Goal: Information Seeking & Learning: Learn about a topic

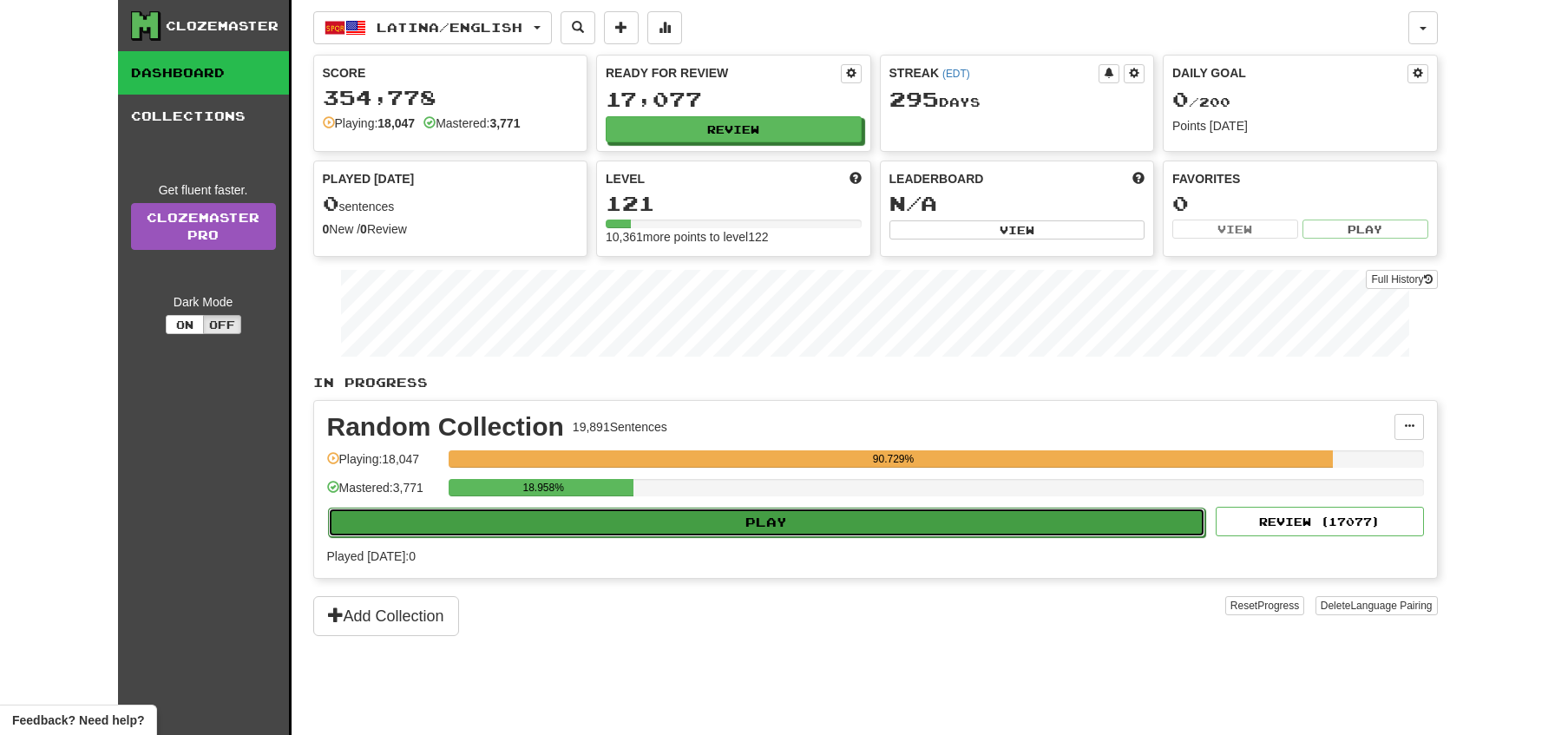
click at [768, 524] on button "Play" at bounding box center [767, 522] width 878 height 29
select select "**"
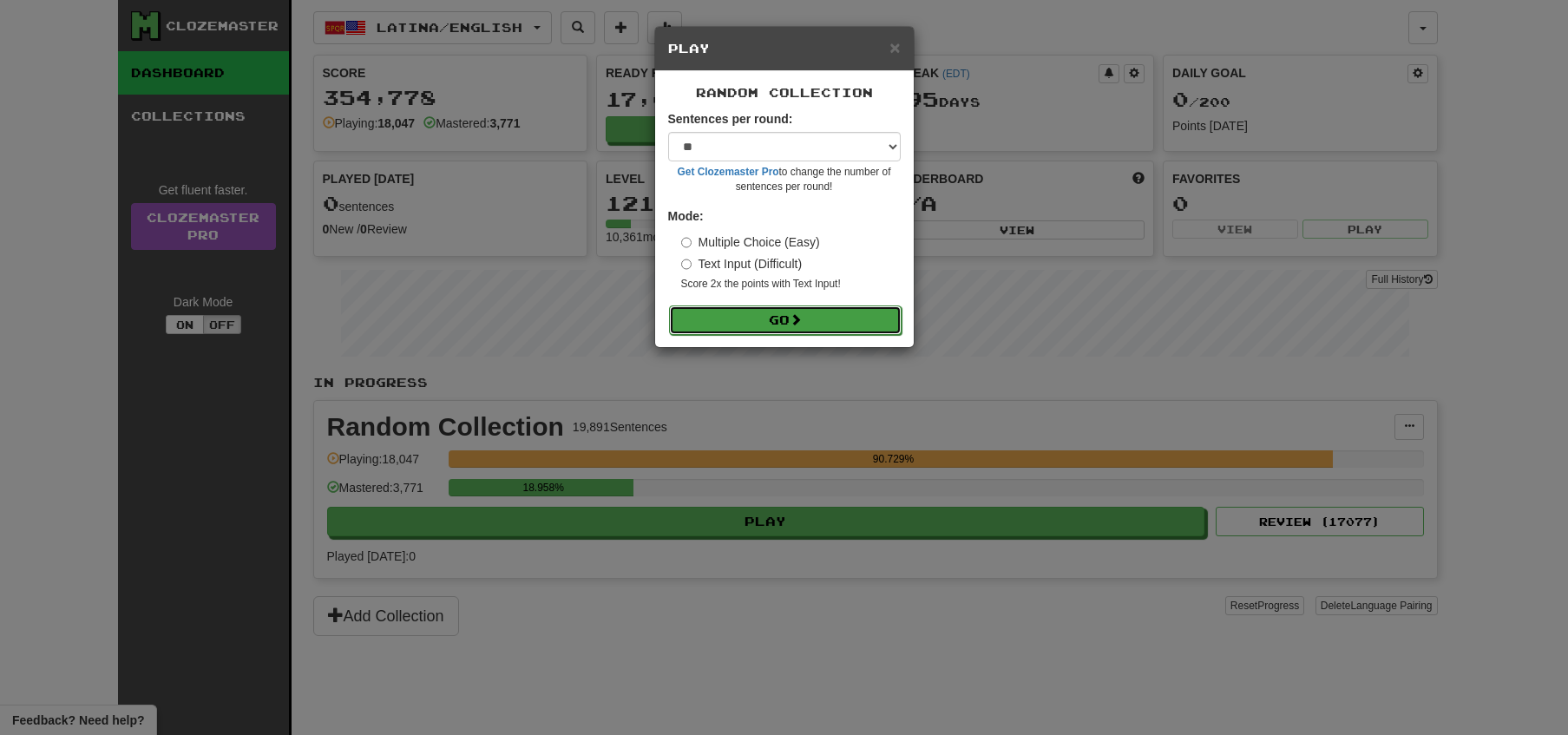
click at [785, 326] on button "Go" at bounding box center [785, 319] width 233 height 29
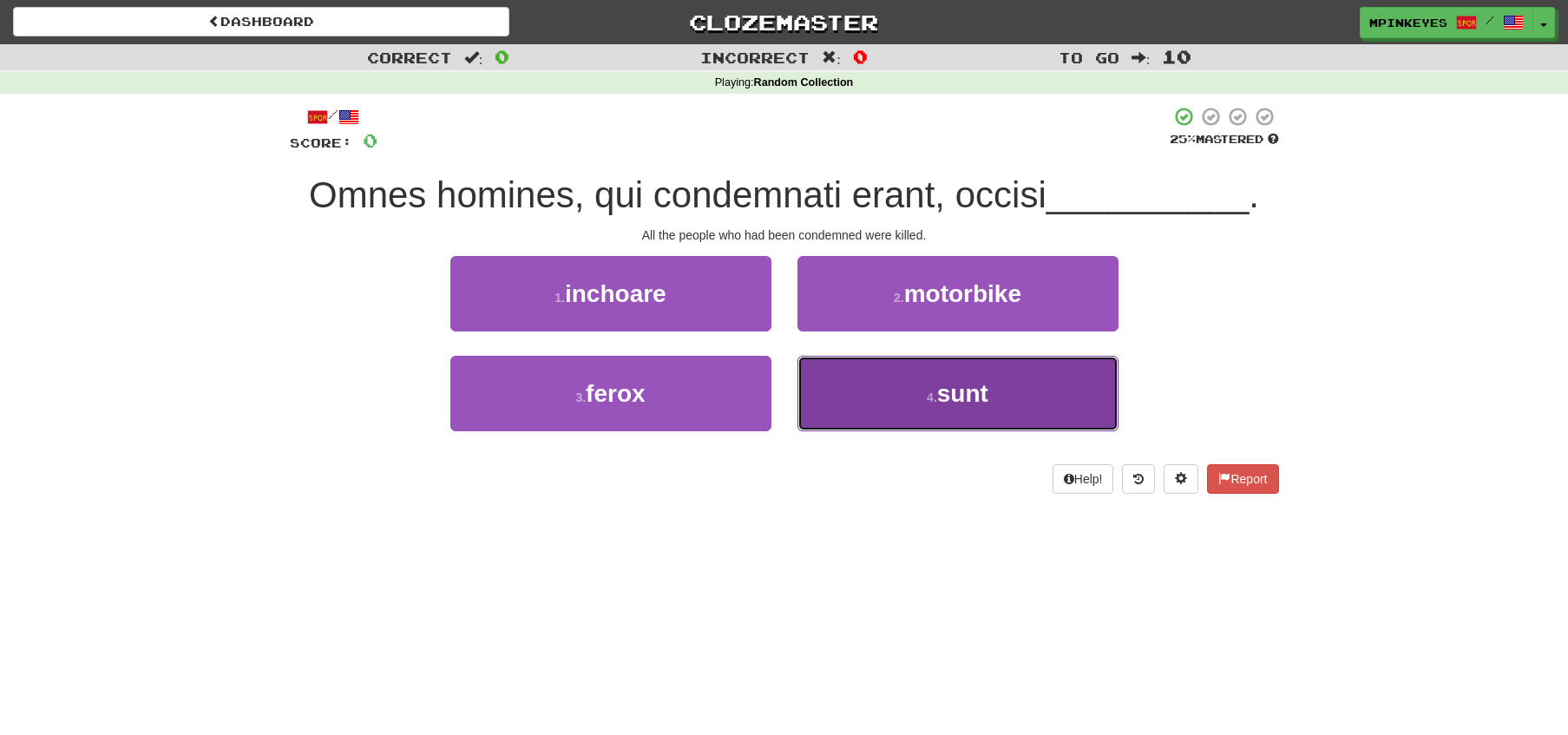
click at [854, 387] on button "4 . sunt" at bounding box center [958, 393] width 321 height 75
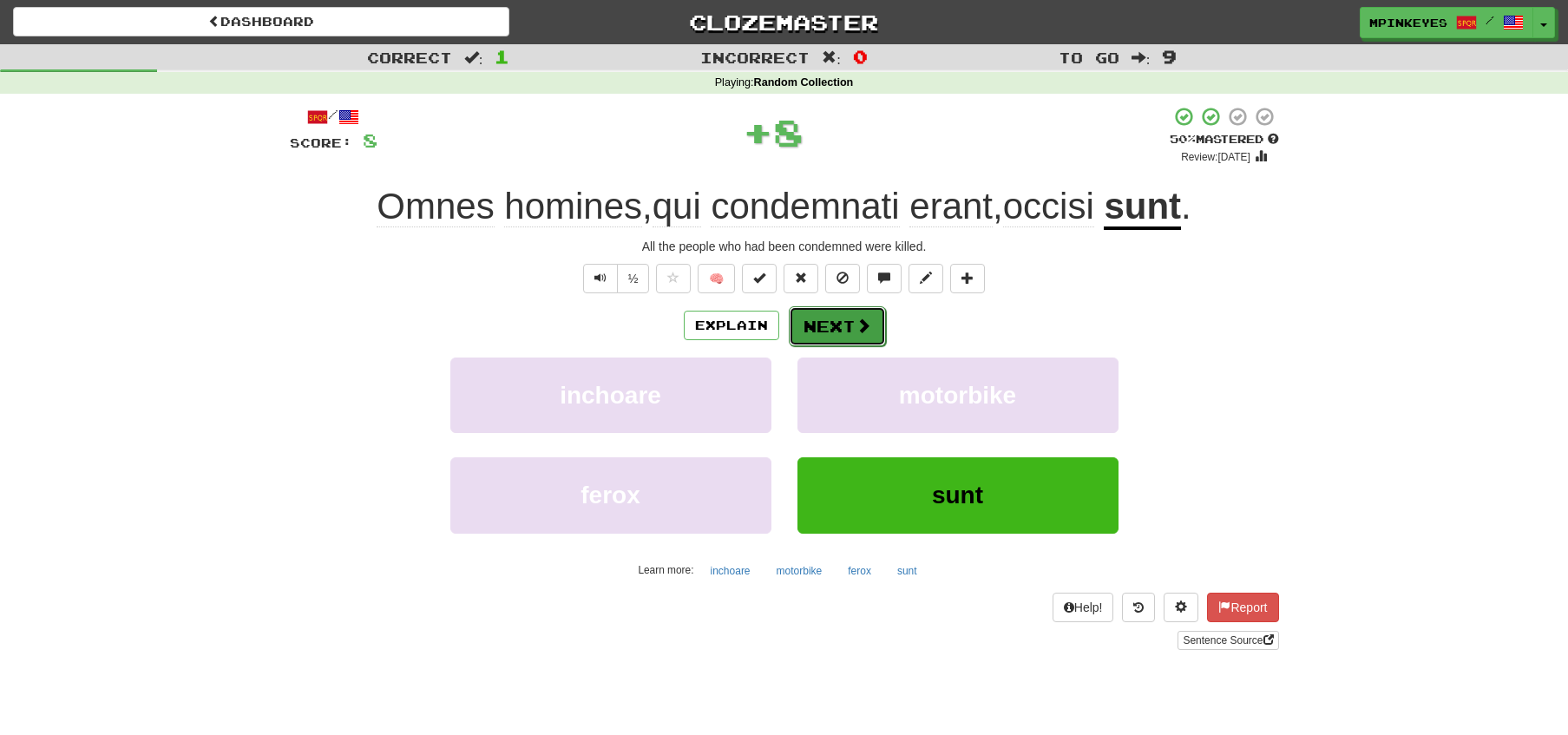
click at [816, 329] on button "Next" at bounding box center [838, 325] width 97 height 40
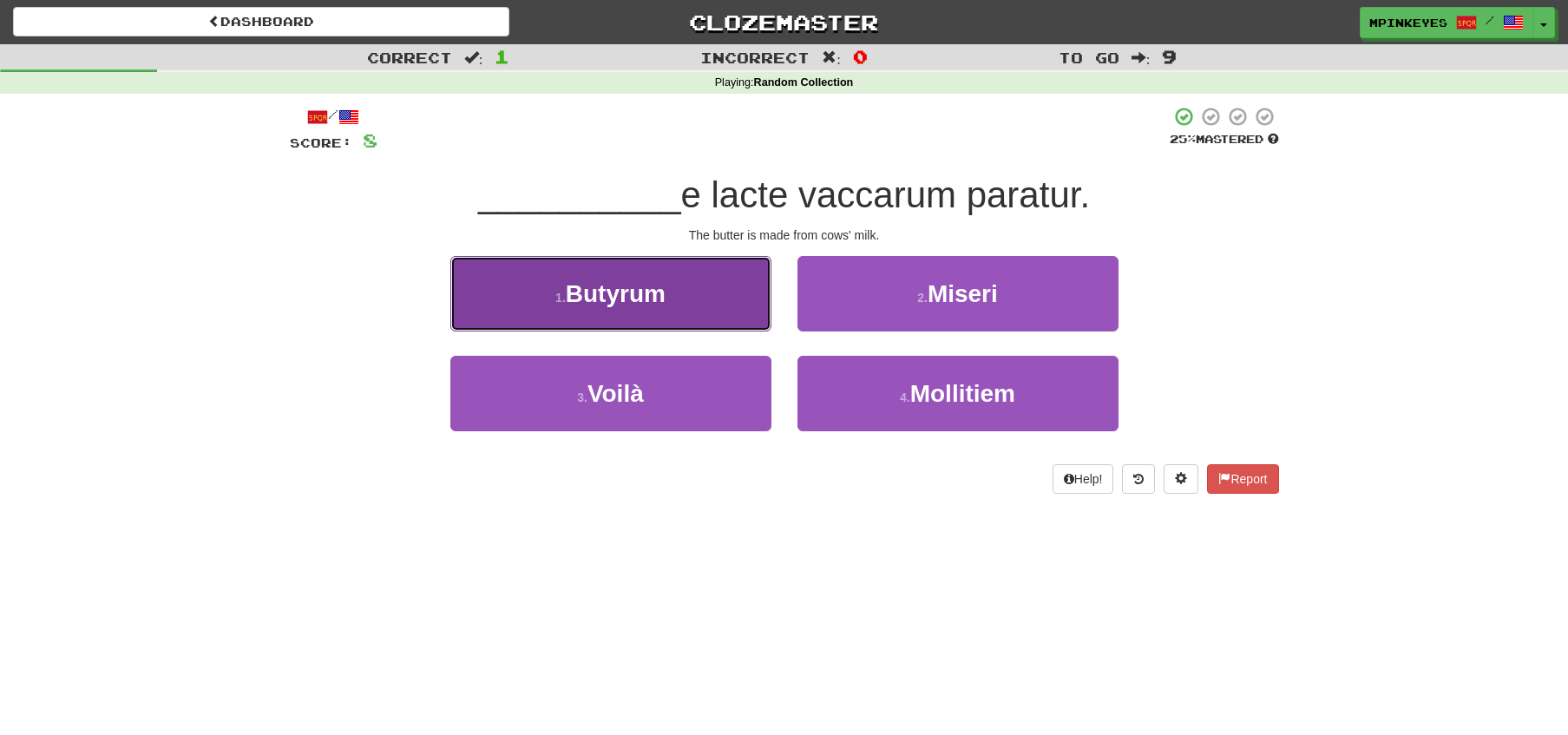
click at [660, 302] on span "Butyrum" at bounding box center [616, 294] width 100 height 27
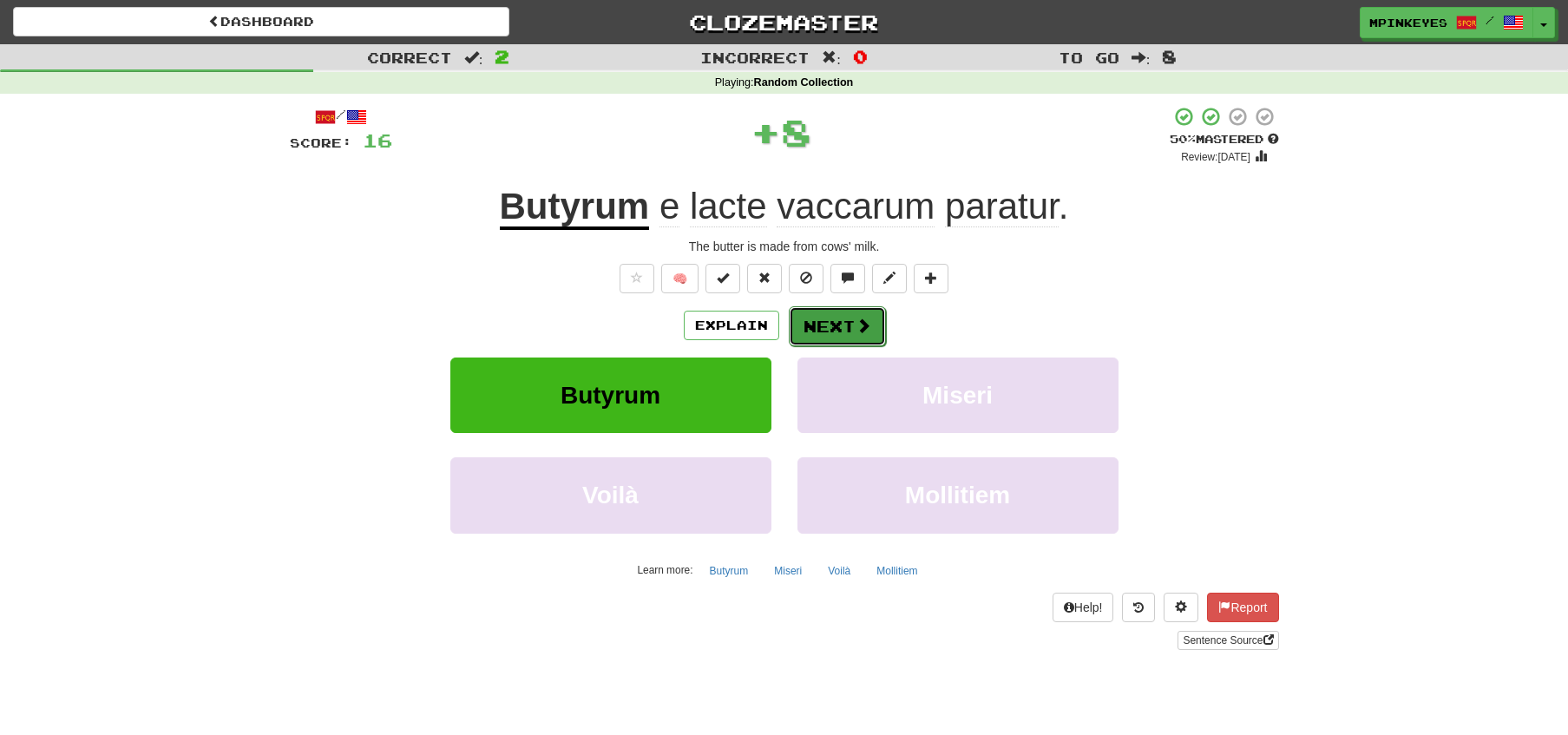
click at [851, 325] on button "Next" at bounding box center [838, 325] width 97 height 40
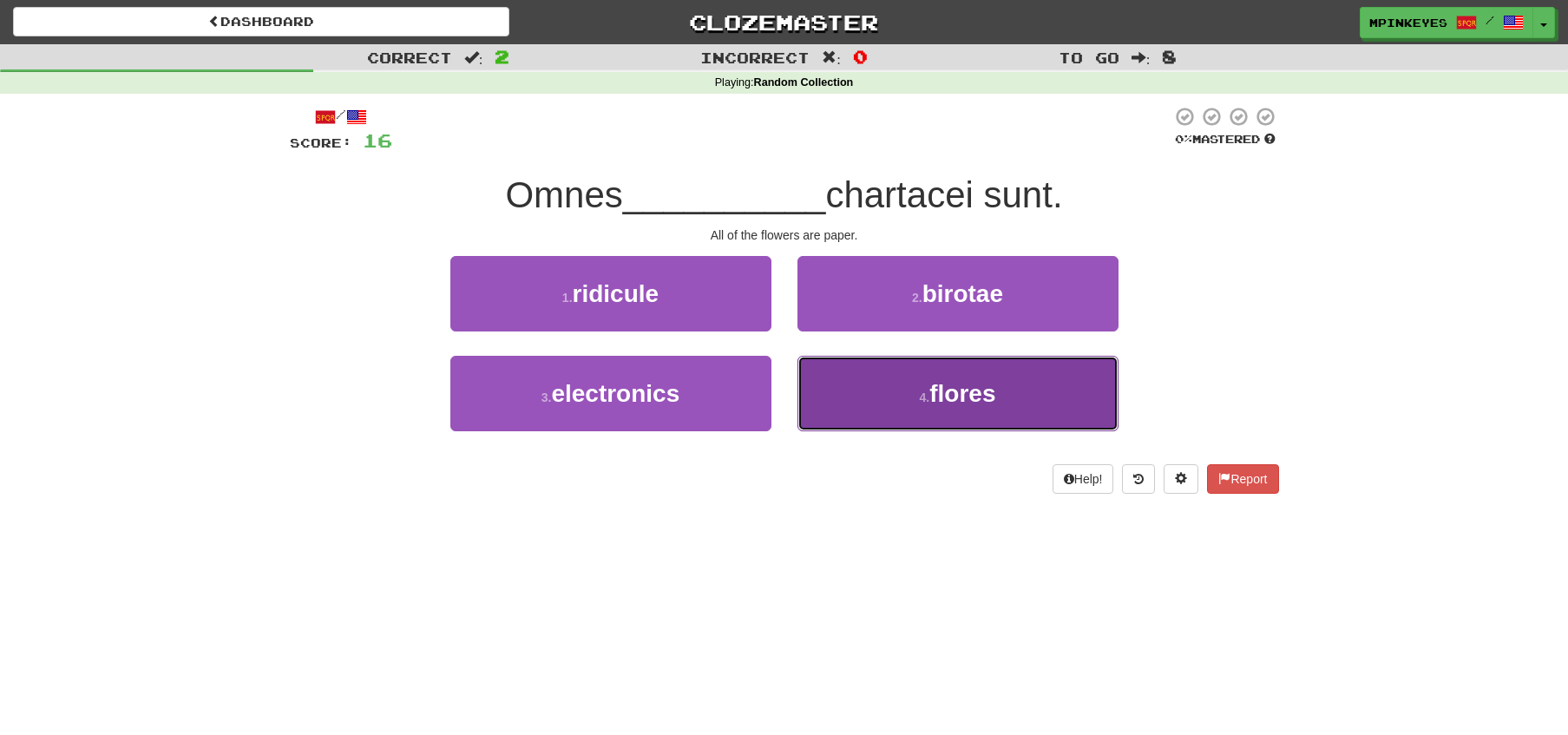
click at [891, 398] on button "4 . flores" at bounding box center [958, 393] width 321 height 75
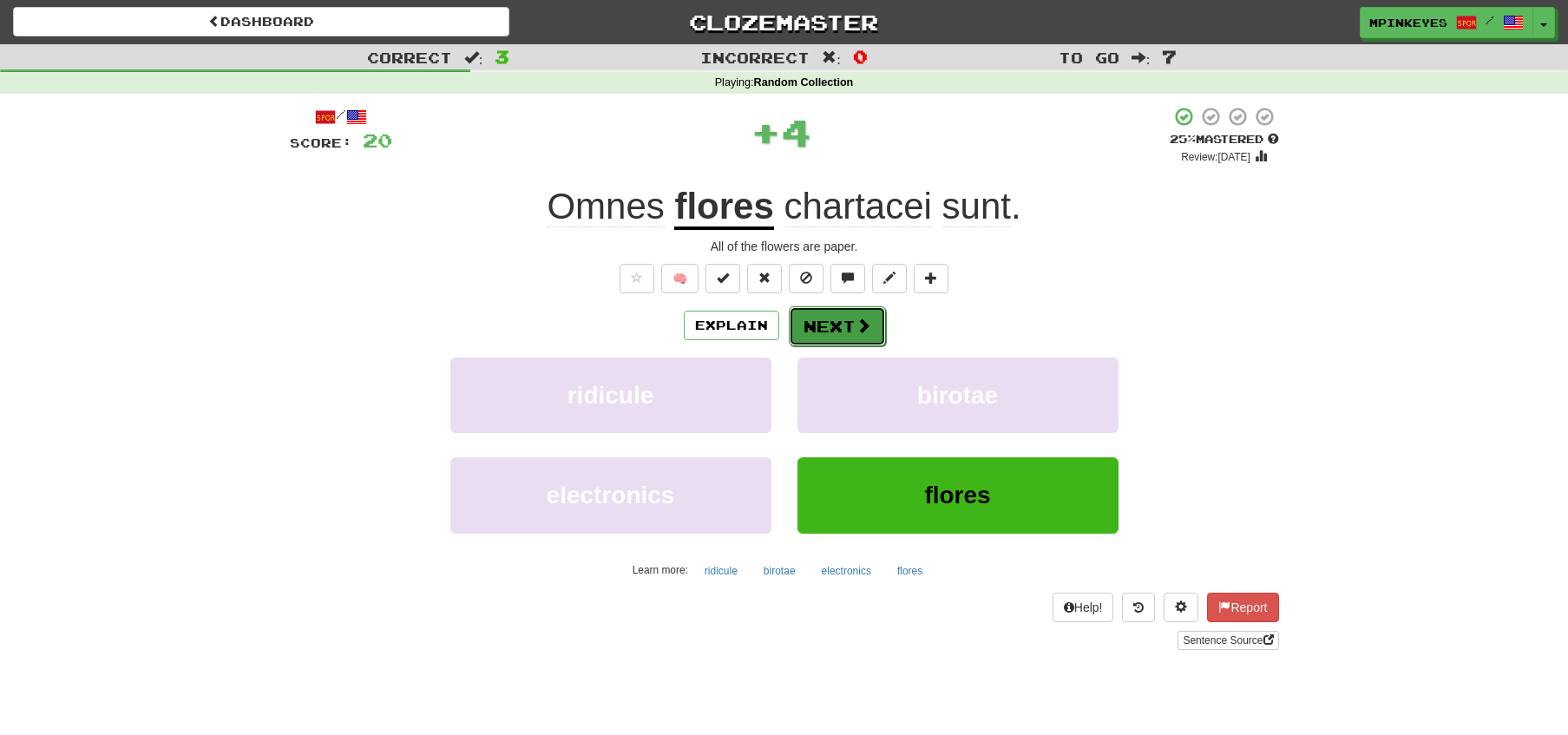
click at [856, 325] on span at bounding box center [864, 325] width 16 height 16
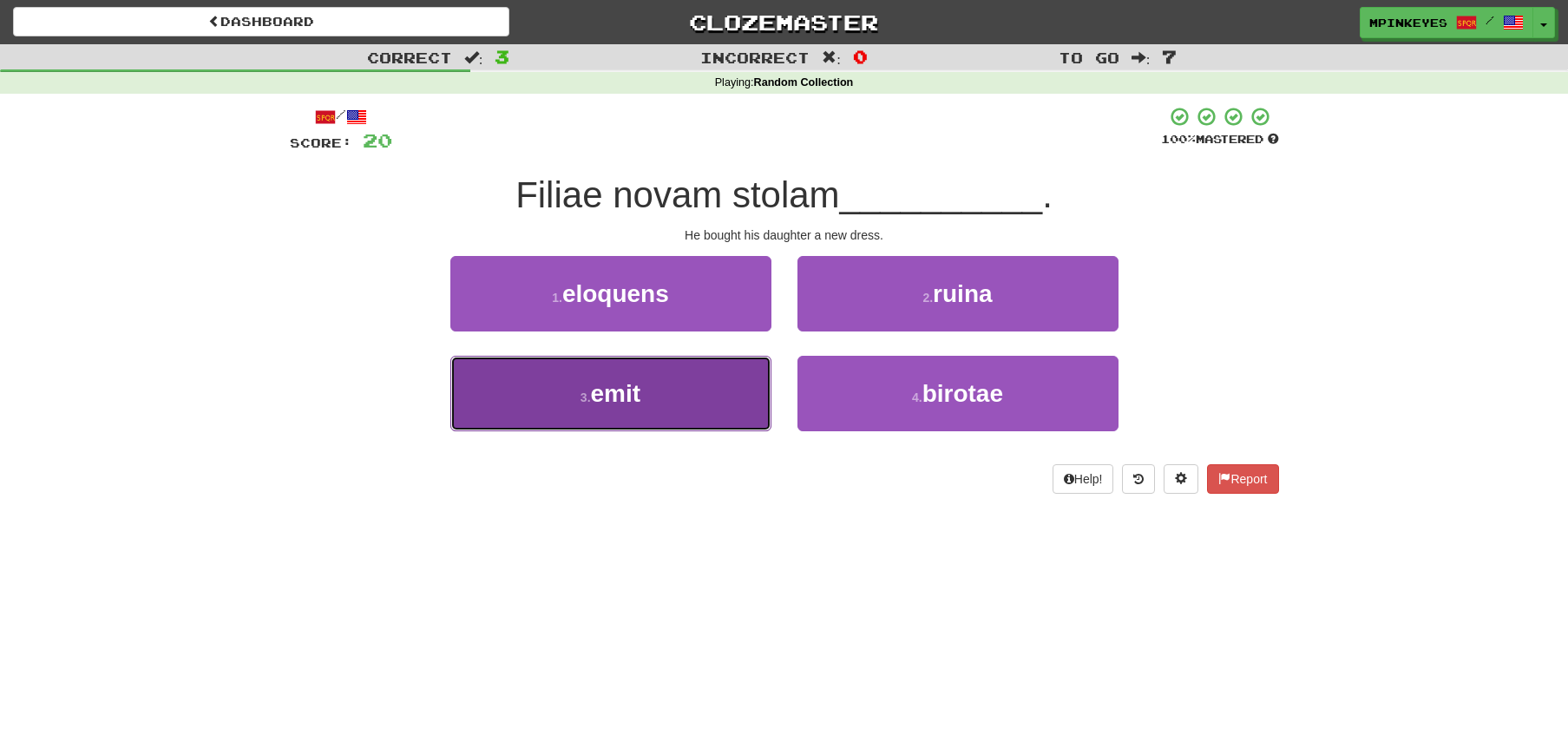
click at [699, 407] on button "3 . emit" at bounding box center [610, 393] width 321 height 75
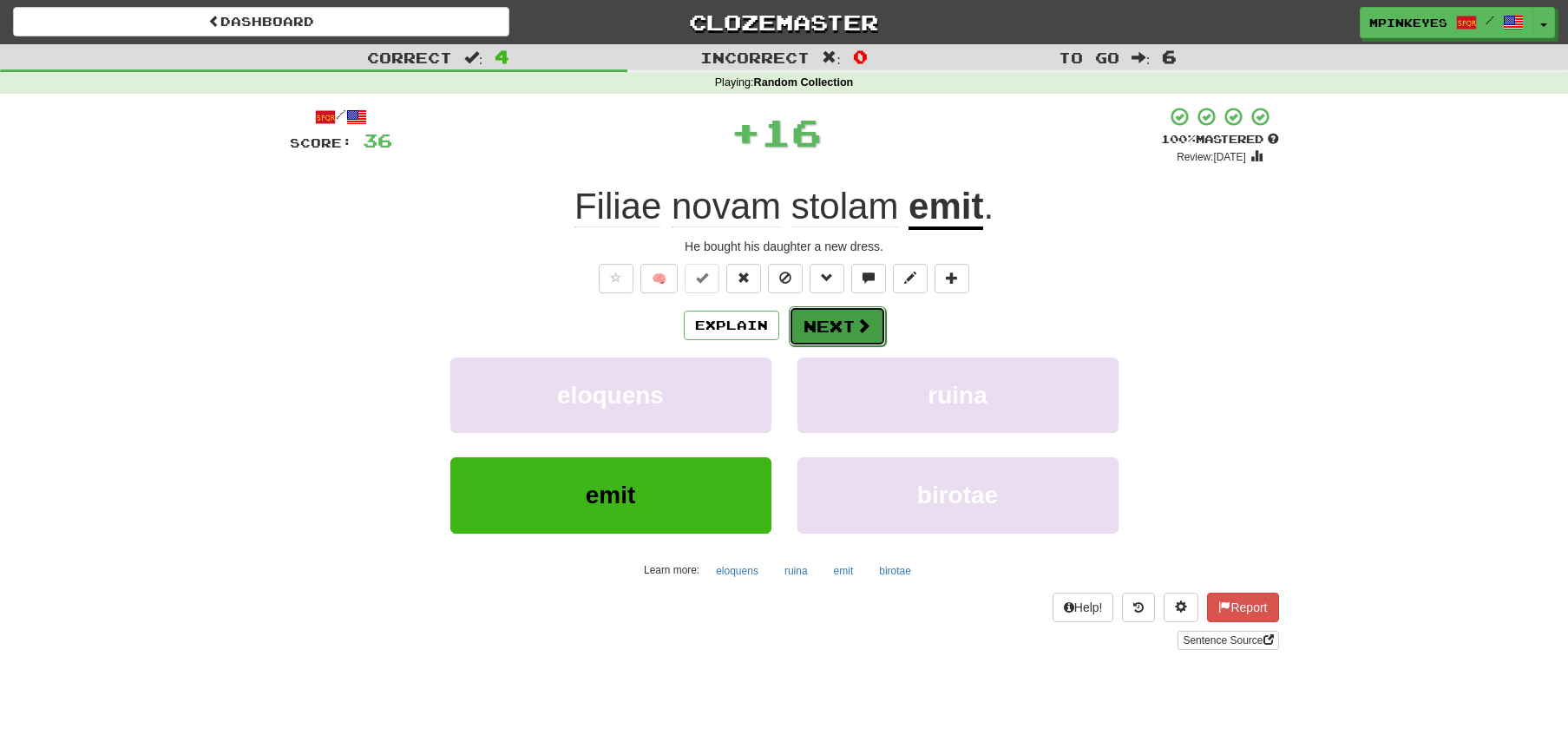
click at [835, 321] on button "Next" at bounding box center [838, 325] width 97 height 40
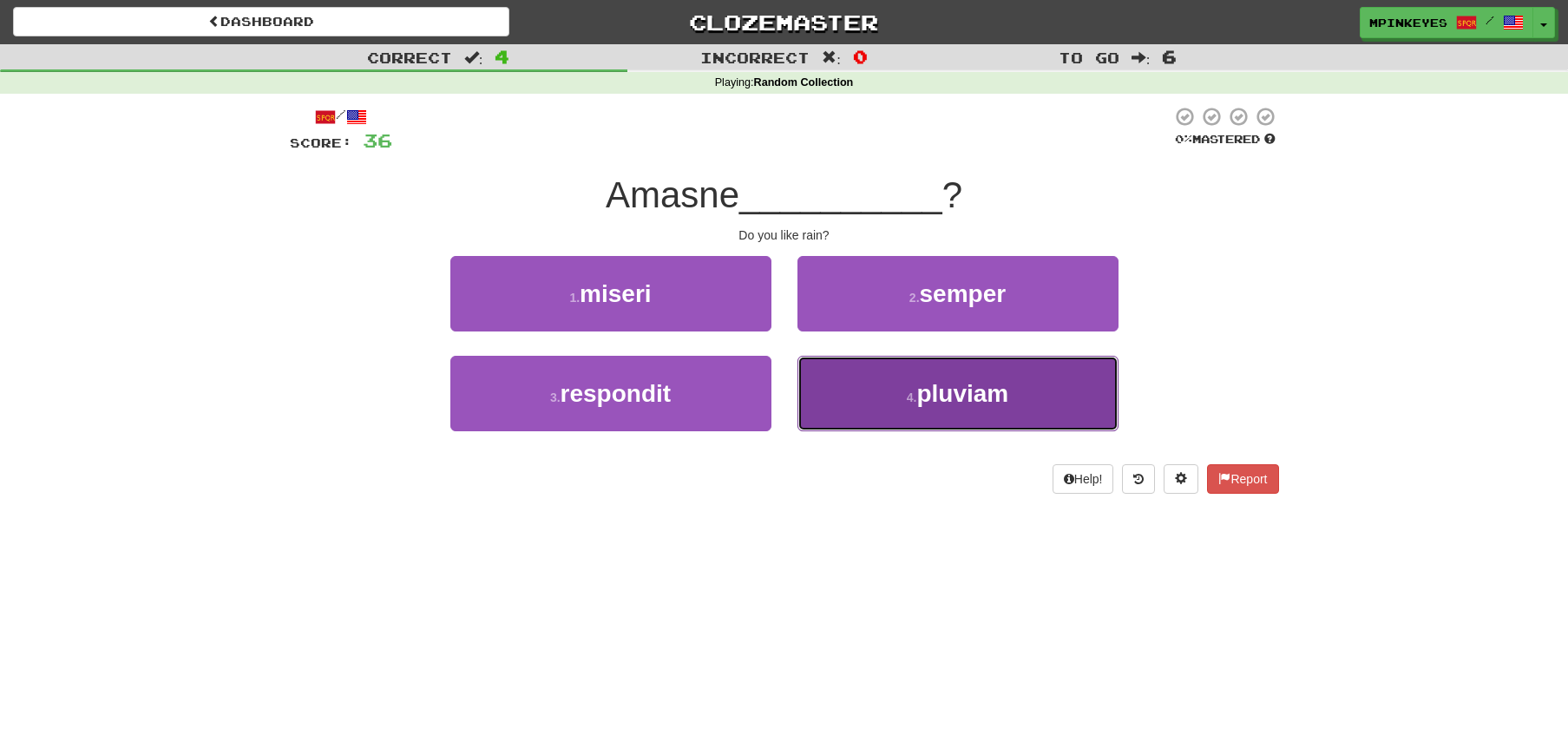
click at [862, 403] on button "4 . pluviam" at bounding box center [958, 393] width 321 height 75
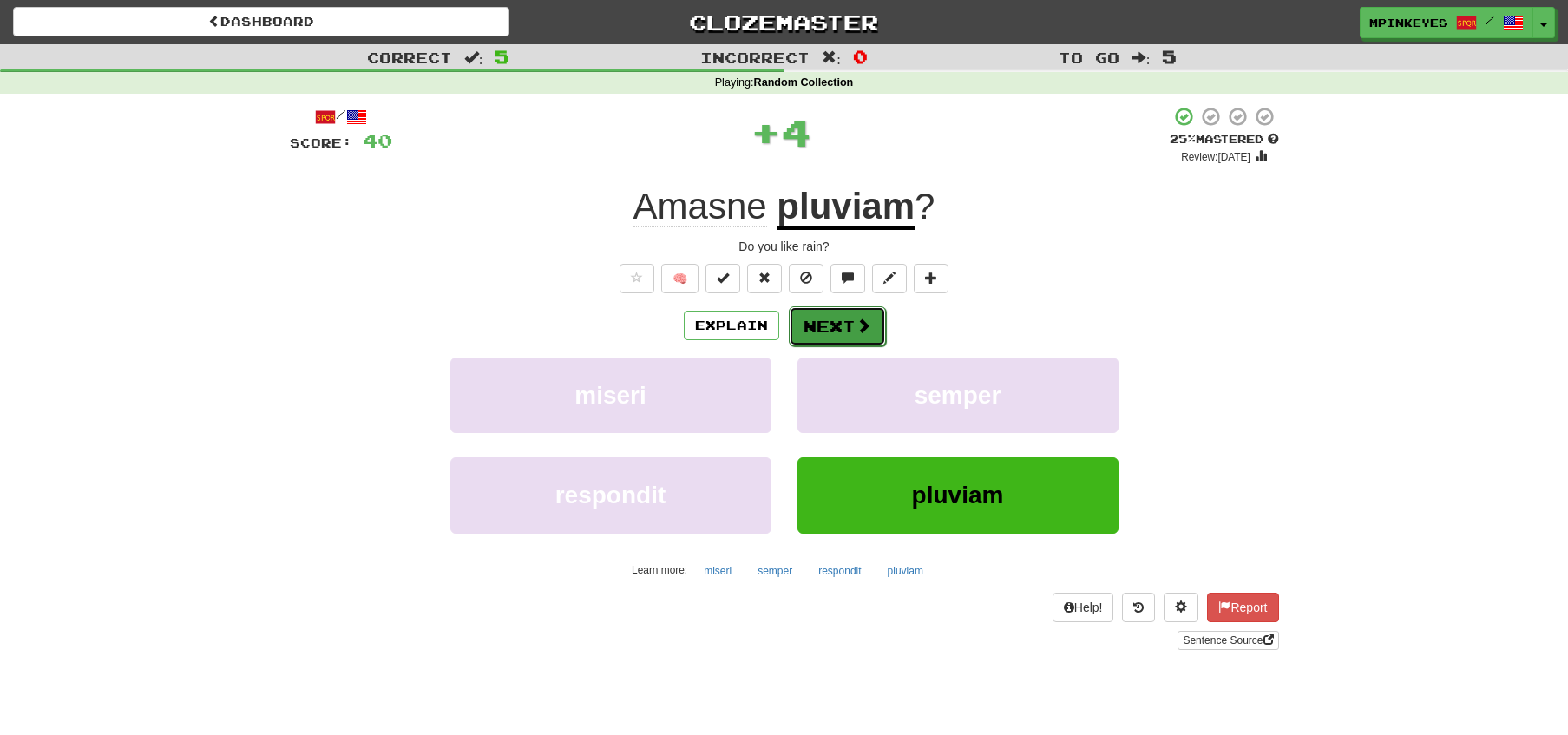
click at [810, 325] on button "Next" at bounding box center [838, 325] width 97 height 40
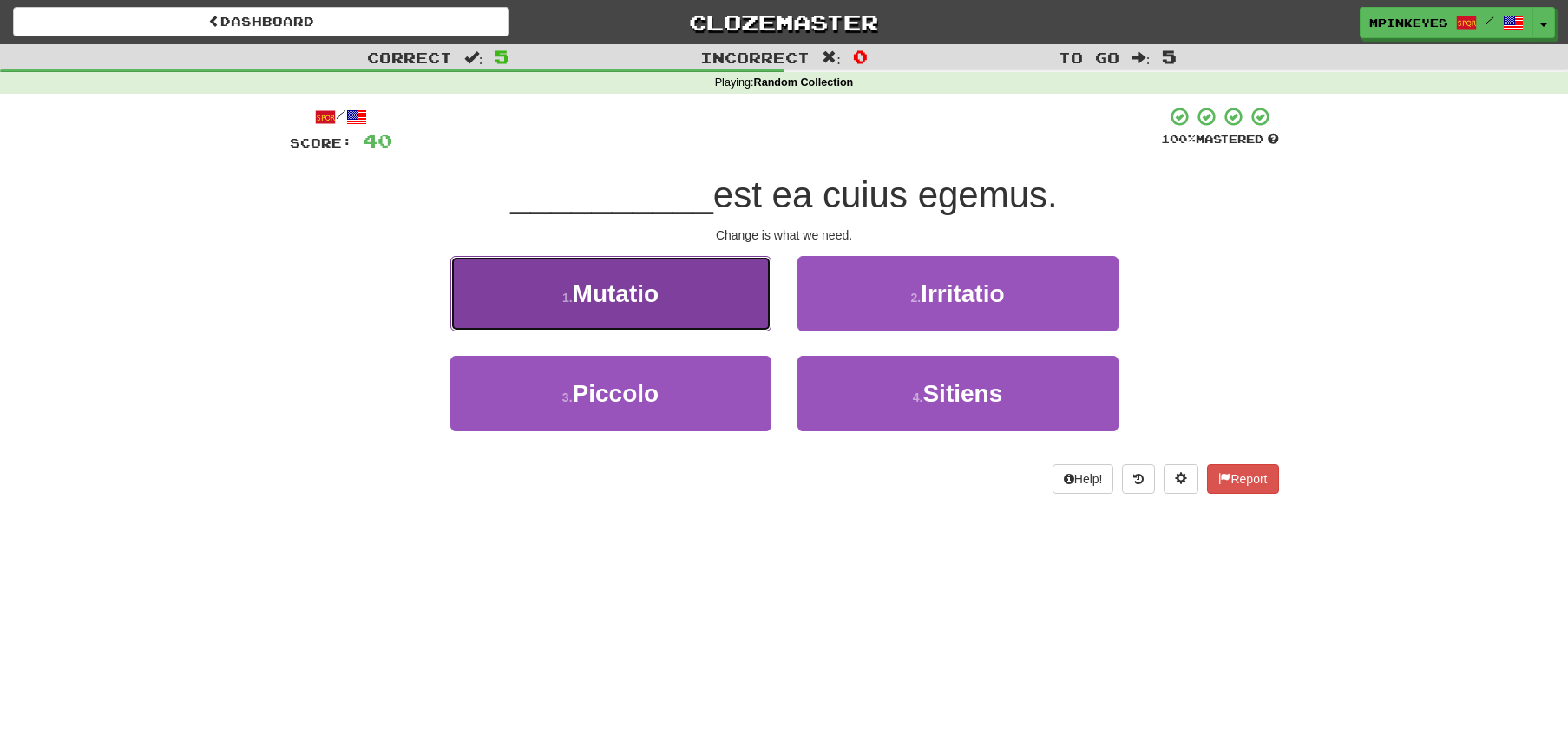
click at [633, 279] on button "1 . Mutatio" at bounding box center [610, 293] width 321 height 75
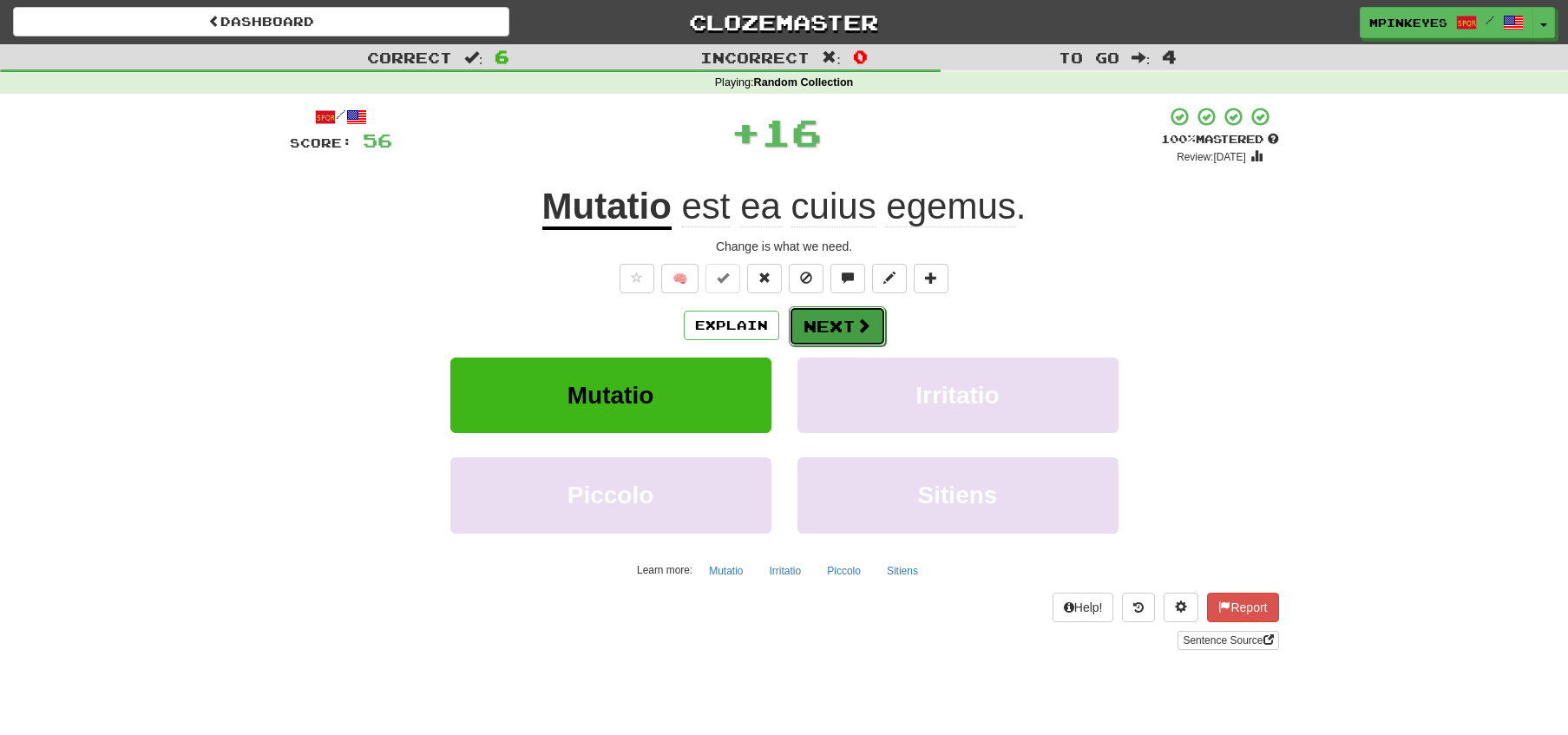
click at [828, 333] on button "Next" at bounding box center [838, 325] width 97 height 40
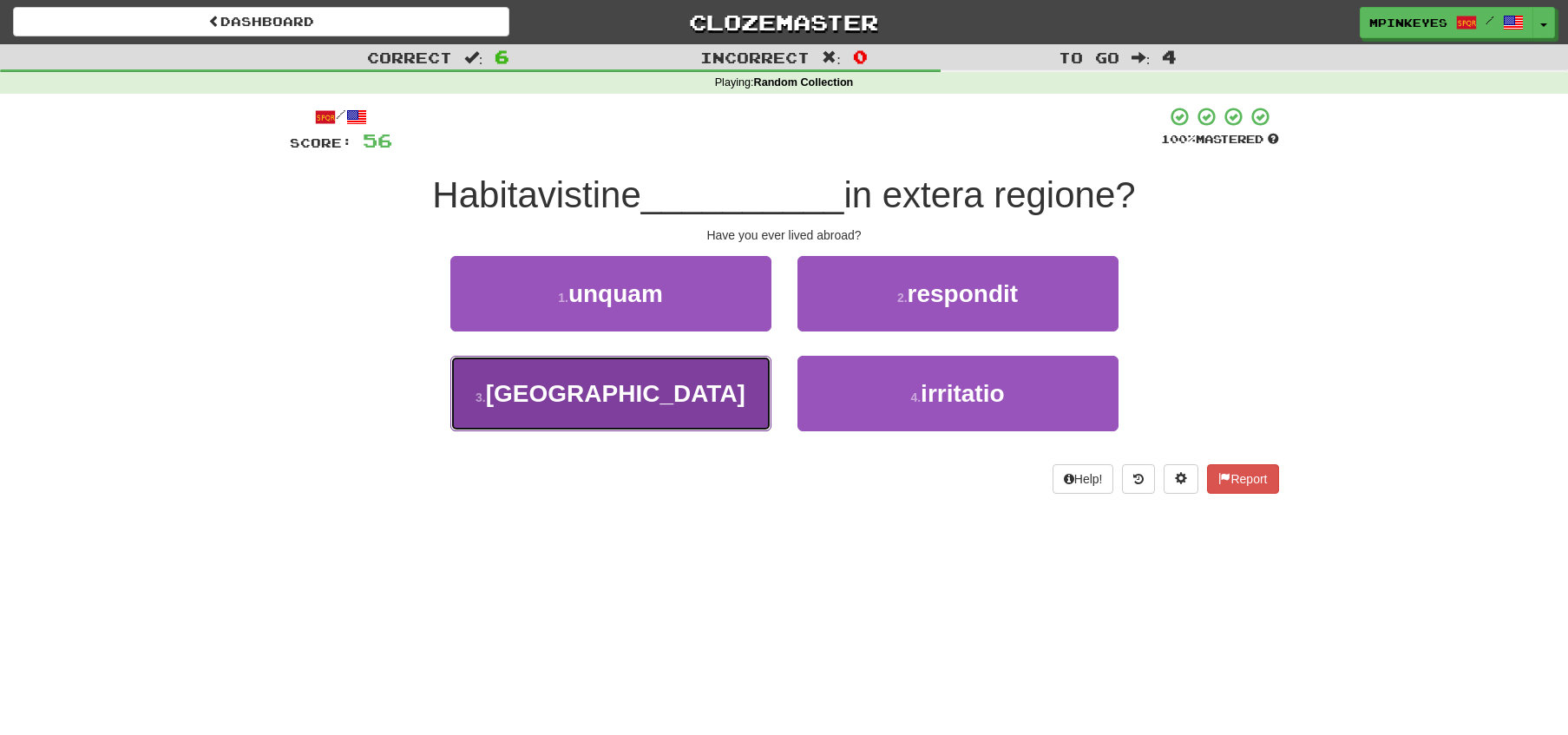
click at [708, 396] on button "3 . colonia" at bounding box center [610, 393] width 321 height 75
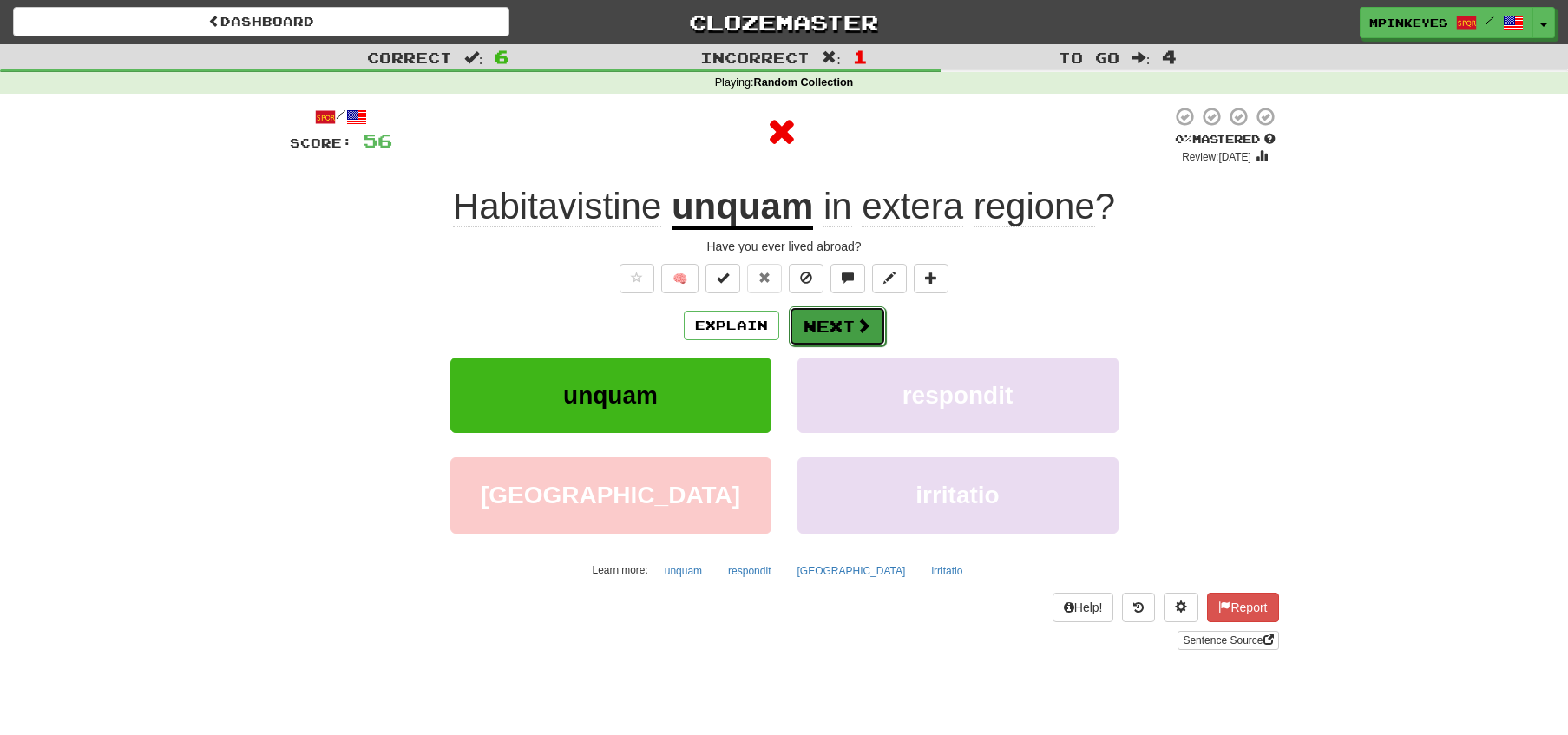
click at [830, 342] on button "Next" at bounding box center [838, 325] width 97 height 40
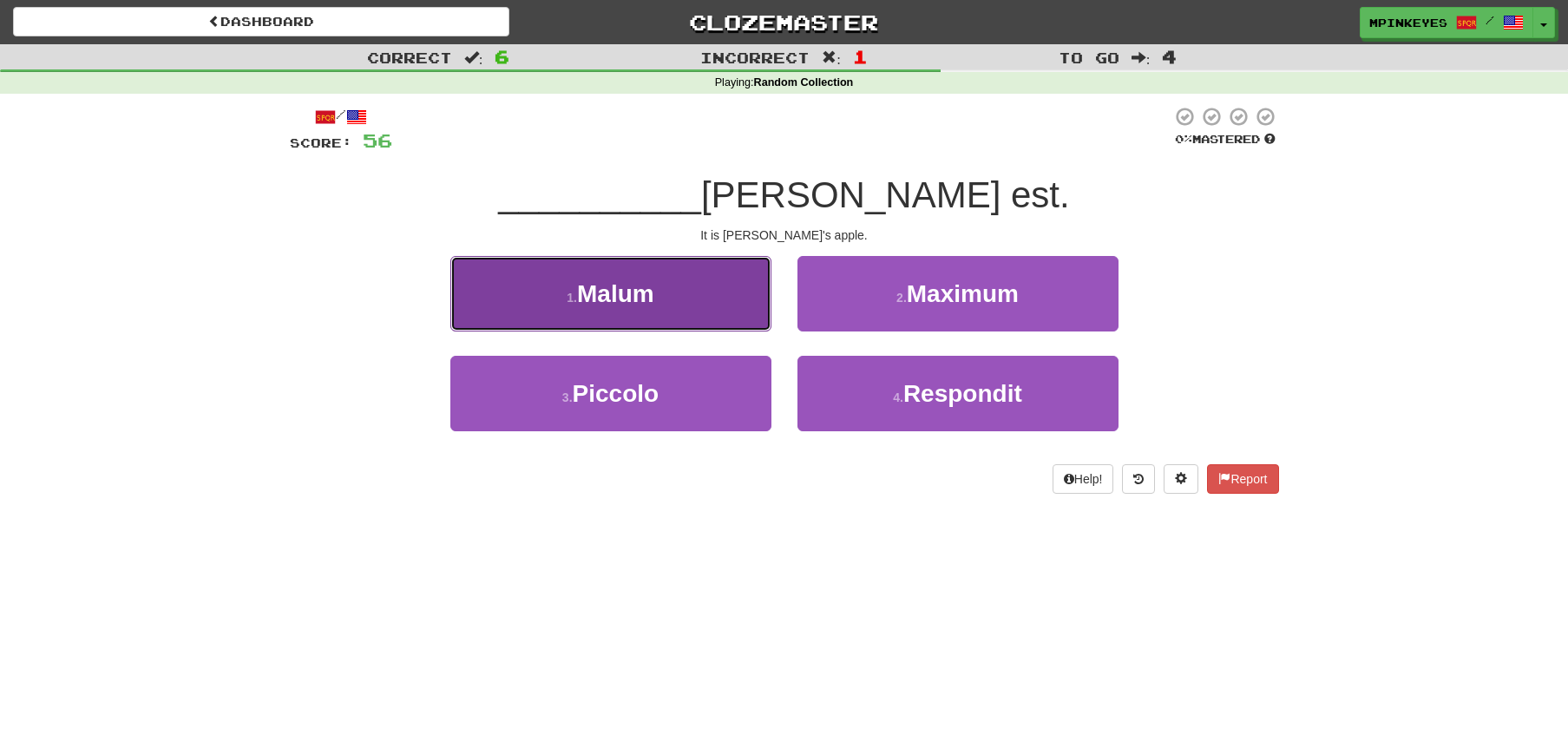
click at [699, 304] on button "1 . Malum" at bounding box center [610, 293] width 321 height 75
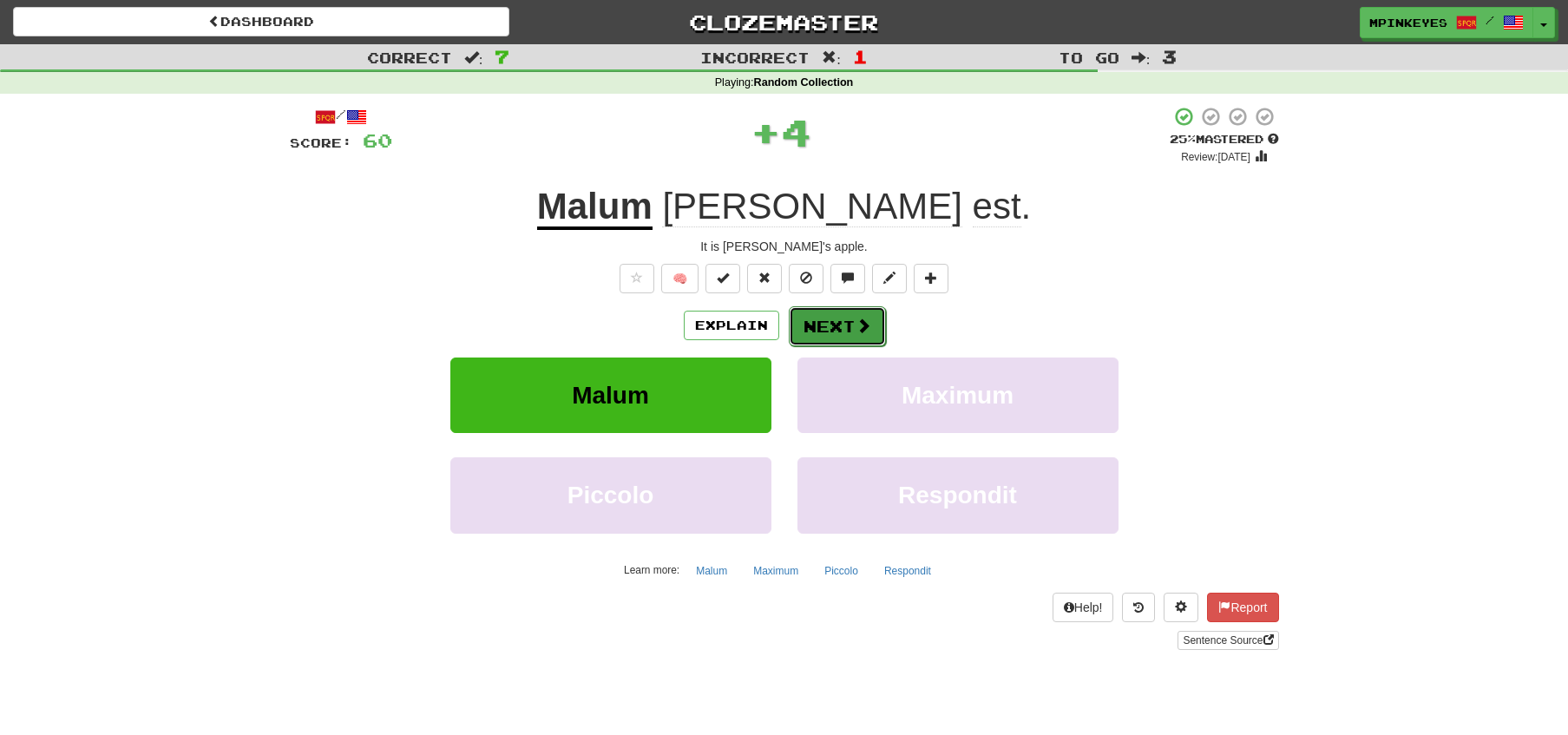
click at [856, 318] on span at bounding box center [864, 325] width 16 height 16
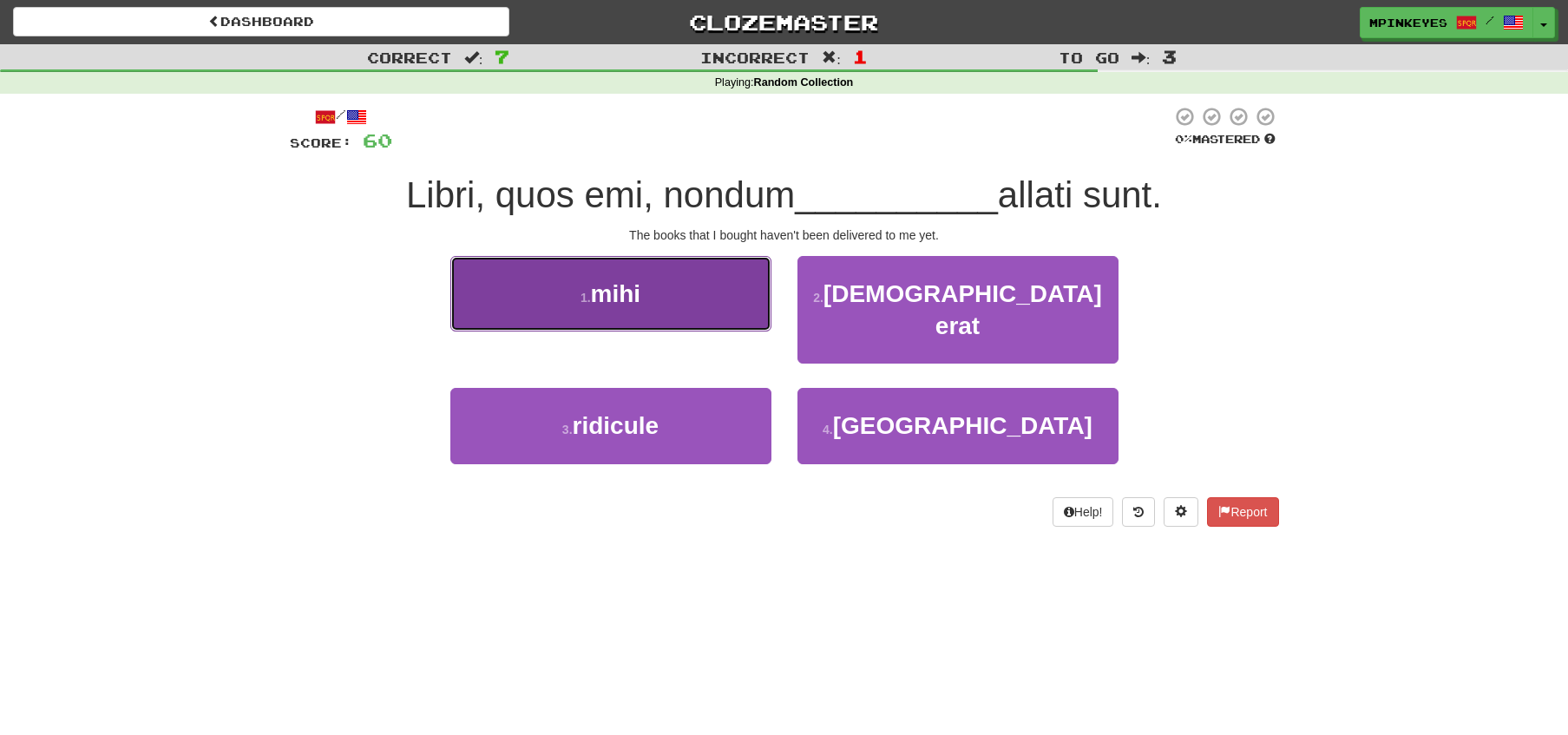
click at [676, 262] on button "1 . mihi" at bounding box center [610, 293] width 321 height 75
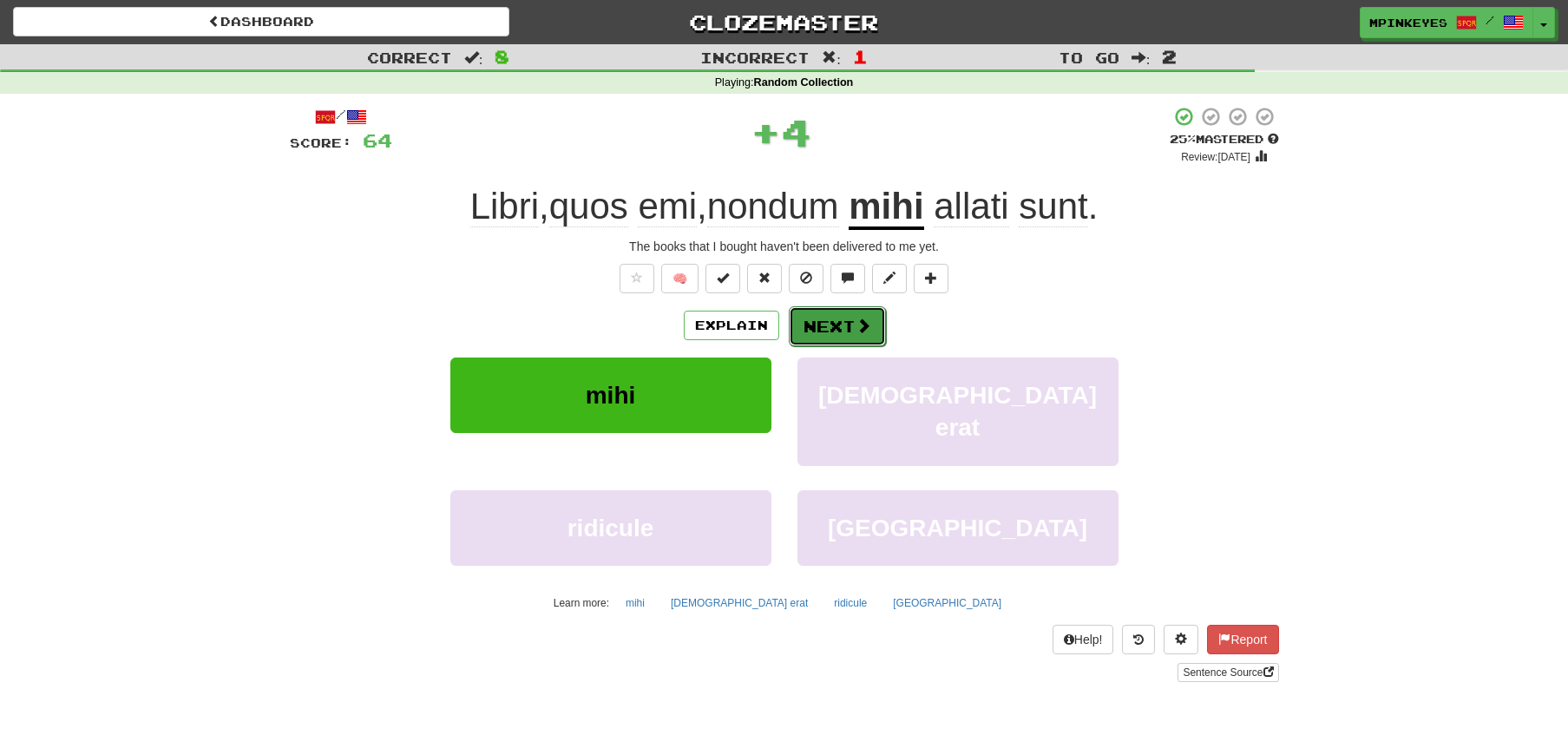
click at [840, 329] on button "Next" at bounding box center [838, 325] width 97 height 40
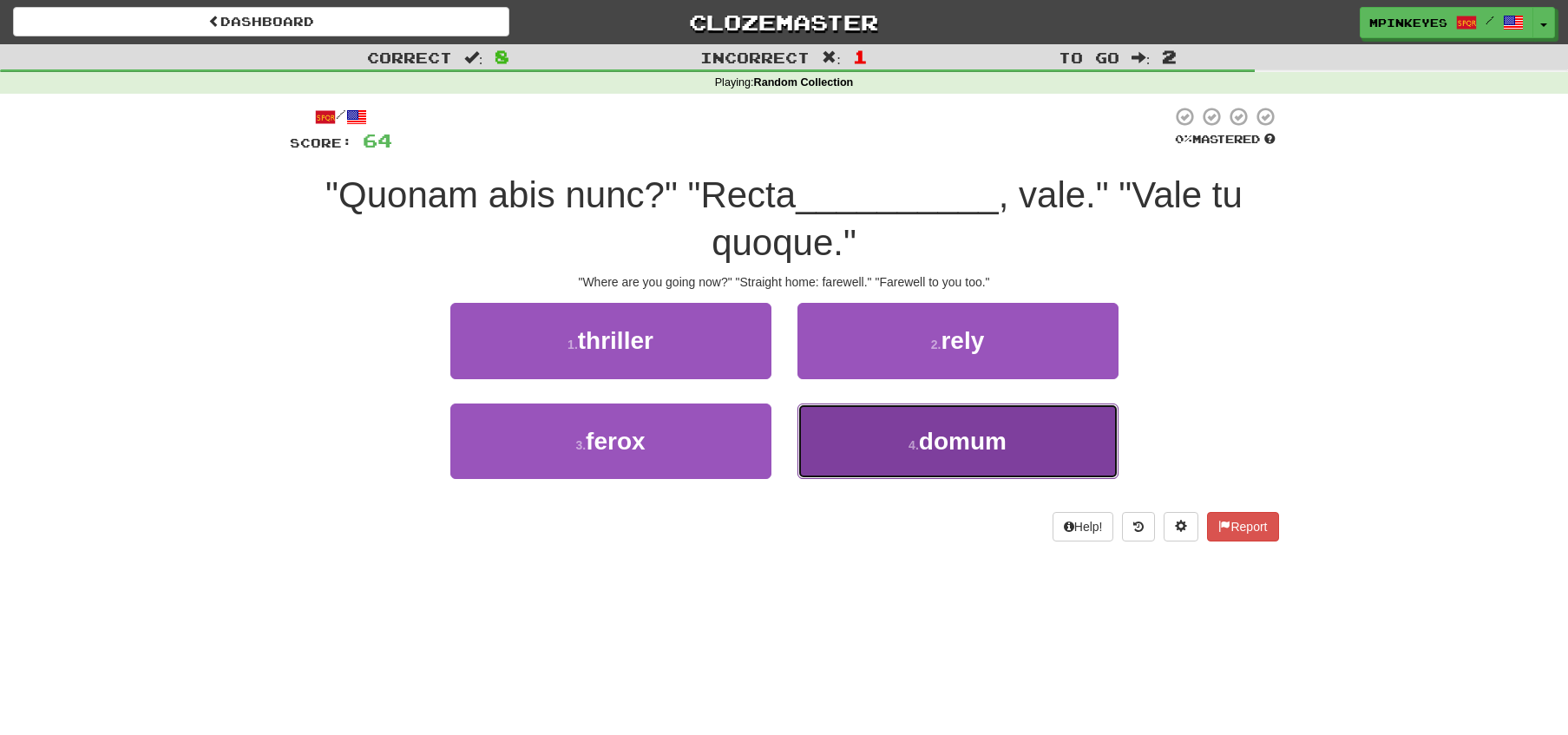
click at [918, 466] on button "4 . domum" at bounding box center [958, 440] width 321 height 75
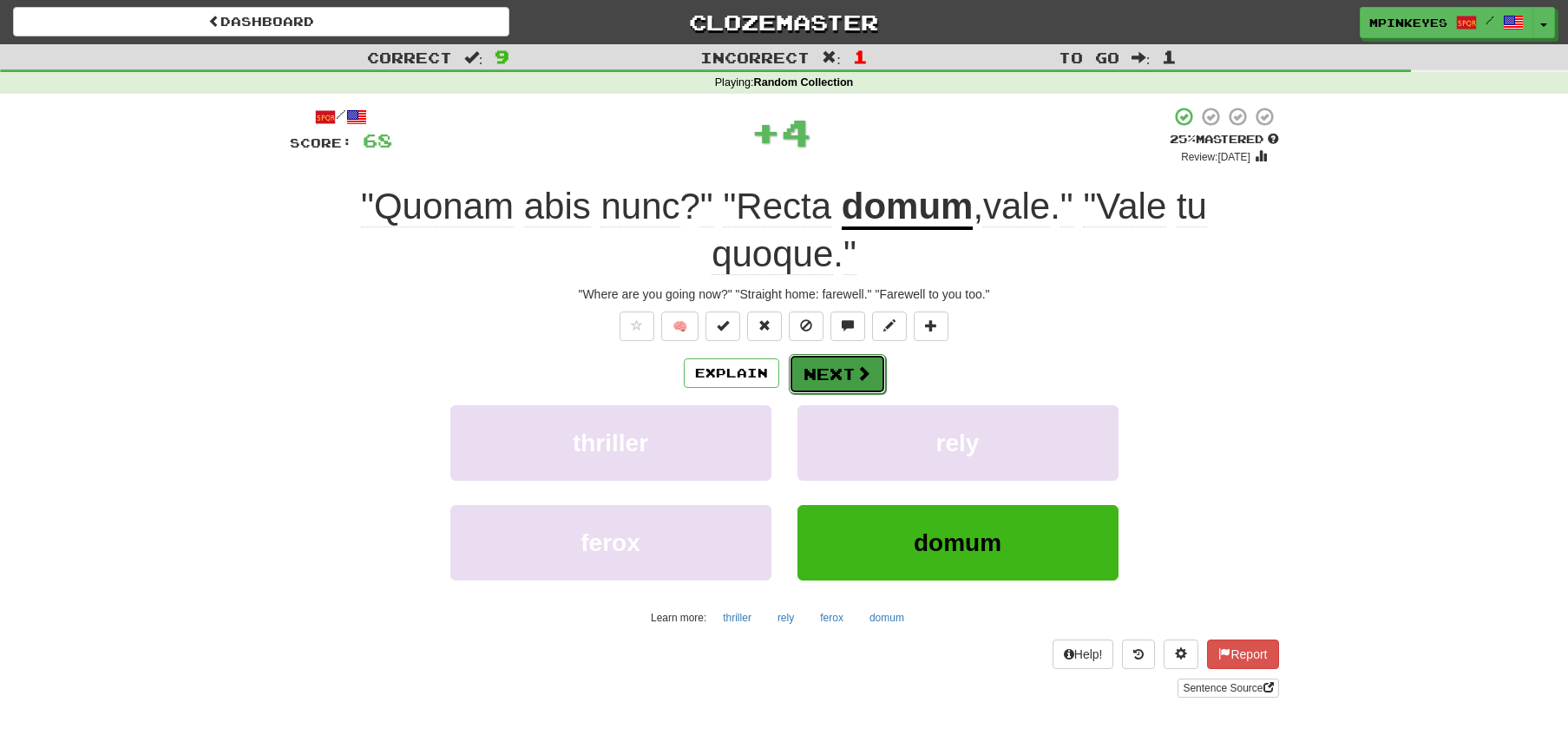
click at [836, 387] on button "Next" at bounding box center [838, 373] width 97 height 40
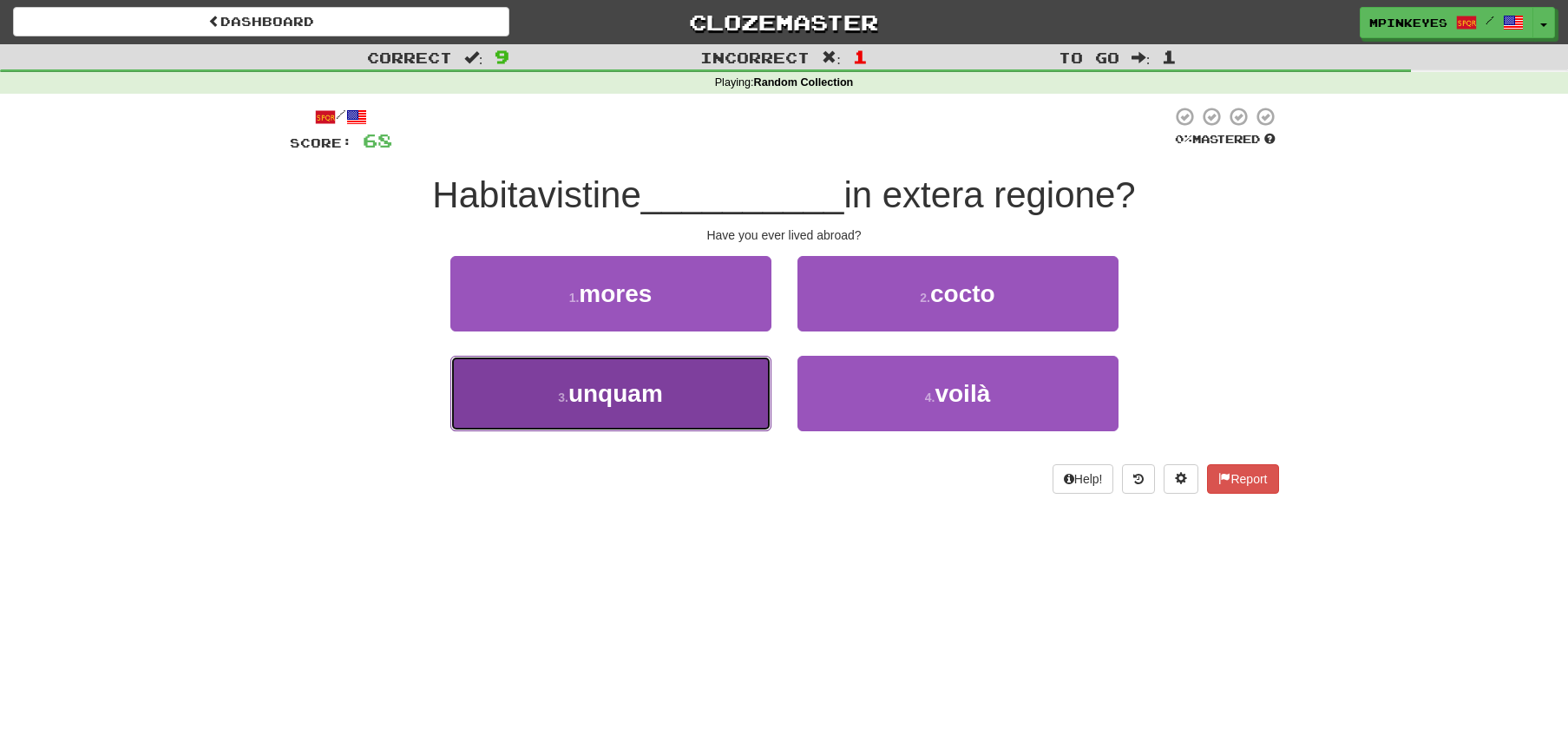
click at [733, 397] on button "3 . unquam" at bounding box center [610, 393] width 321 height 75
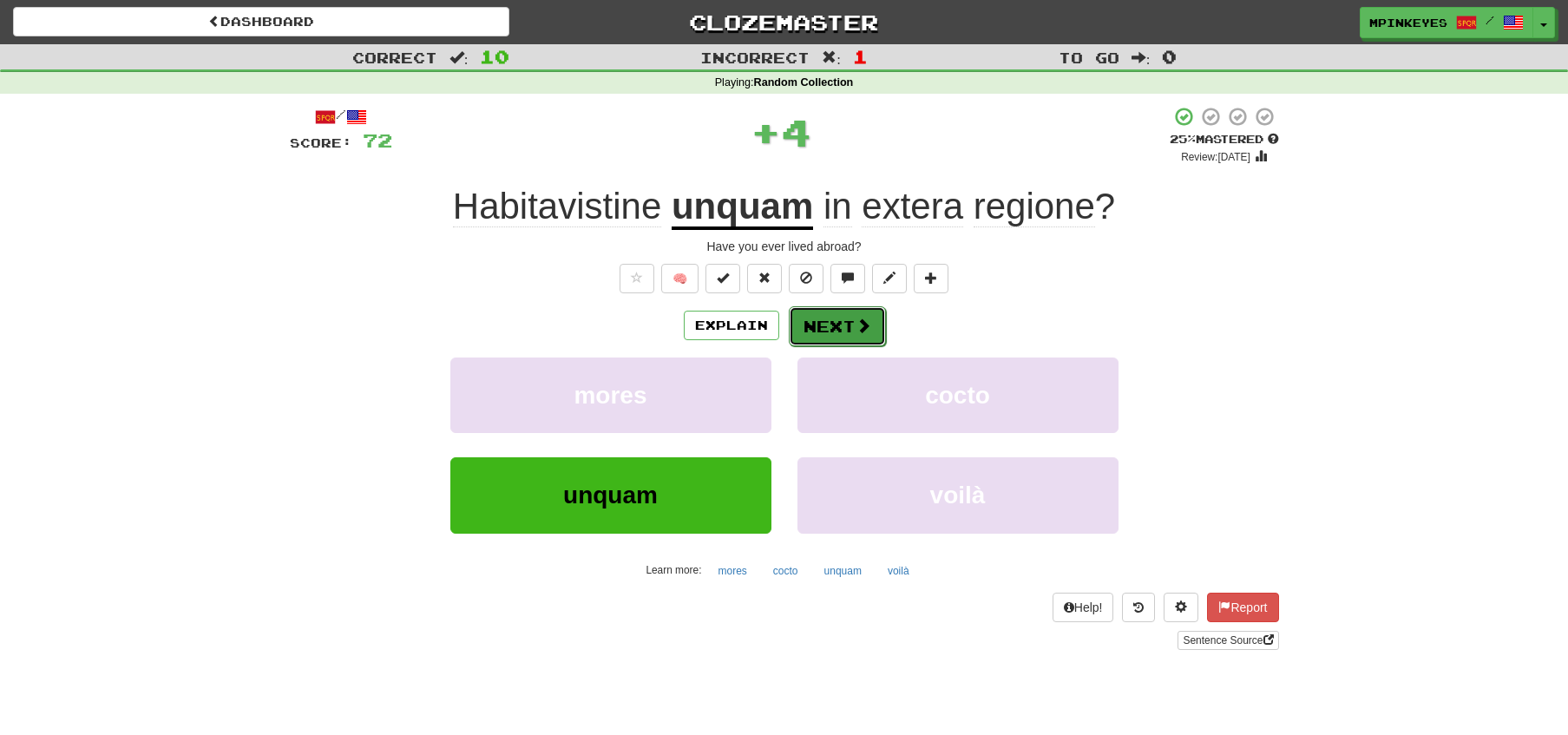
click at [859, 333] on span at bounding box center [864, 325] width 16 height 16
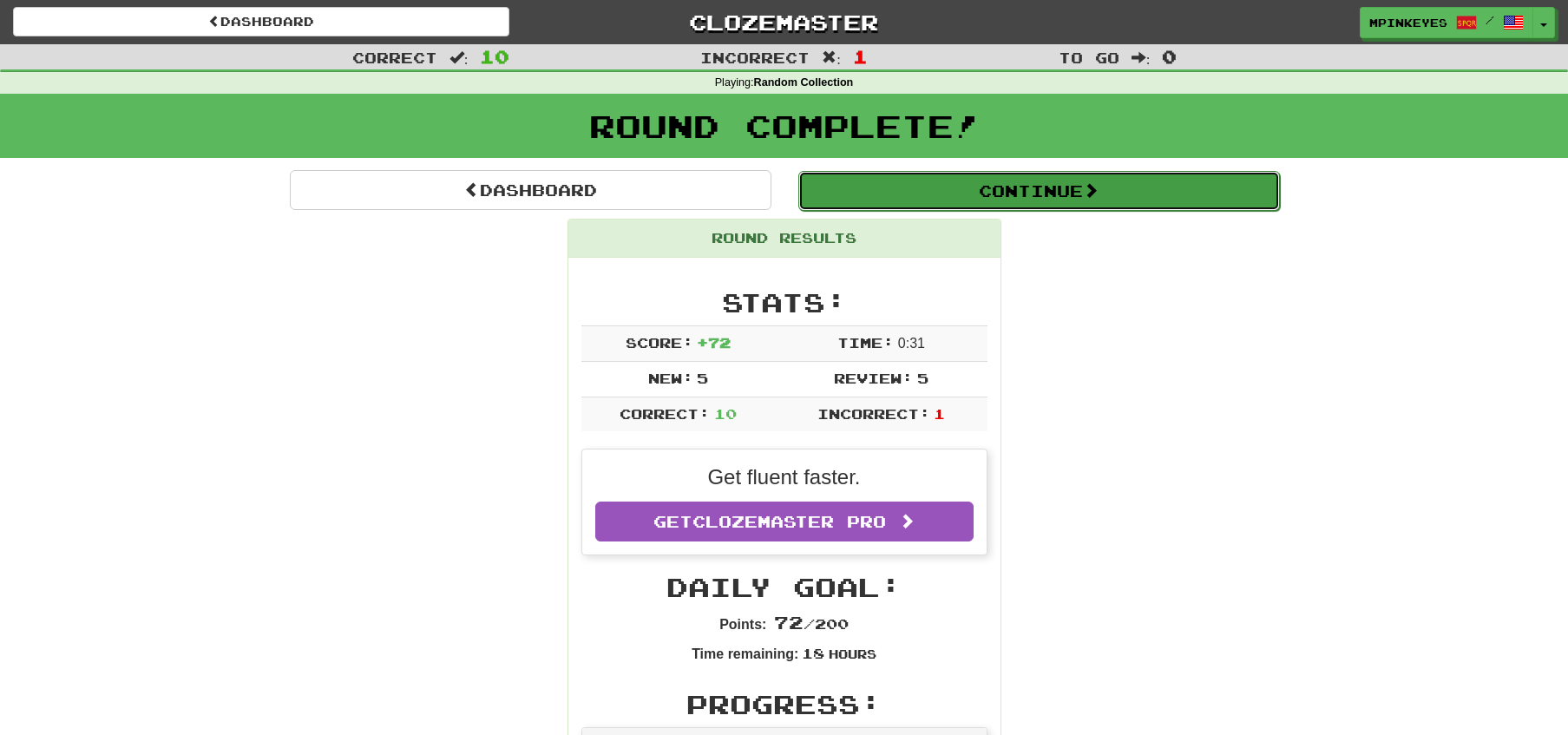
click at [917, 193] on button "Continue" at bounding box center [1039, 190] width 482 height 40
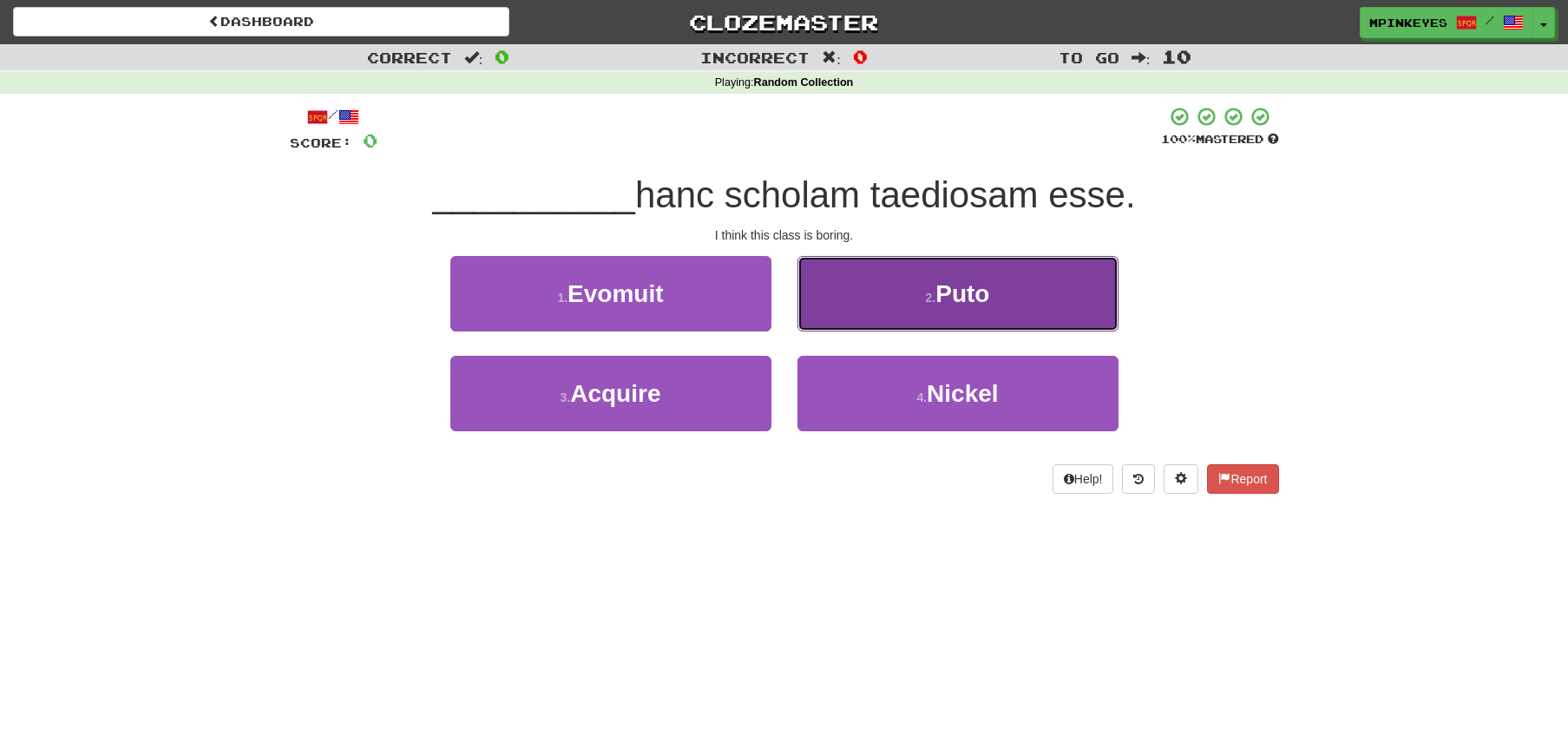
click at [891, 292] on button "2 . Puto" at bounding box center [958, 293] width 321 height 75
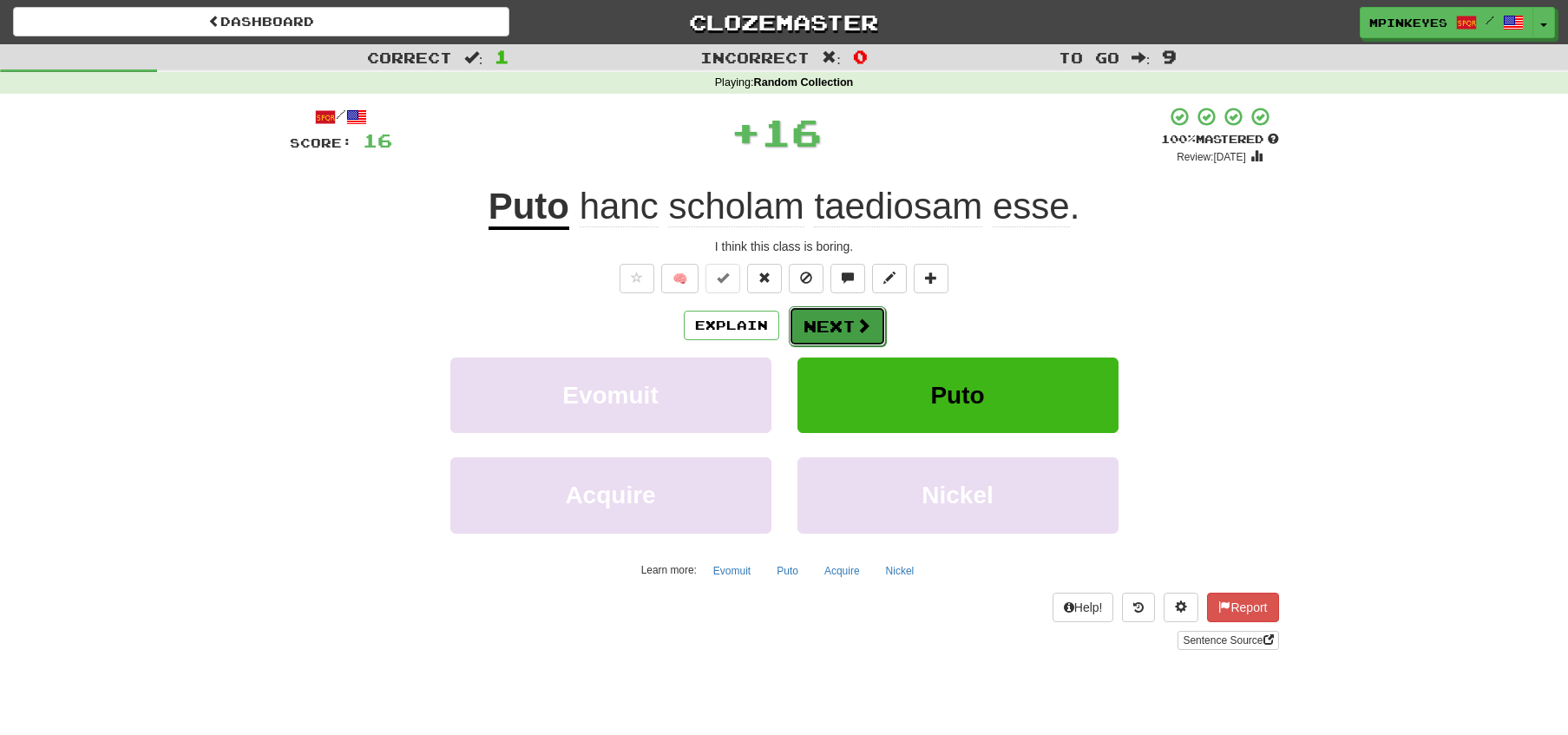
click at [791, 335] on button "Next" at bounding box center [838, 325] width 97 height 40
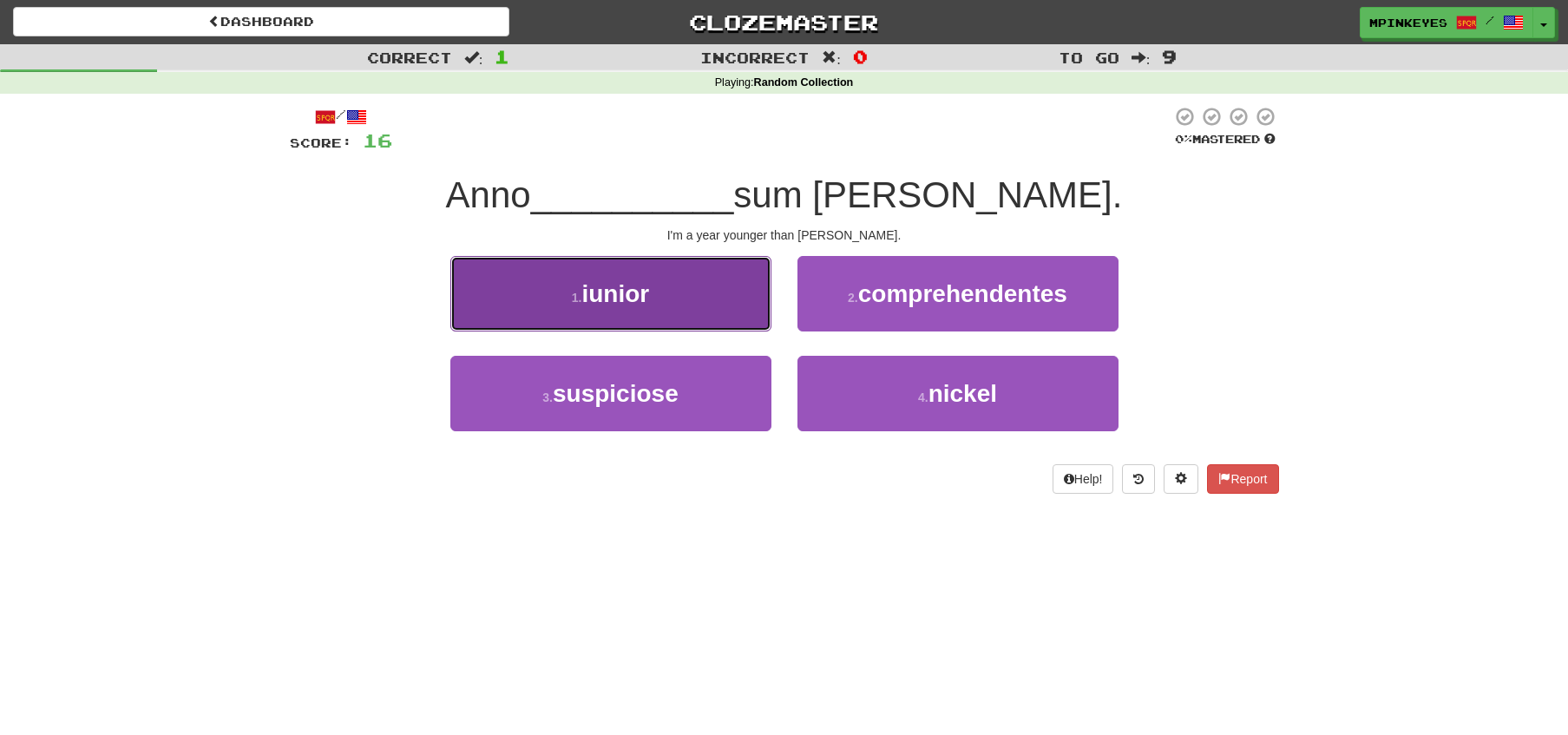
click at [642, 281] on span "iunior" at bounding box center [615, 294] width 68 height 27
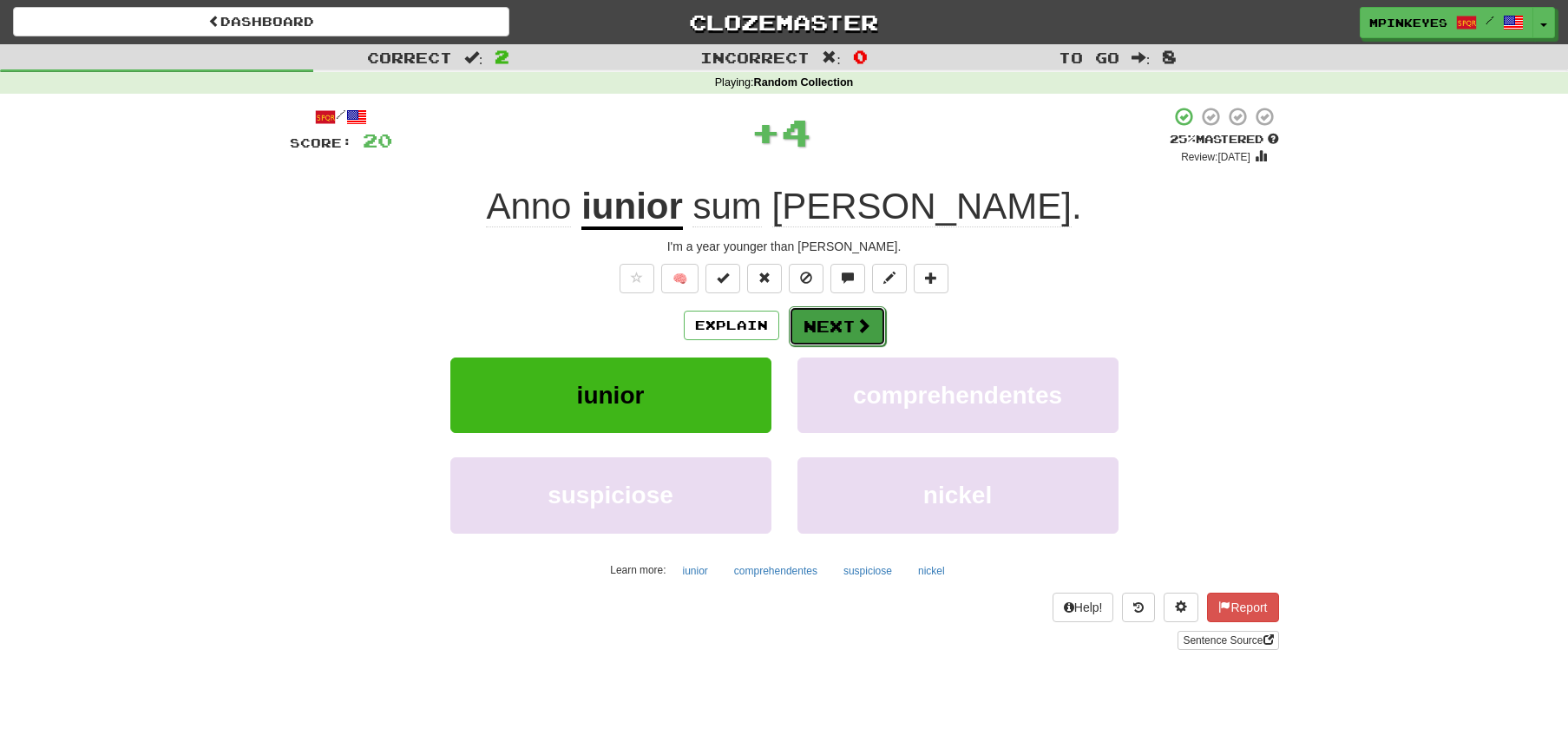
click at [836, 319] on button "Next" at bounding box center [838, 325] width 97 height 40
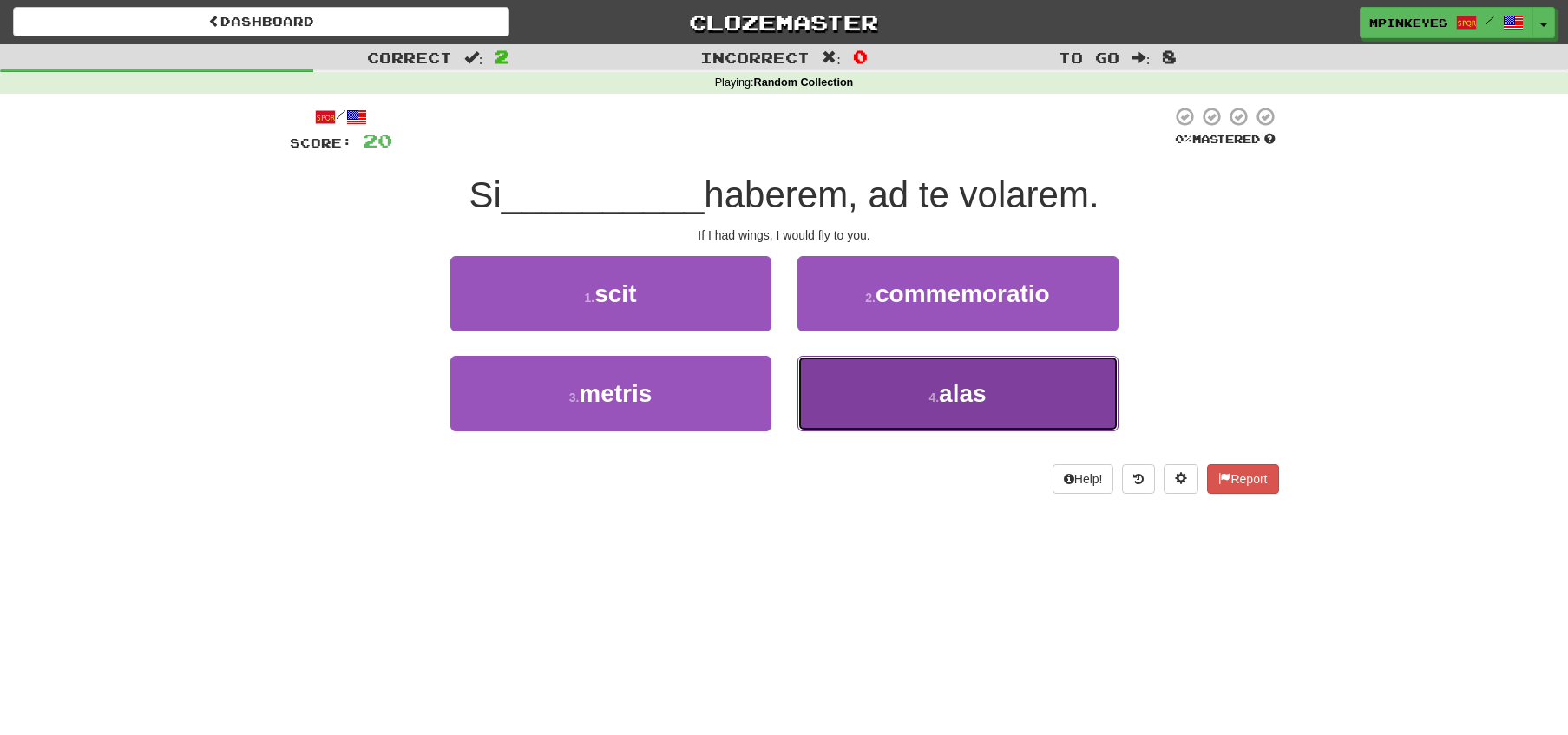
click at [825, 392] on button "4 . alas" at bounding box center [958, 393] width 321 height 75
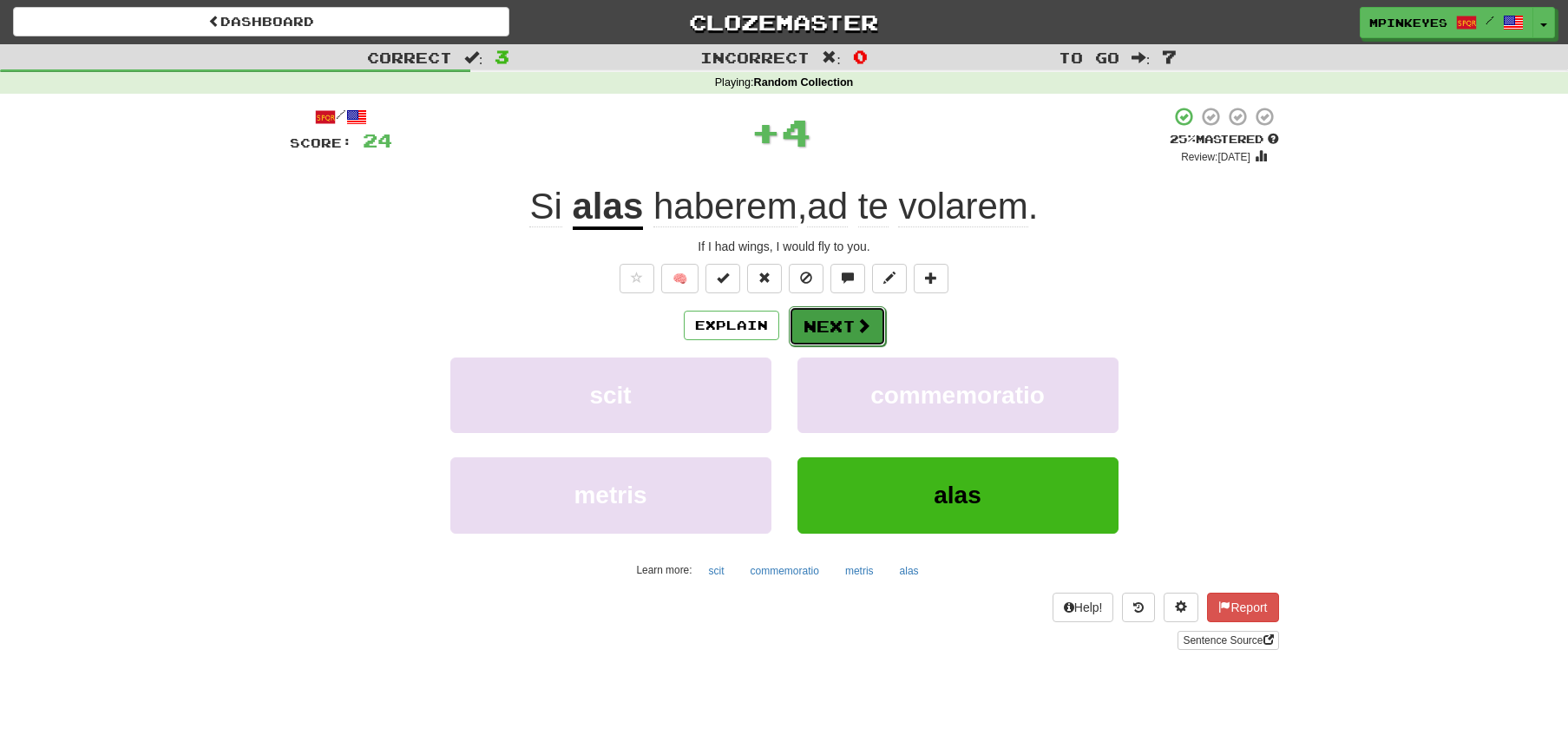
click at [808, 336] on button "Next" at bounding box center [838, 325] width 97 height 40
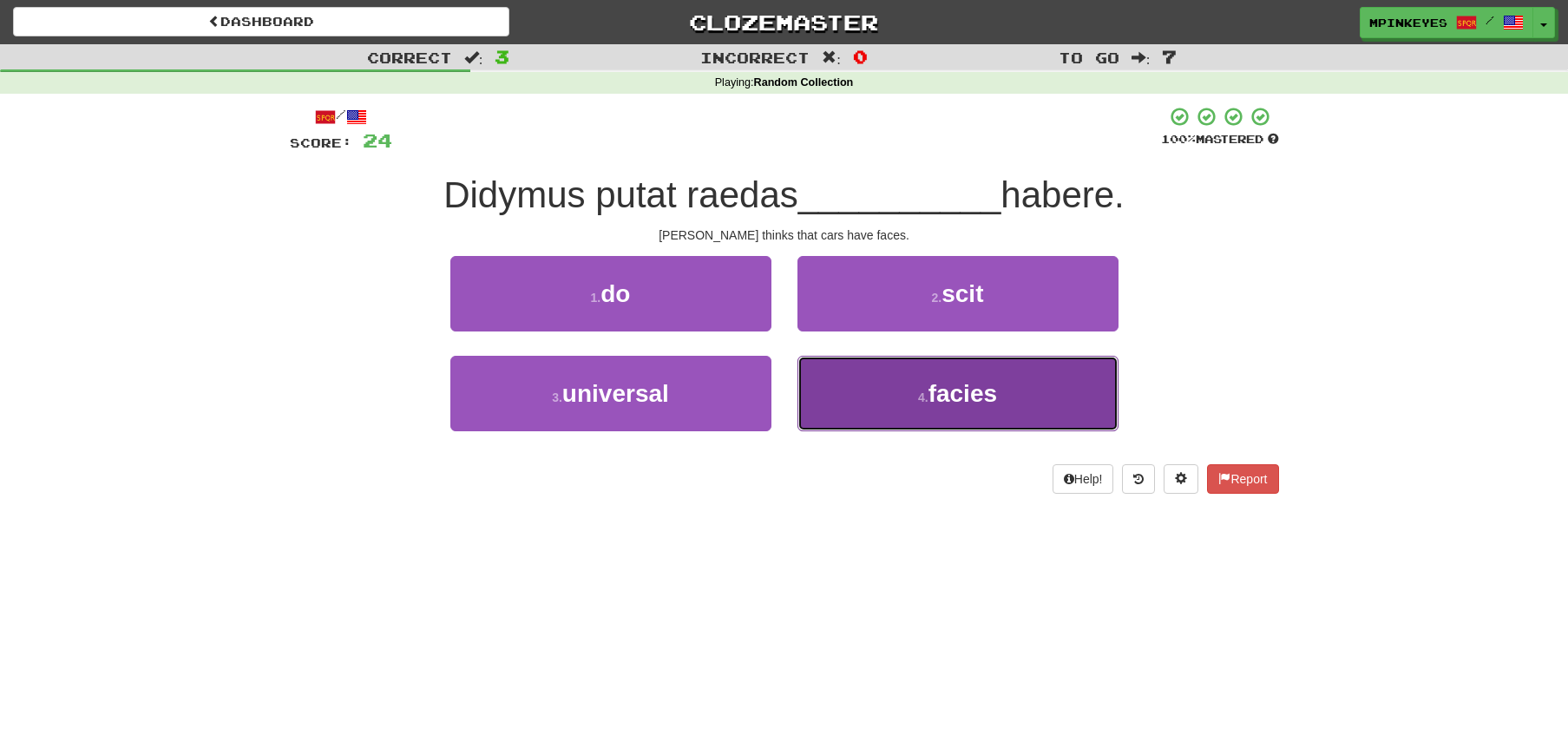
click at [883, 420] on button "4 . facies" at bounding box center [958, 393] width 321 height 75
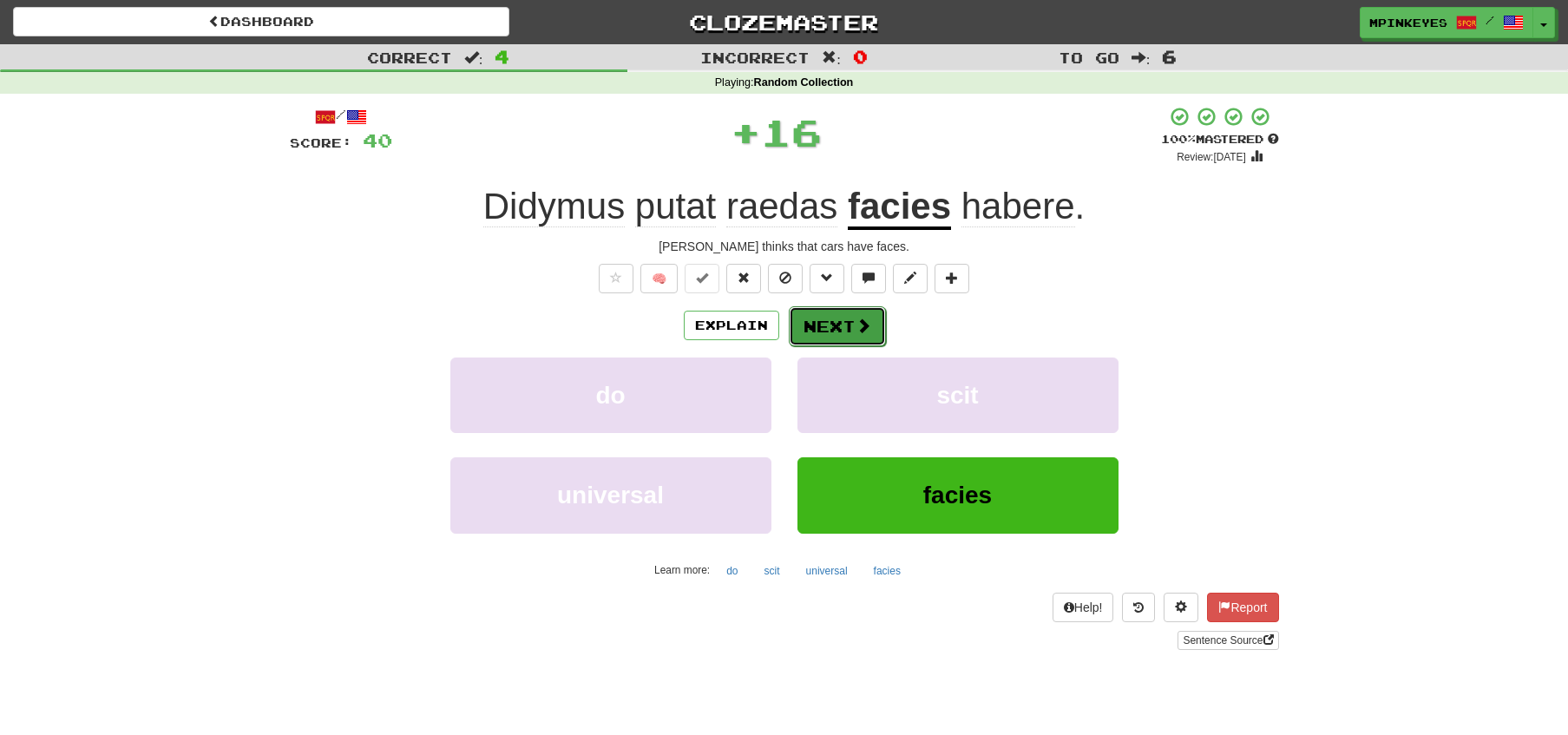
click at [848, 306] on button "Next" at bounding box center [838, 325] width 97 height 40
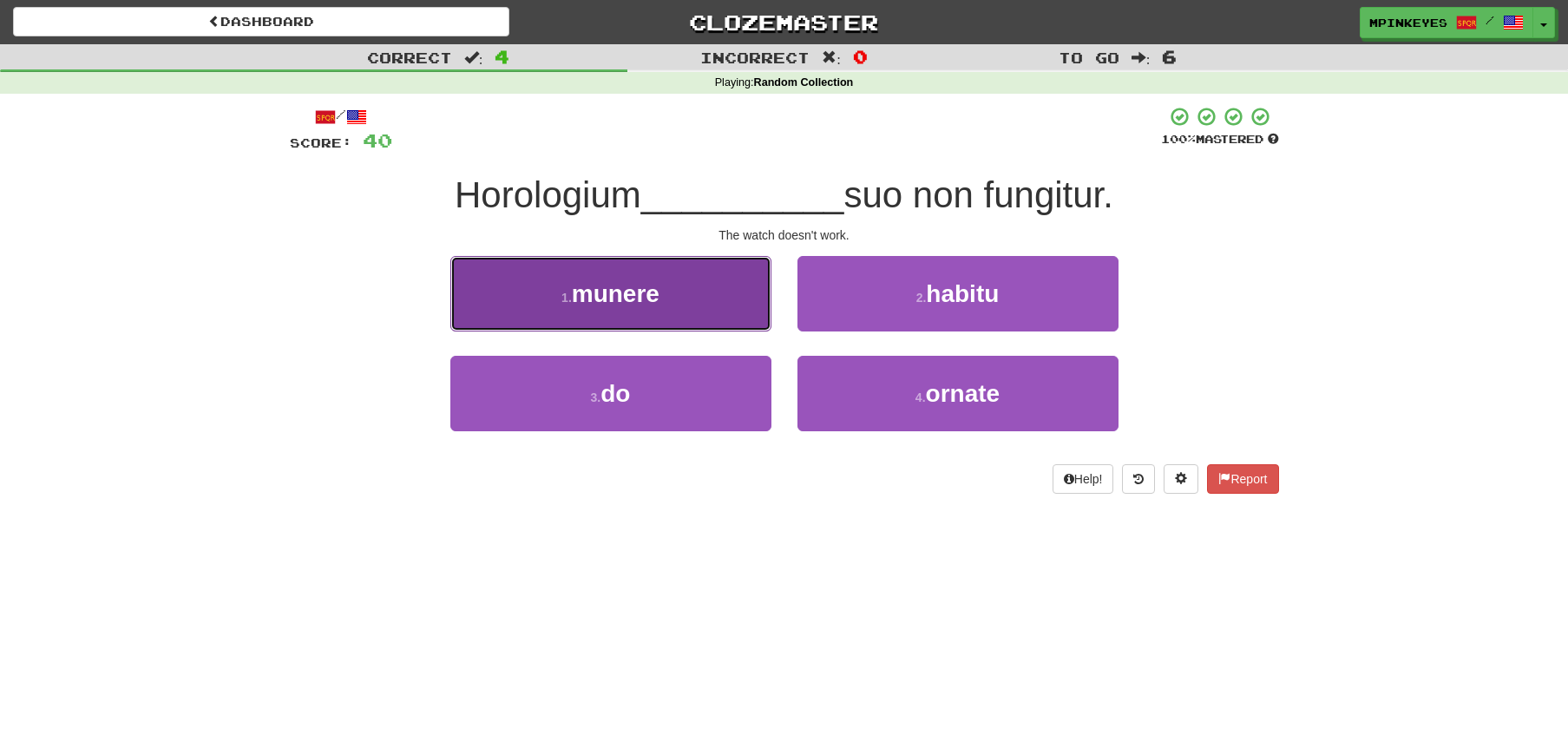
click at [732, 312] on button "1 . munere" at bounding box center [610, 293] width 321 height 75
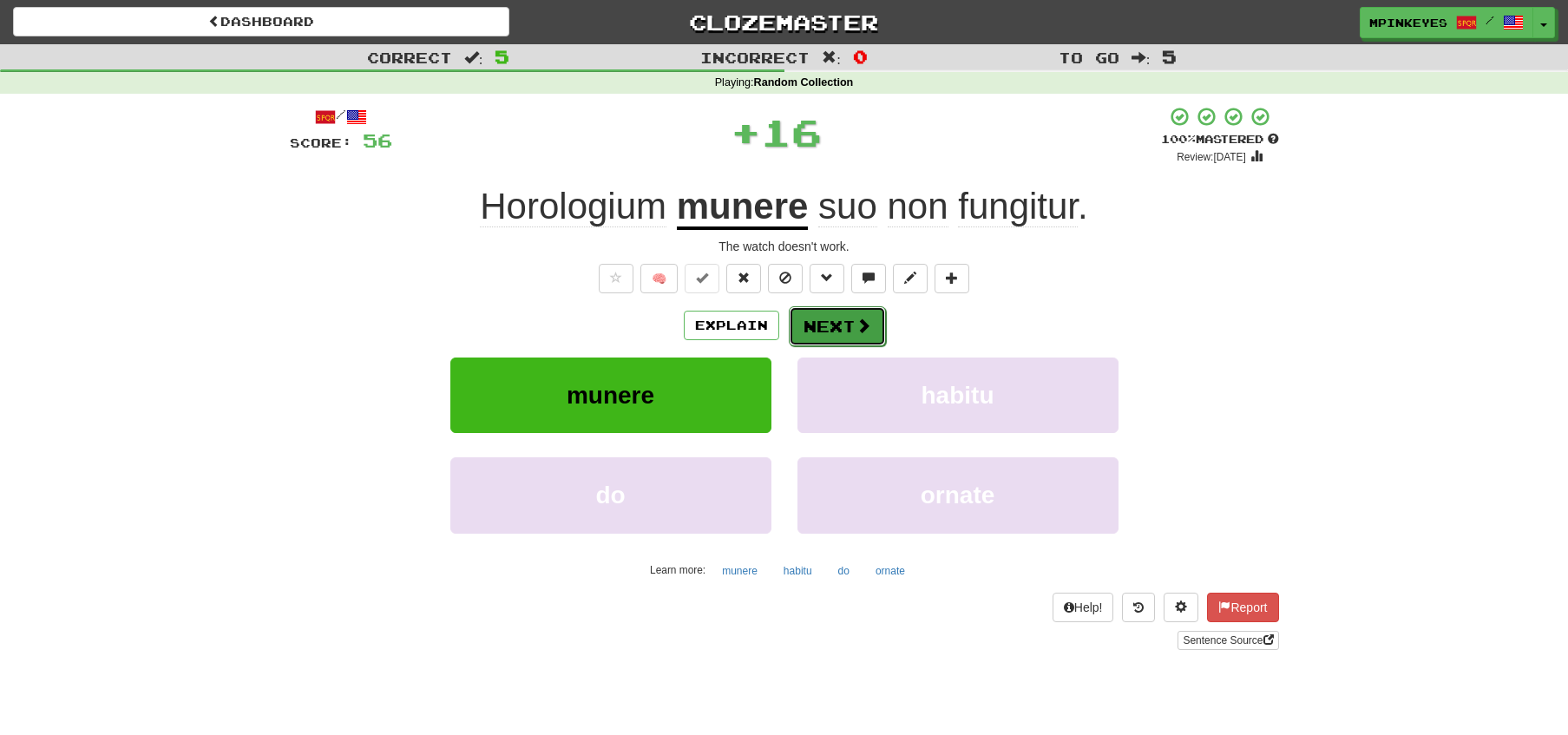
click at [822, 313] on button "Next" at bounding box center [838, 325] width 97 height 40
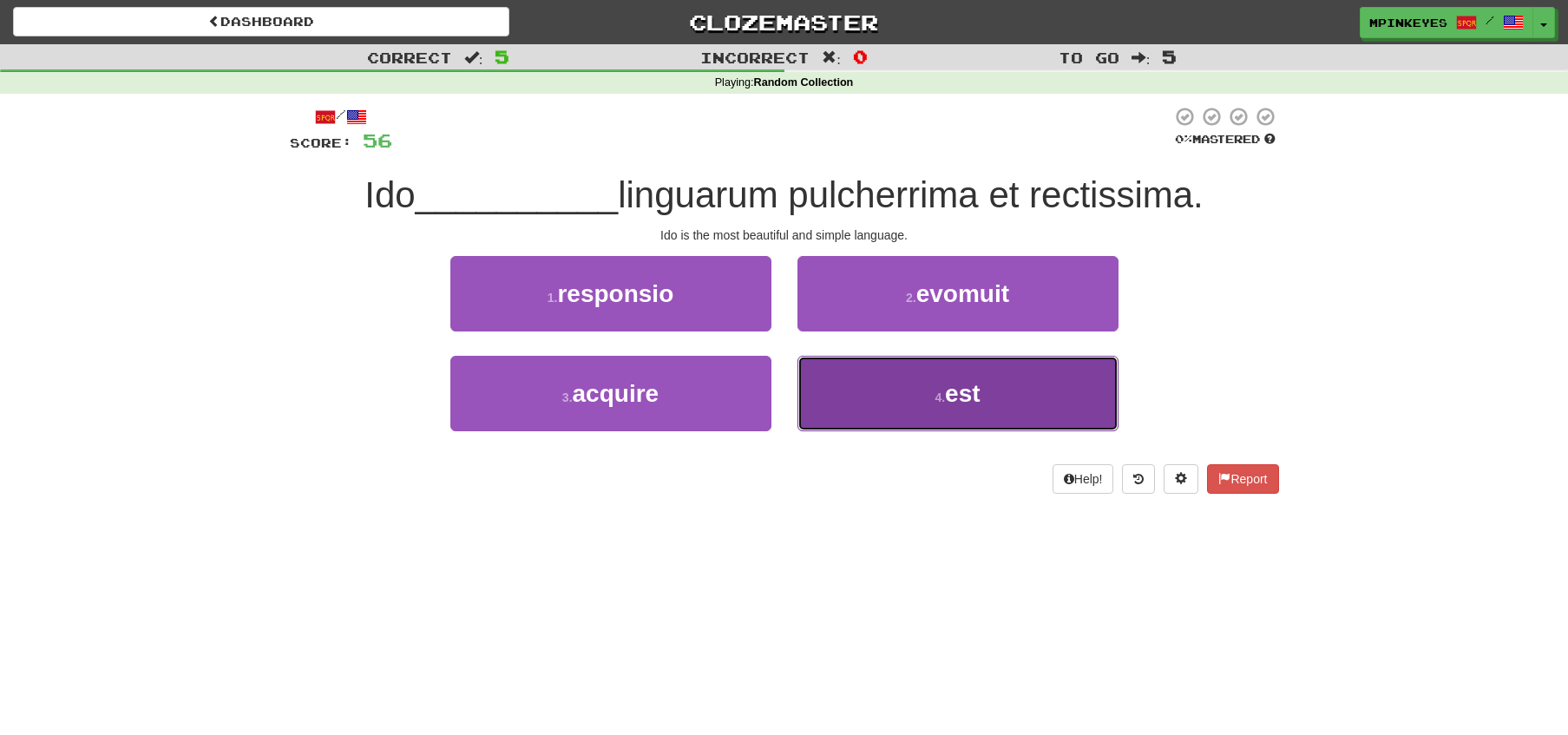
click at [886, 410] on button "4 . est" at bounding box center [958, 393] width 321 height 75
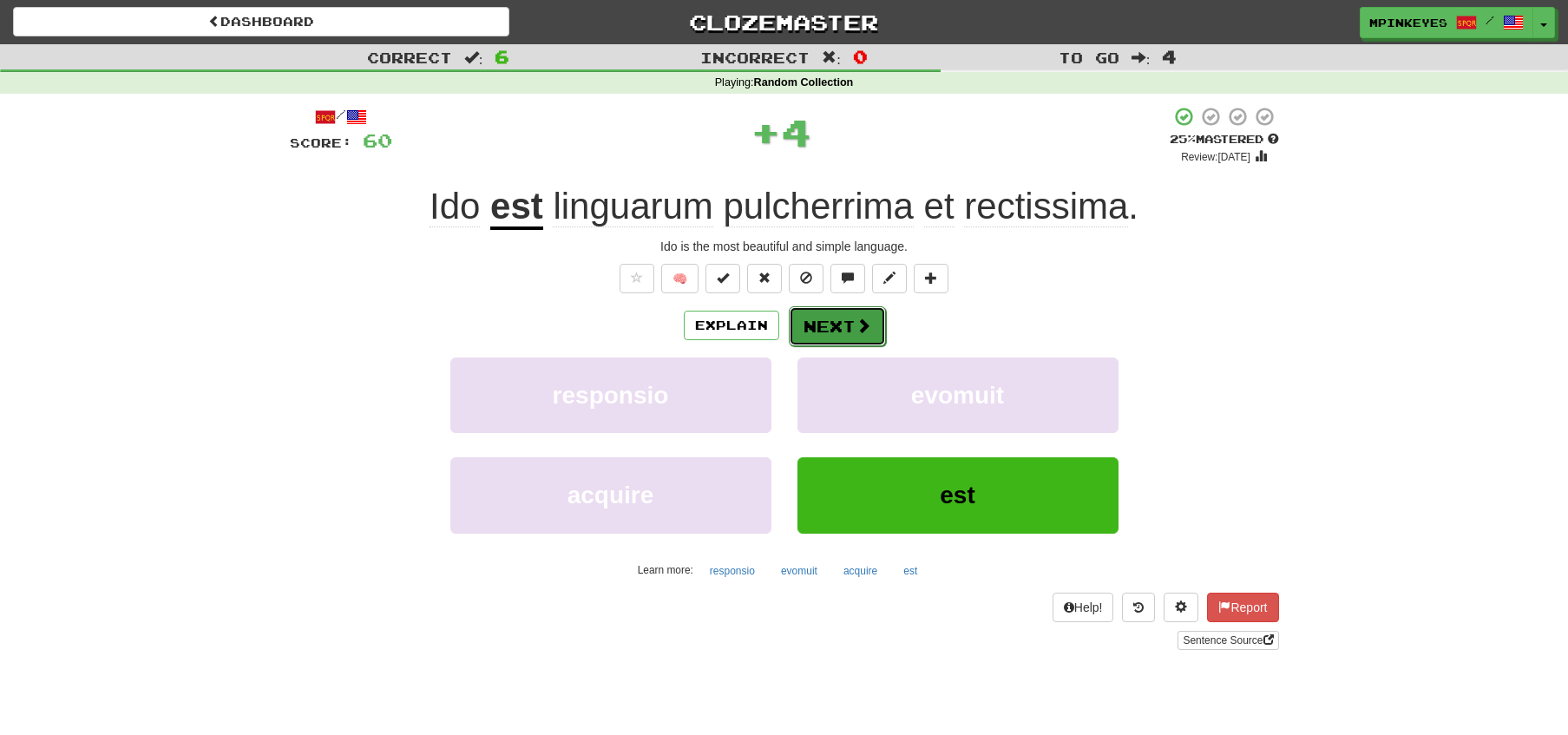
click at [829, 323] on button "Next" at bounding box center [838, 325] width 97 height 40
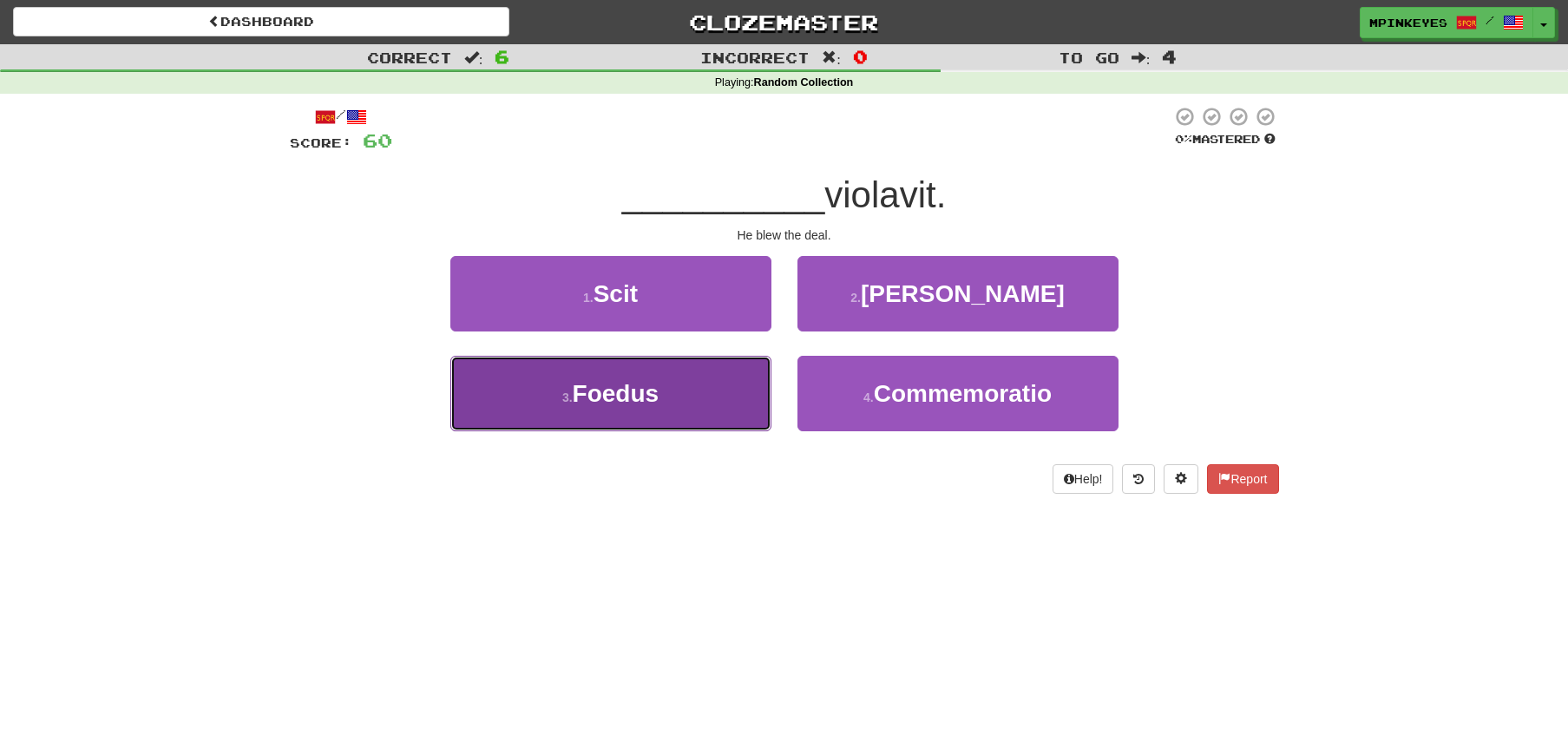
click at [736, 396] on button "3 . Foedus" at bounding box center [610, 393] width 321 height 75
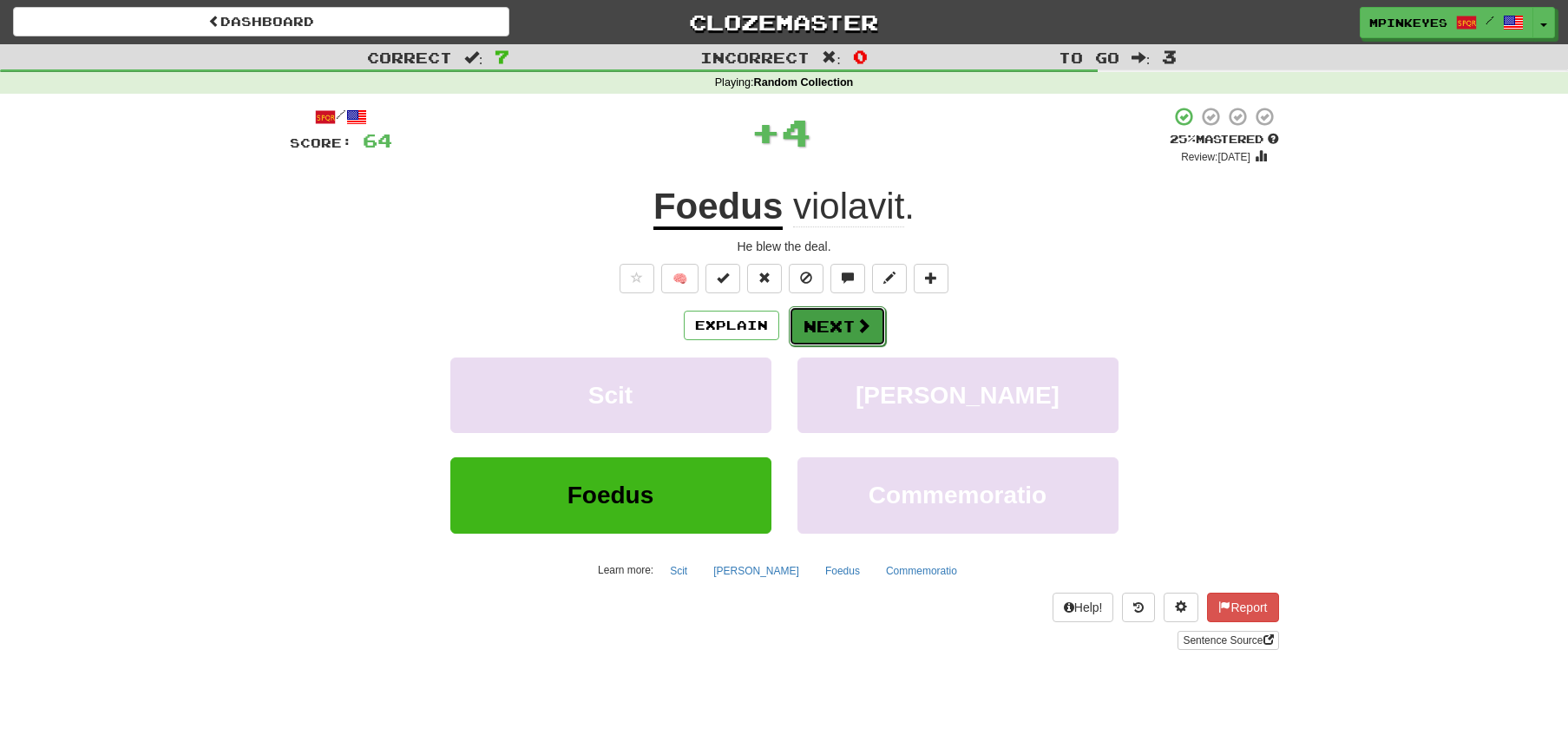
click at [810, 320] on button "Next" at bounding box center [838, 325] width 97 height 40
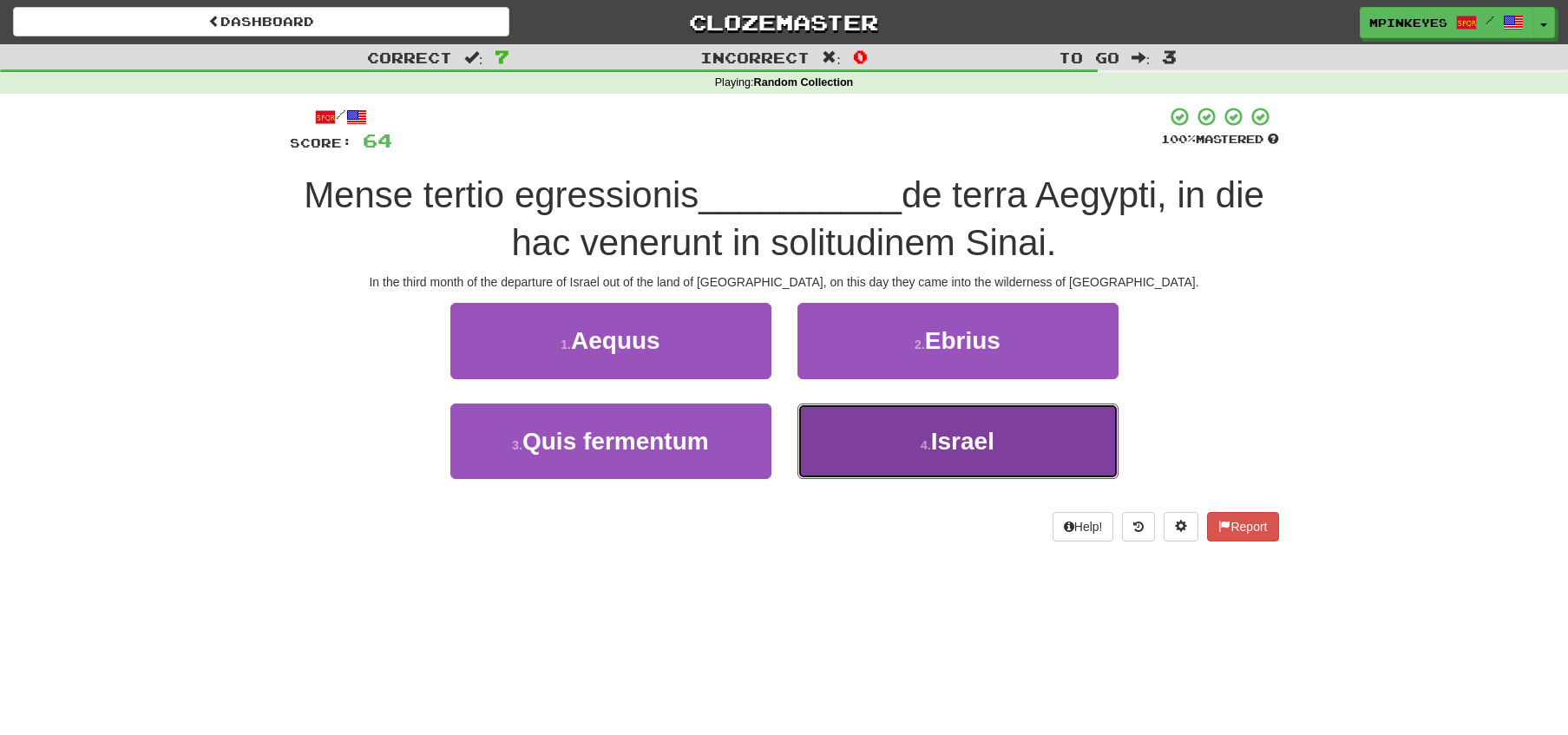
click at [854, 430] on button "4 . Israel" at bounding box center [958, 440] width 321 height 75
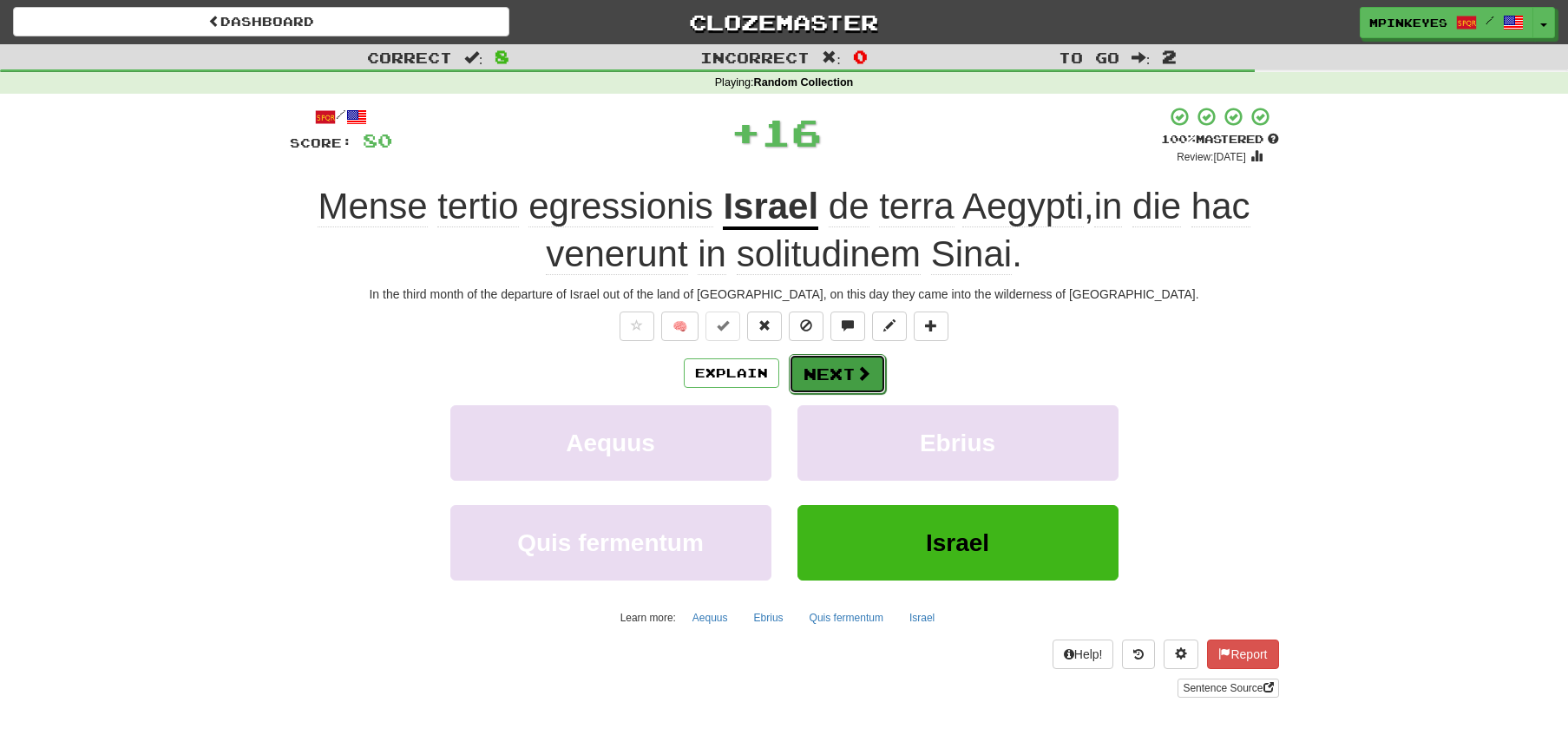
click at [792, 364] on button "Next" at bounding box center [838, 373] width 97 height 40
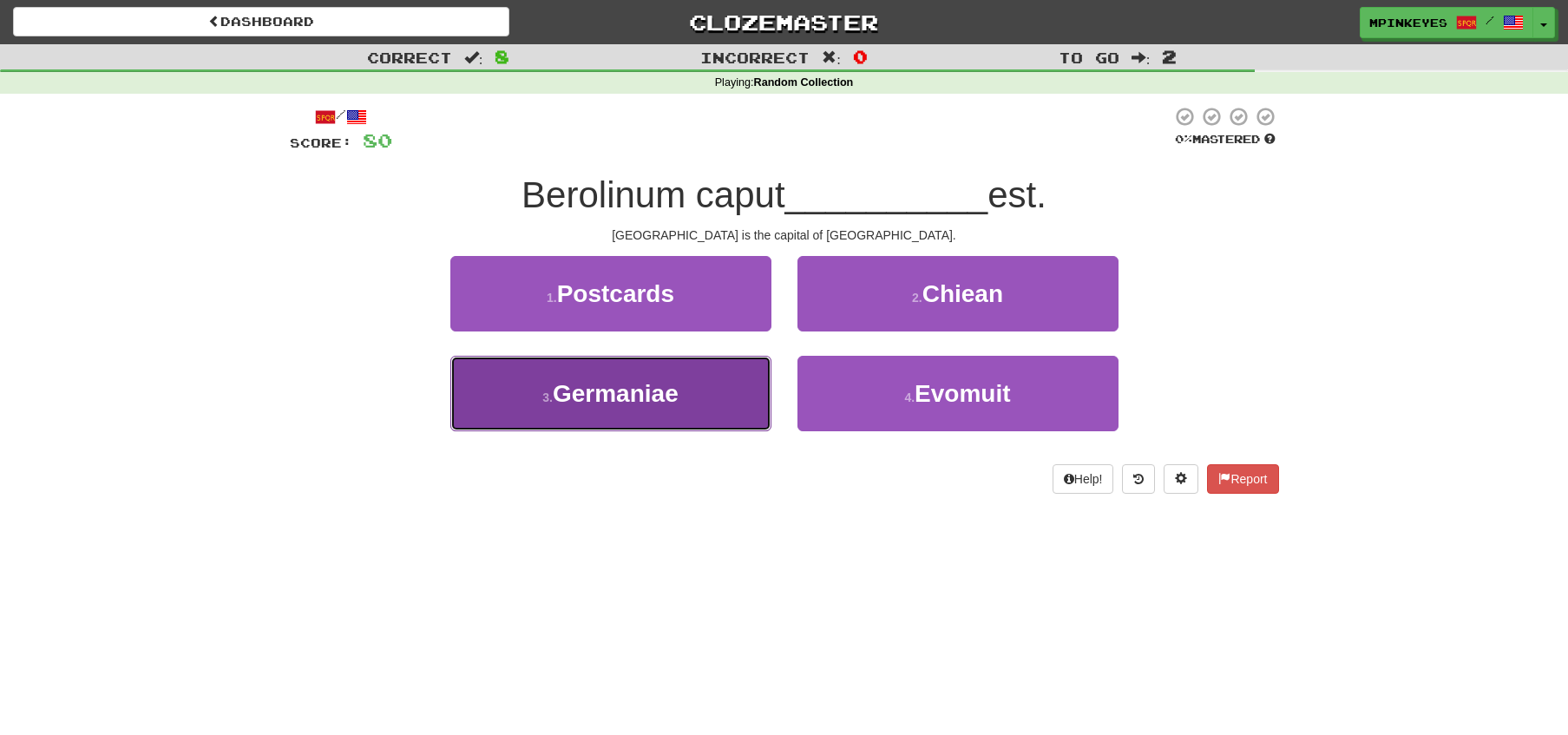
click at [726, 361] on button "3 . Germaniae" at bounding box center [610, 393] width 321 height 75
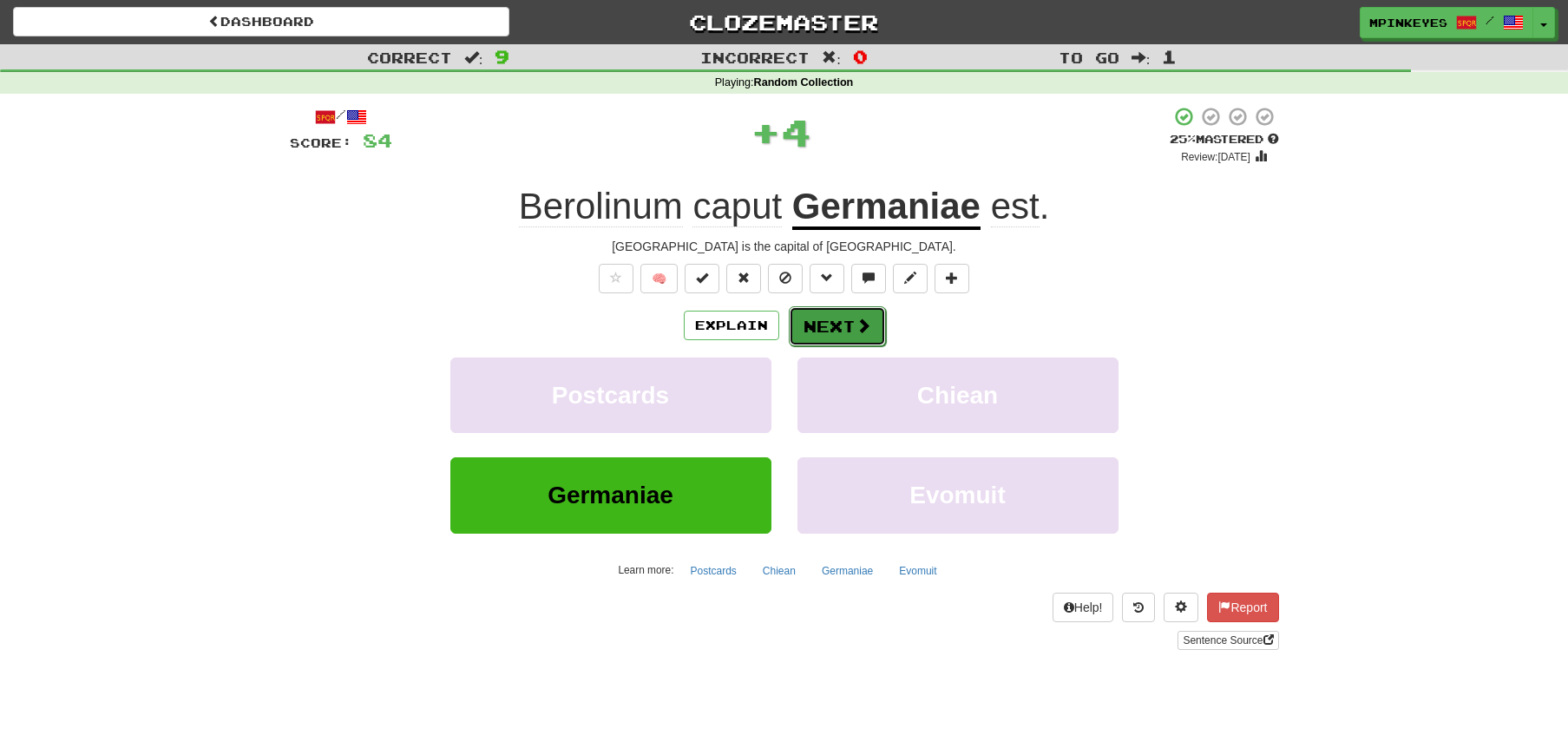
click at [801, 310] on button "Next" at bounding box center [838, 325] width 97 height 40
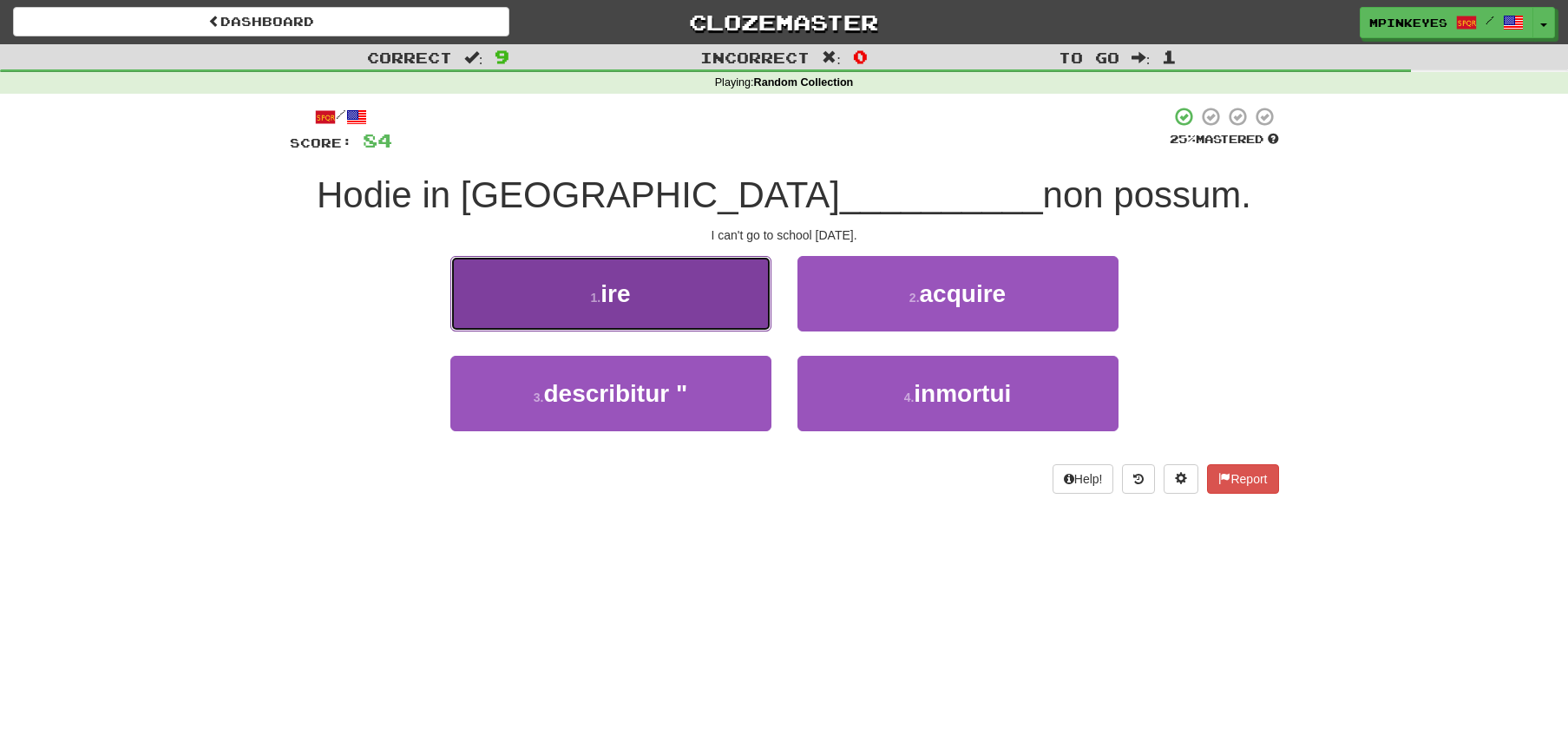
click at [729, 295] on button "1 . ire" at bounding box center [610, 293] width 321 height 75
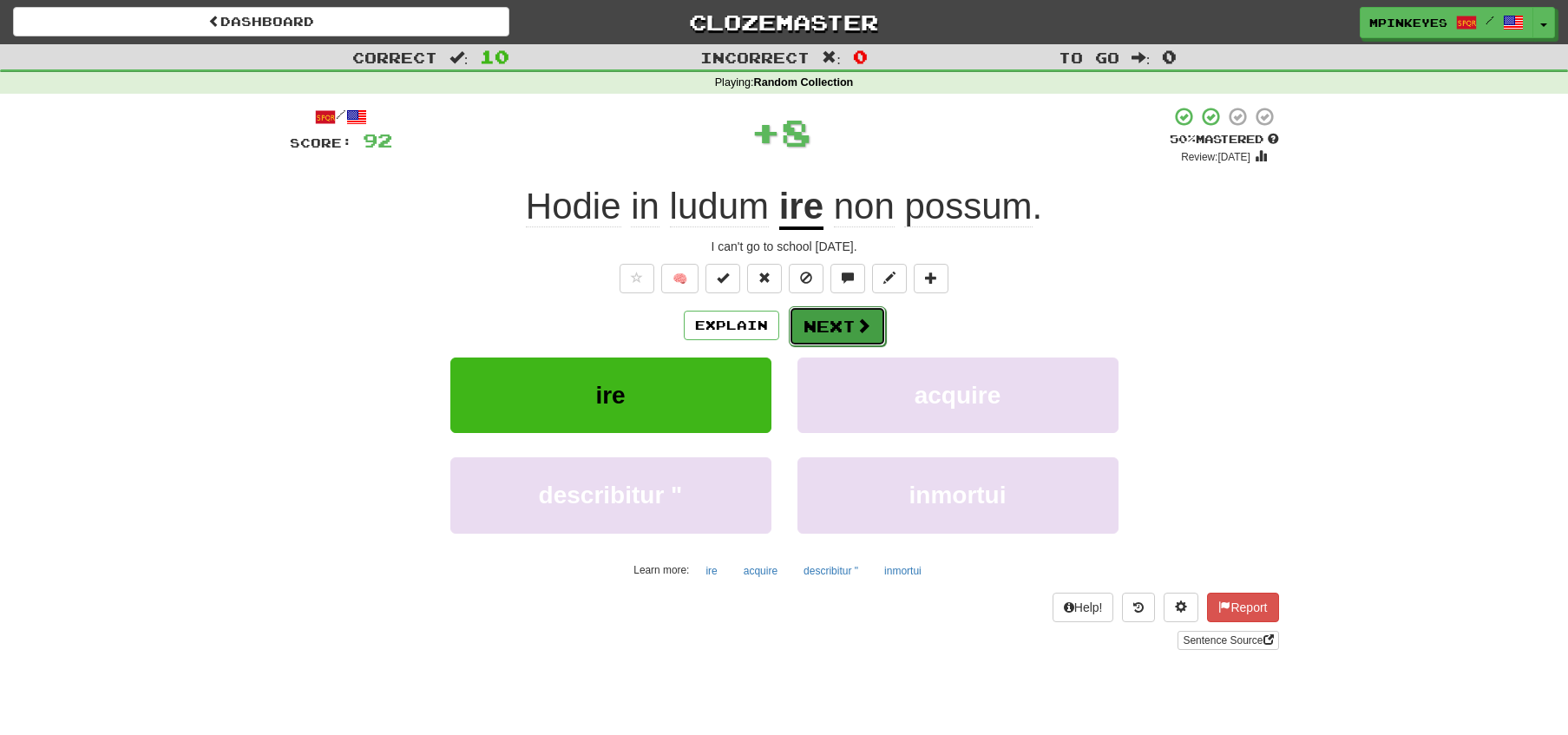
click at [806, 317] on button "Next" at bounding box center [838, 325] width 97 height 40
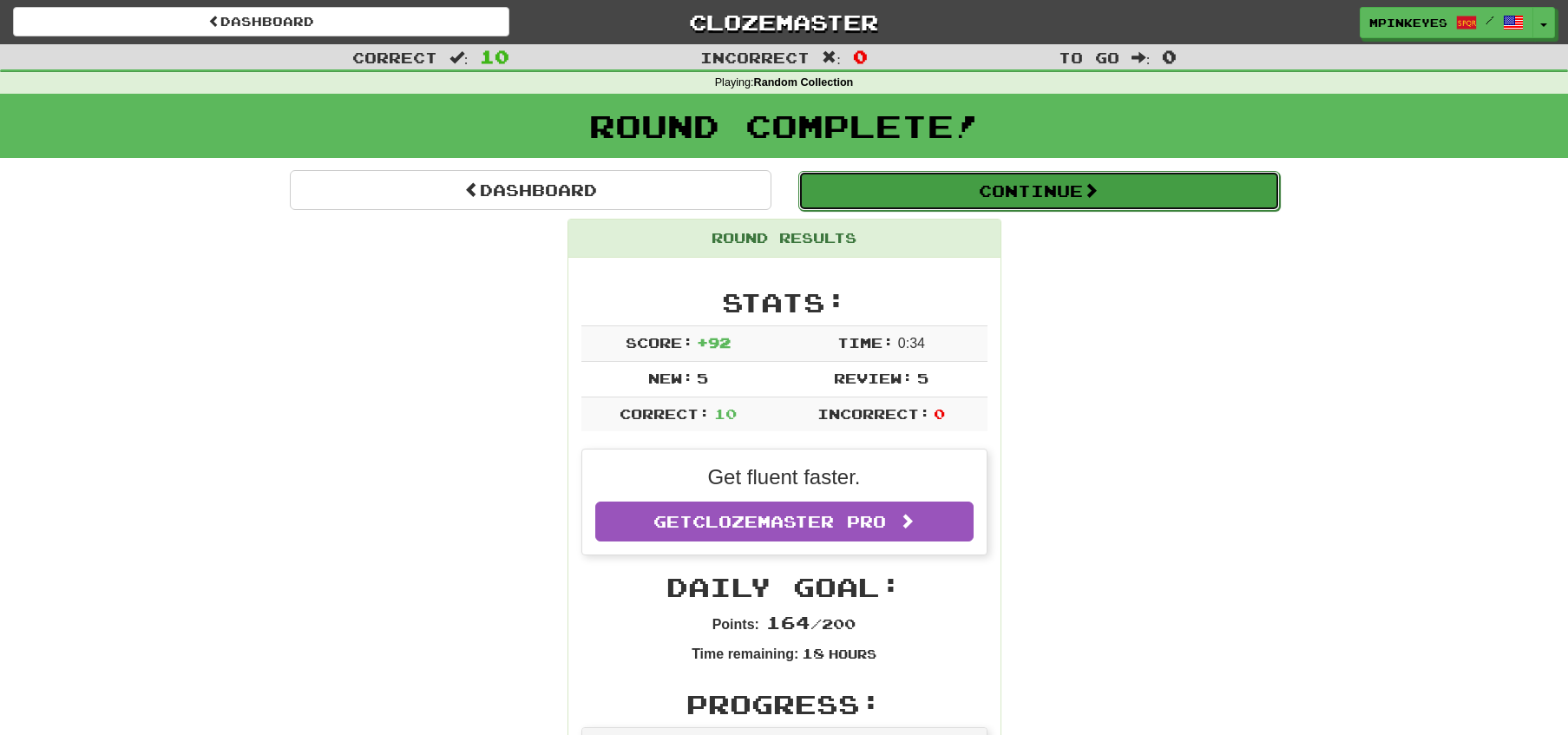
click at [883, 182] on button "Continue" at bounding box center [1039, 190] width 482 height 40
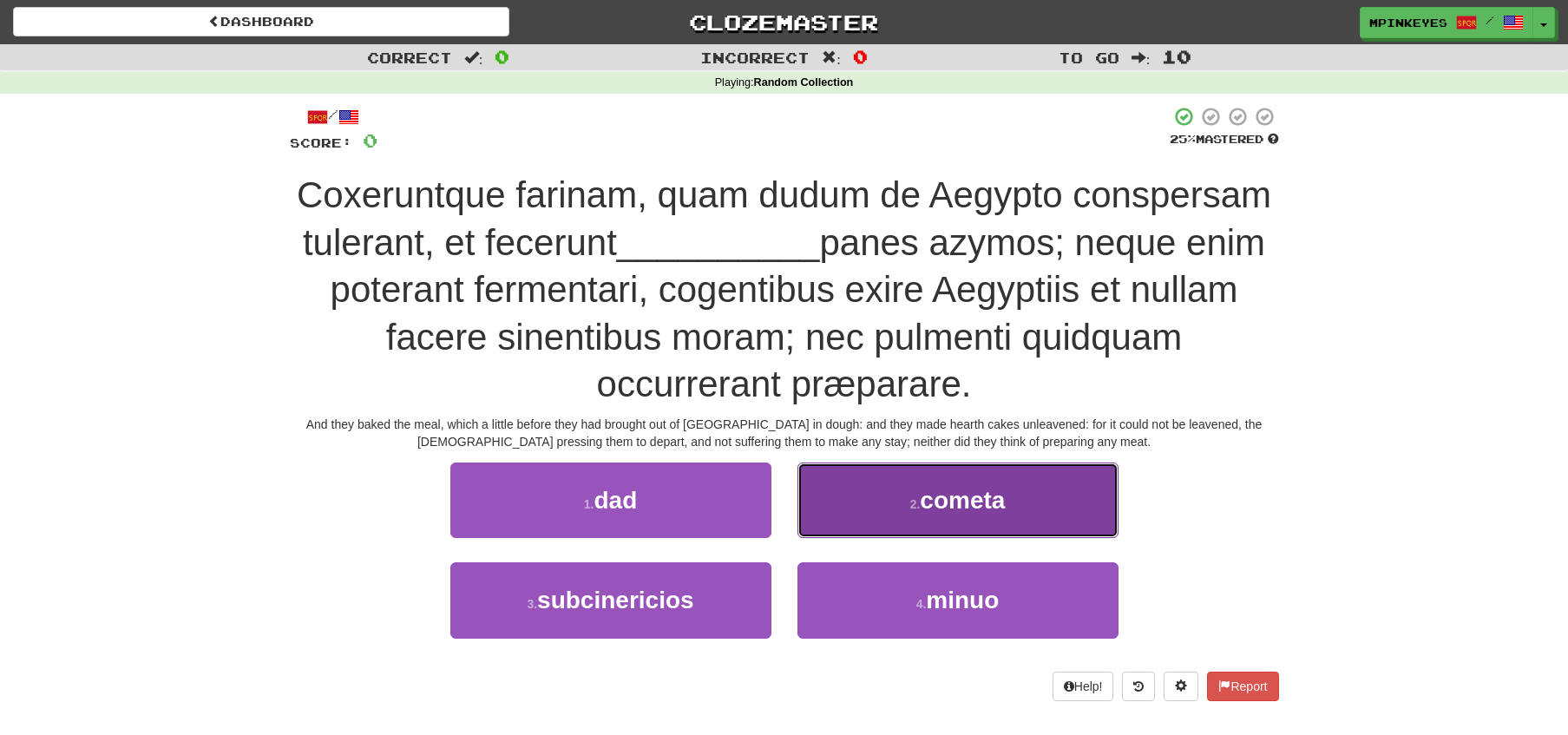
click at [825, 517] on button "2 . cometa" at bounding box center [958, 500] width 321 height 75
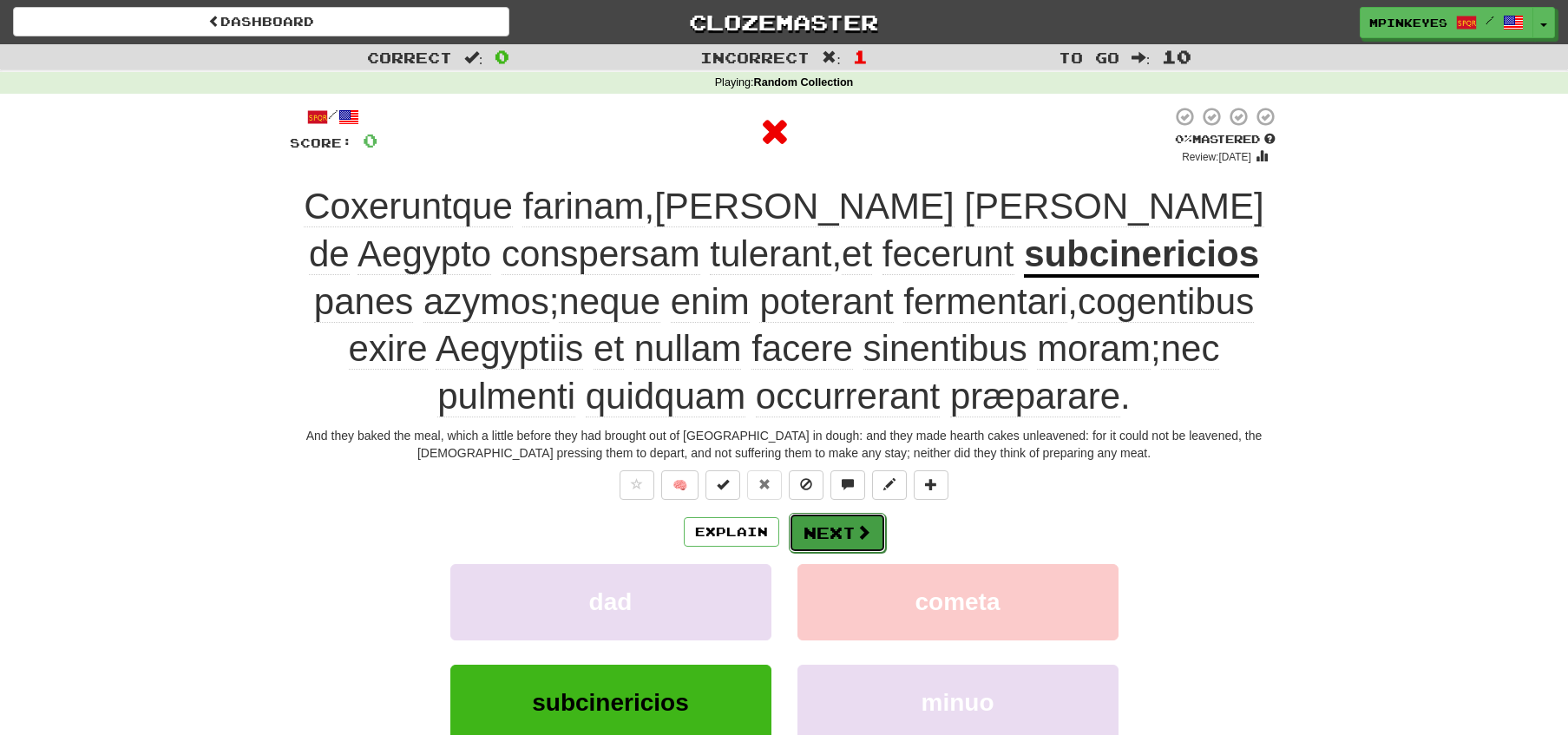
click at [796, 521] on button "Next" at bounding box center [838, 532] width 97 height 40
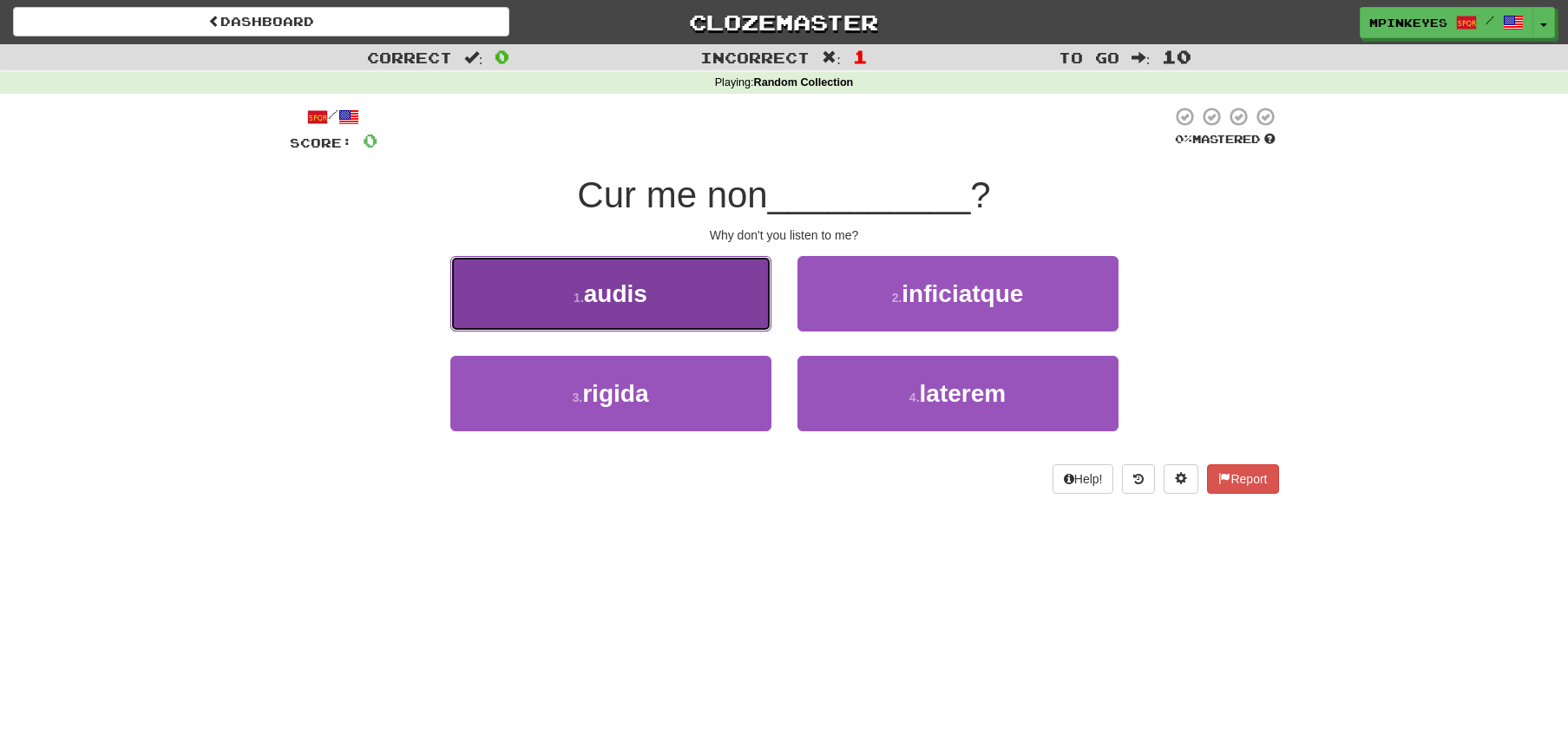
click at [708, 284] on button "1 . audis" at bounding box center [610, 293] width 321 height 75
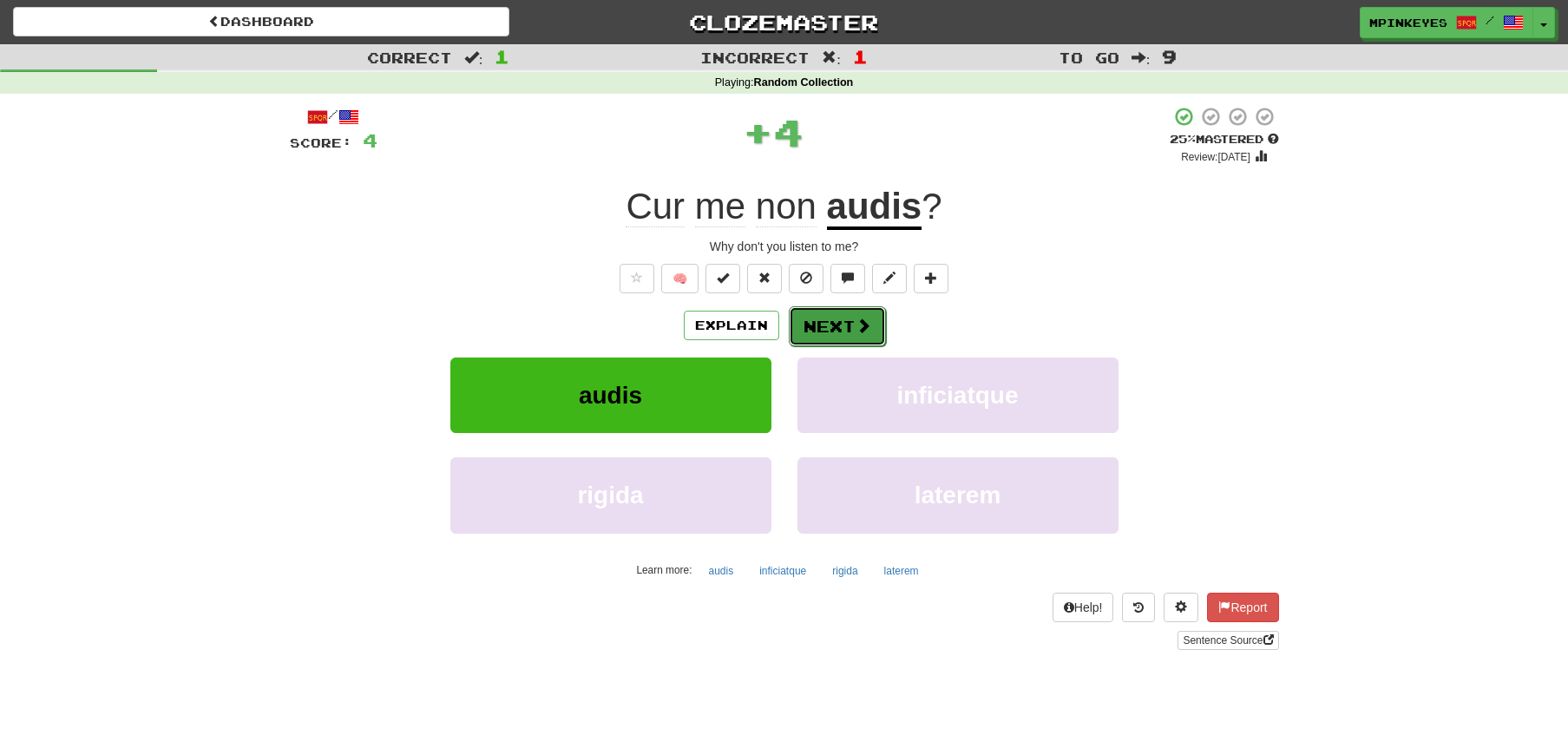
click at [863, 325] on span at bounding box center [864, 325] width 16 height 16
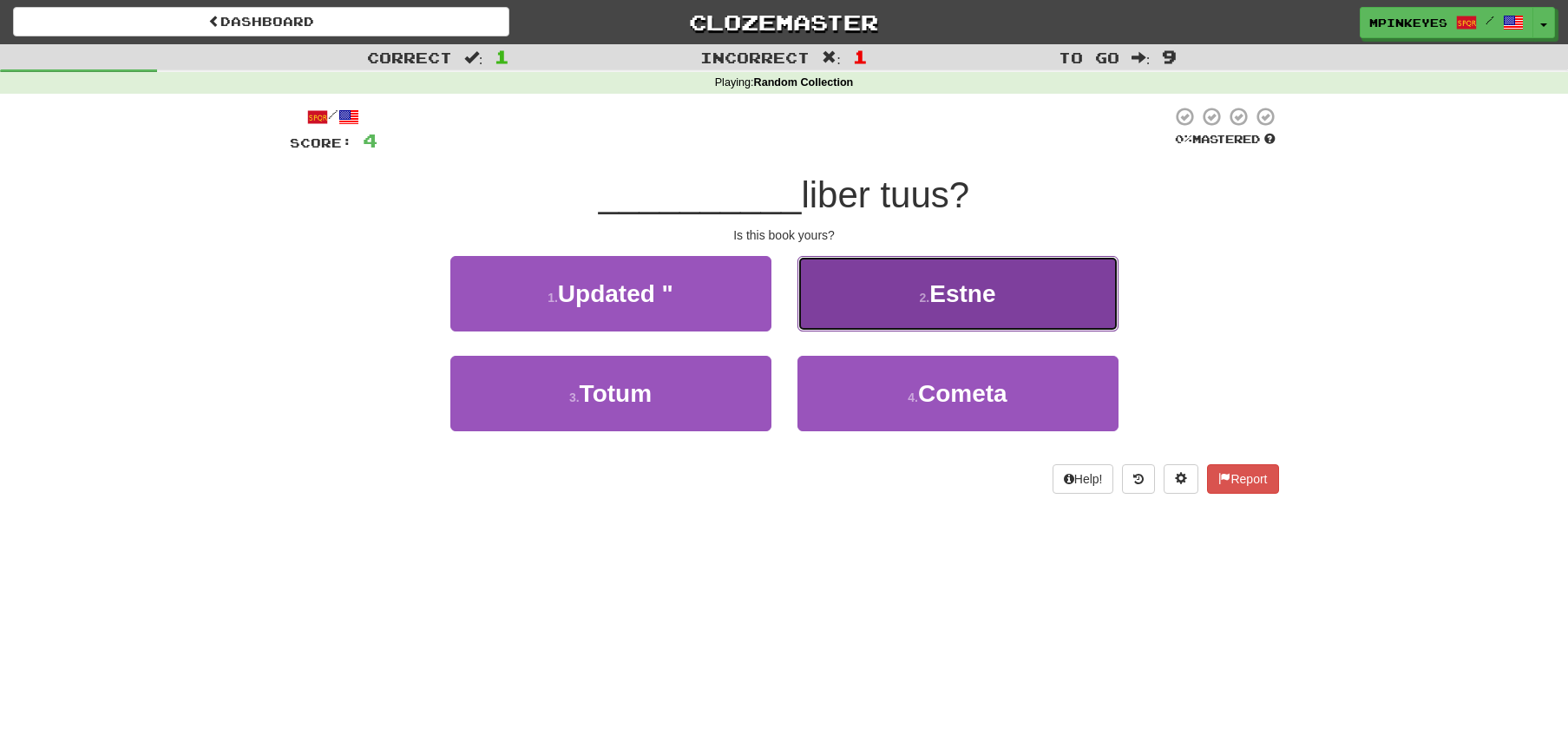
click at [834, 331] on button "2 . Estne" at bounding box center [958, 293] width 321 height 75
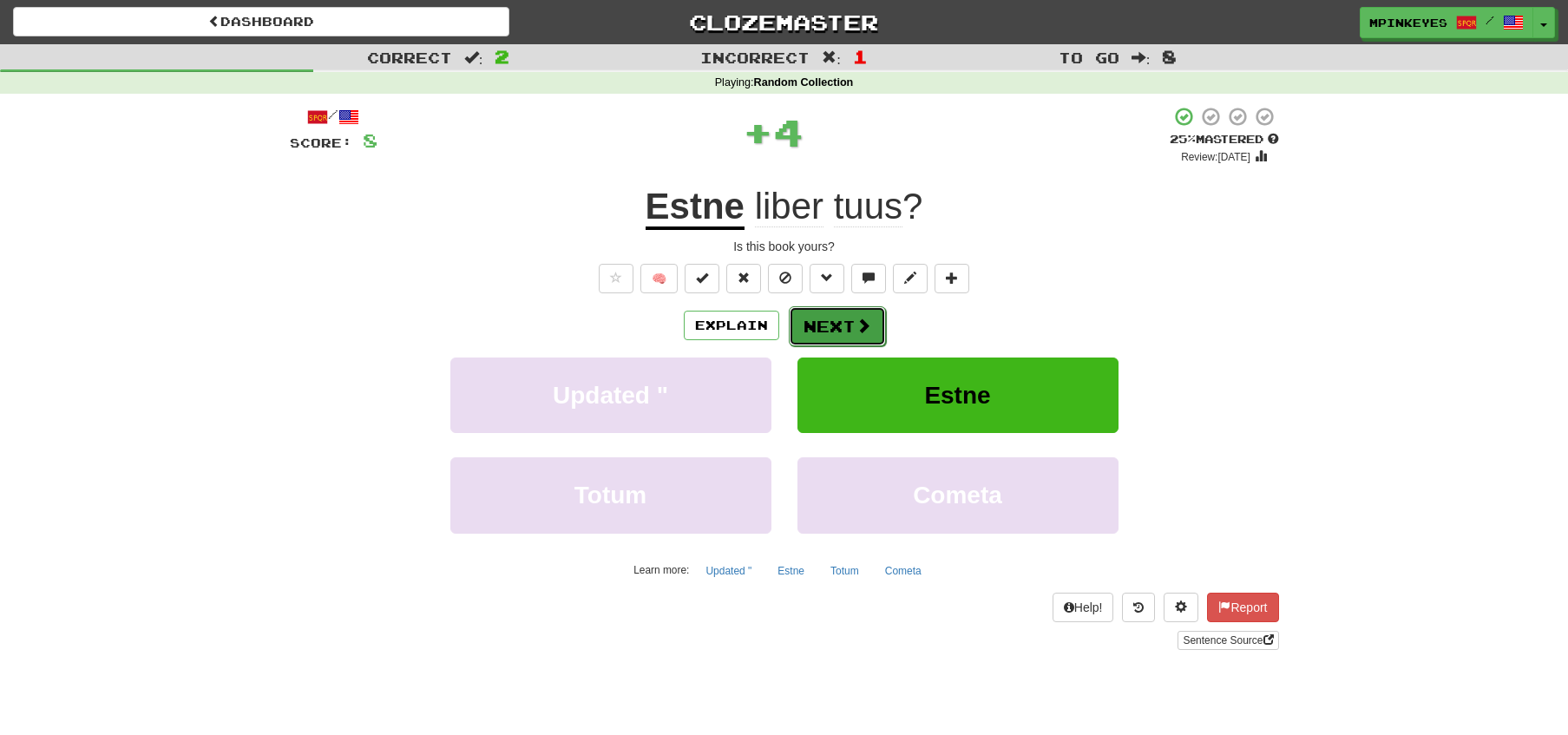
click at [822, 331] on button "Next" at bounding box center [838, 325] width 97 height 40
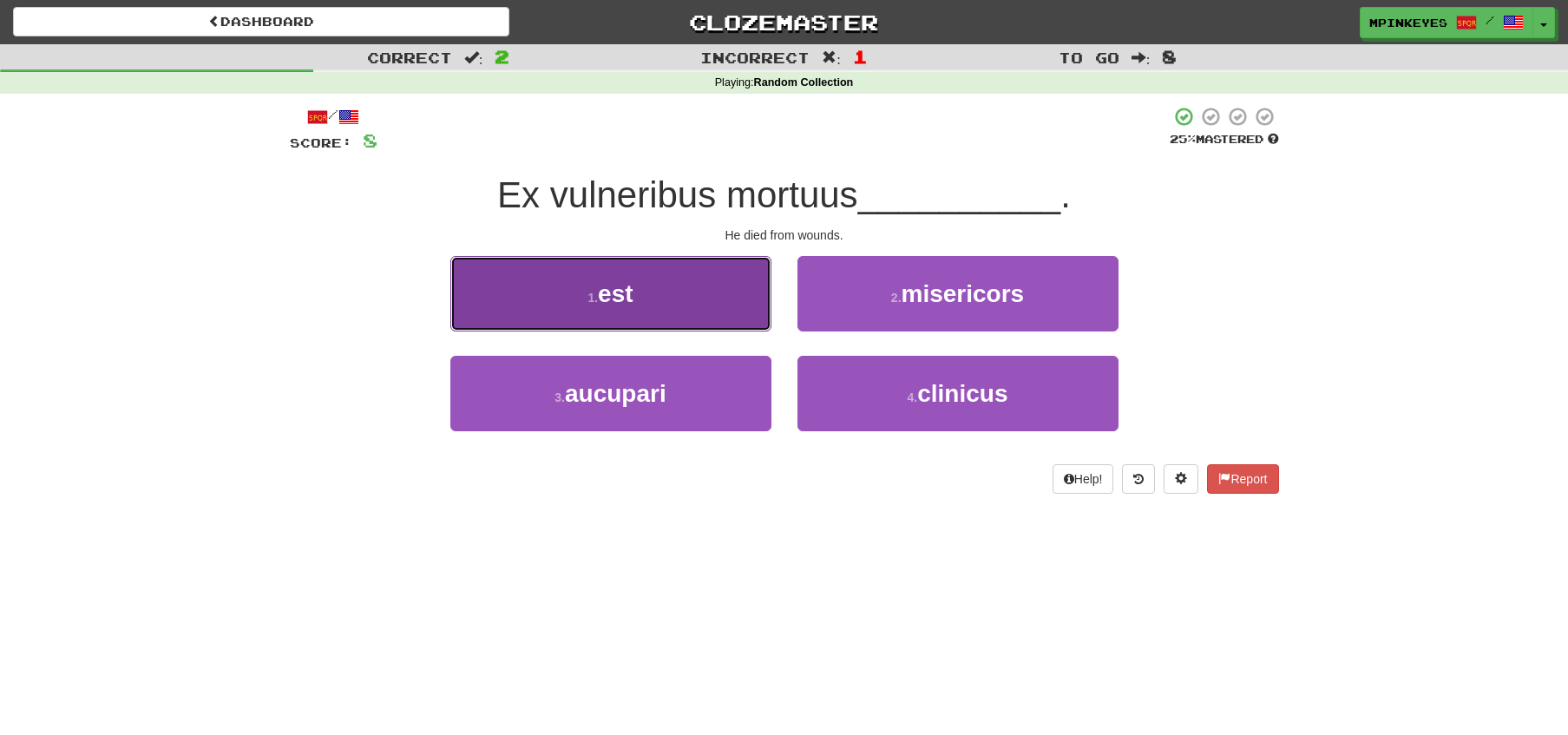
click at [717, 289] on button "1 . est" at bounding box center [610, 293] width 321 height 75
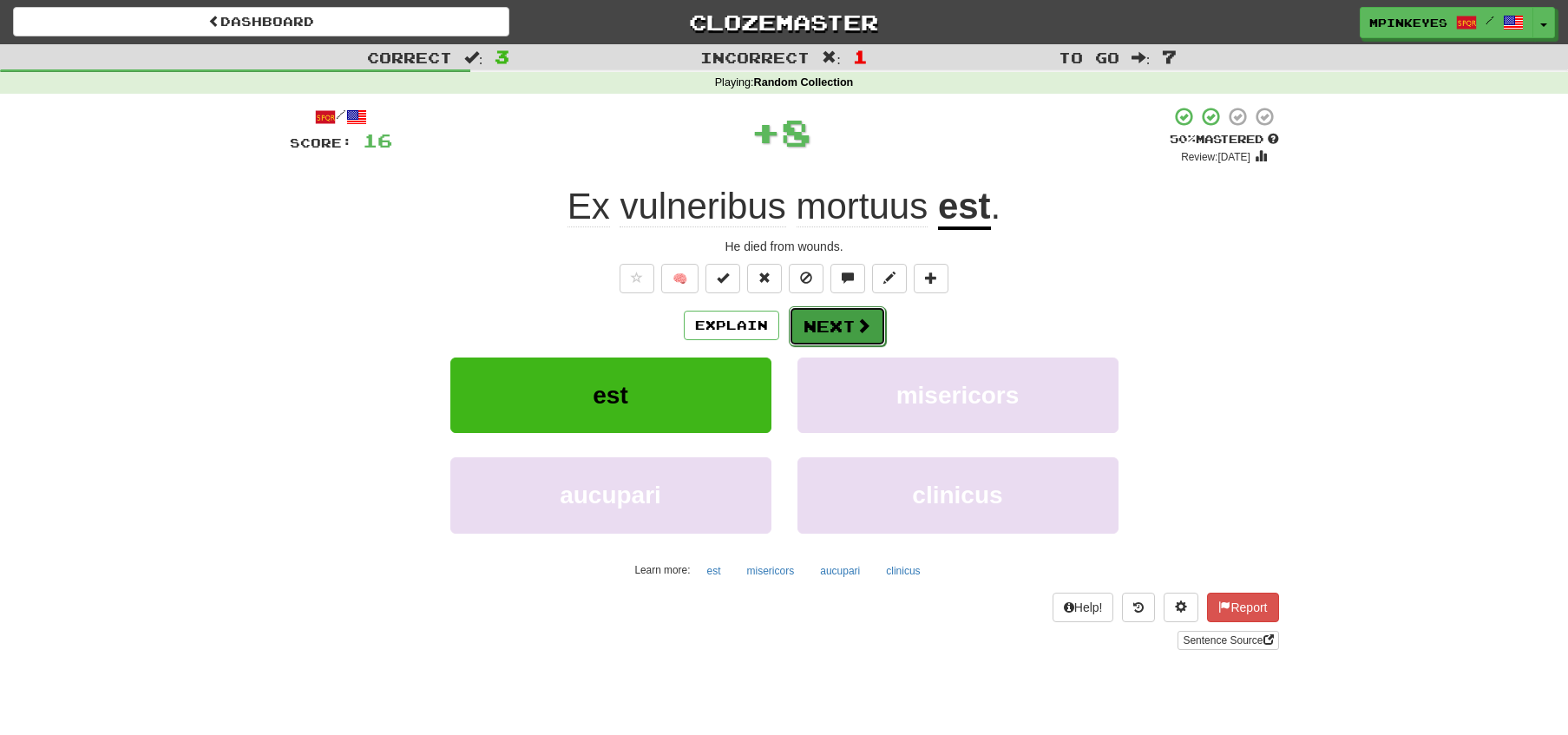
click at [826, 314] on button "Next" at bounding box center [838, 325] width 97 height 40
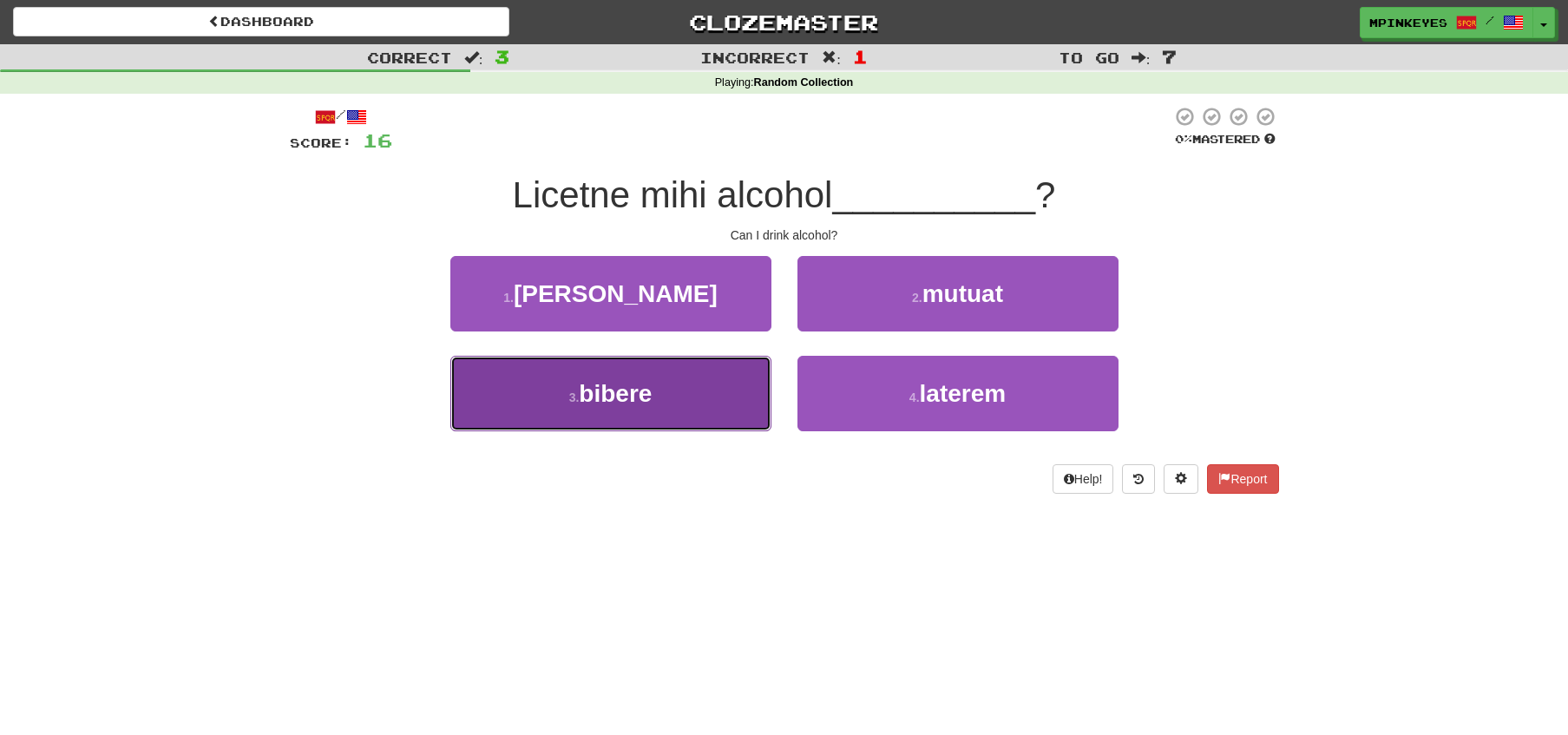
click at [732, 401] on button "3 . bibere" at bounding box center [610, 393] width 321 height 75
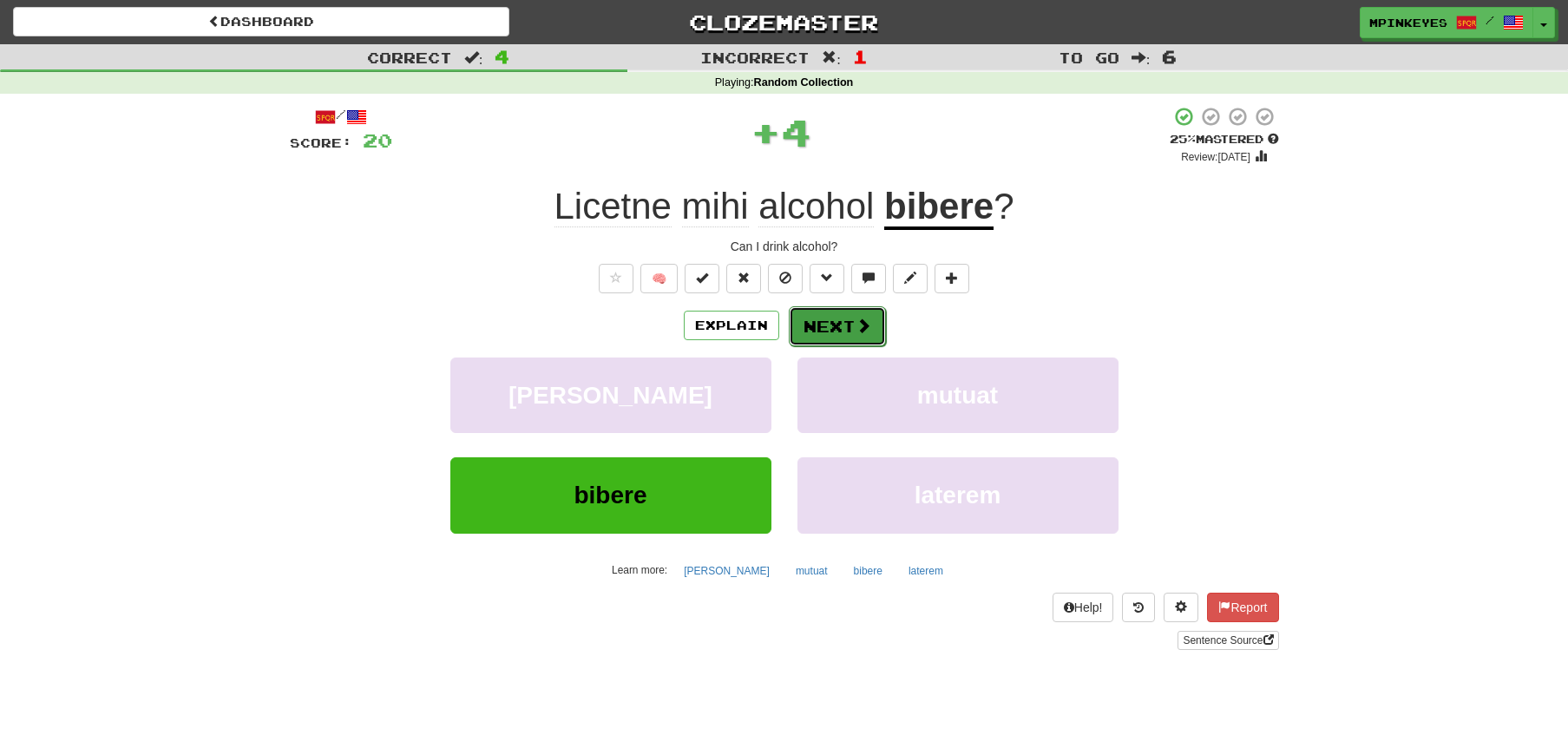
click at [827, 330] on button "Next" at bounding box center [838, 325] width 97 height 40
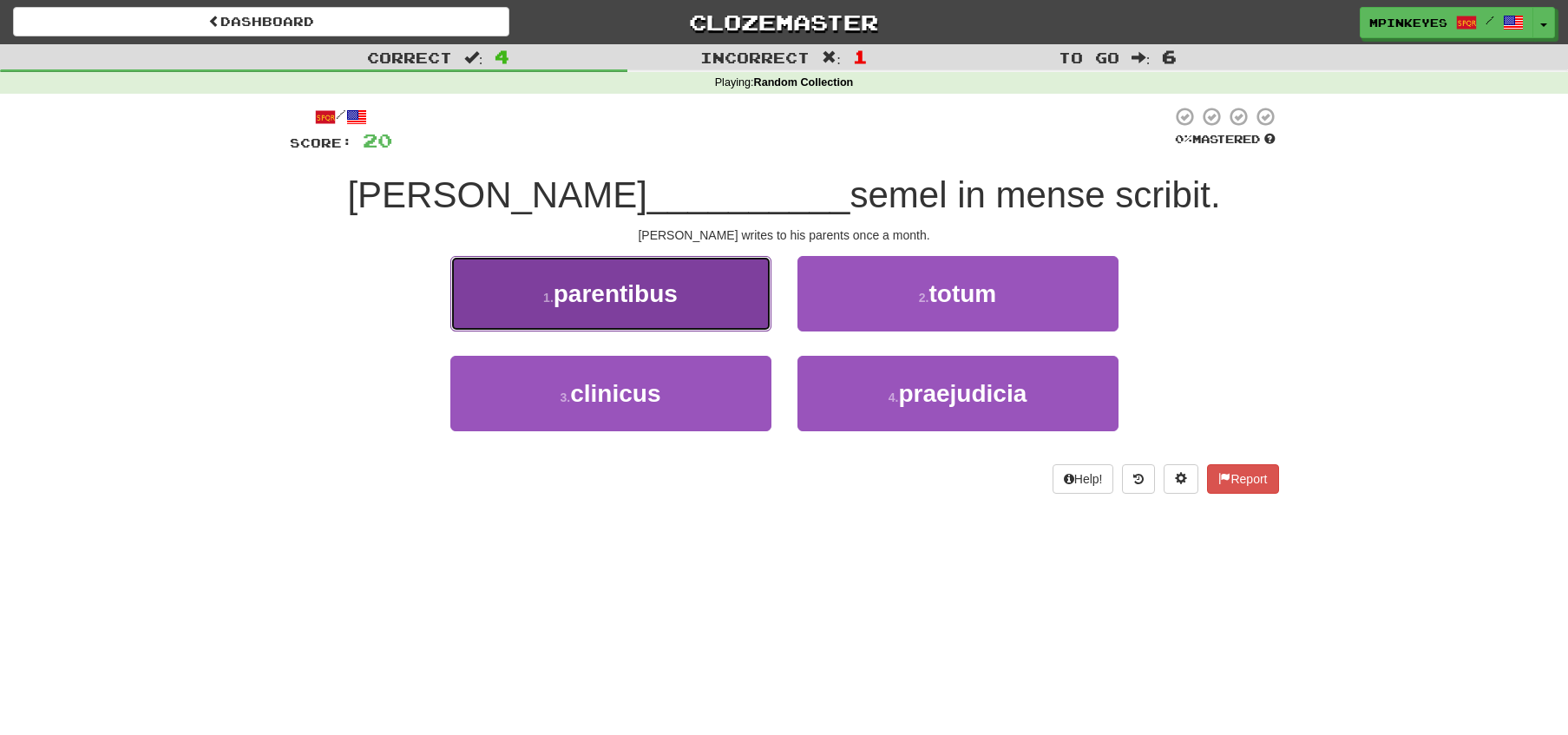
click at [759, 322] on button "1 . parentibus" at bounding box center [610, 293] width 321 height 75
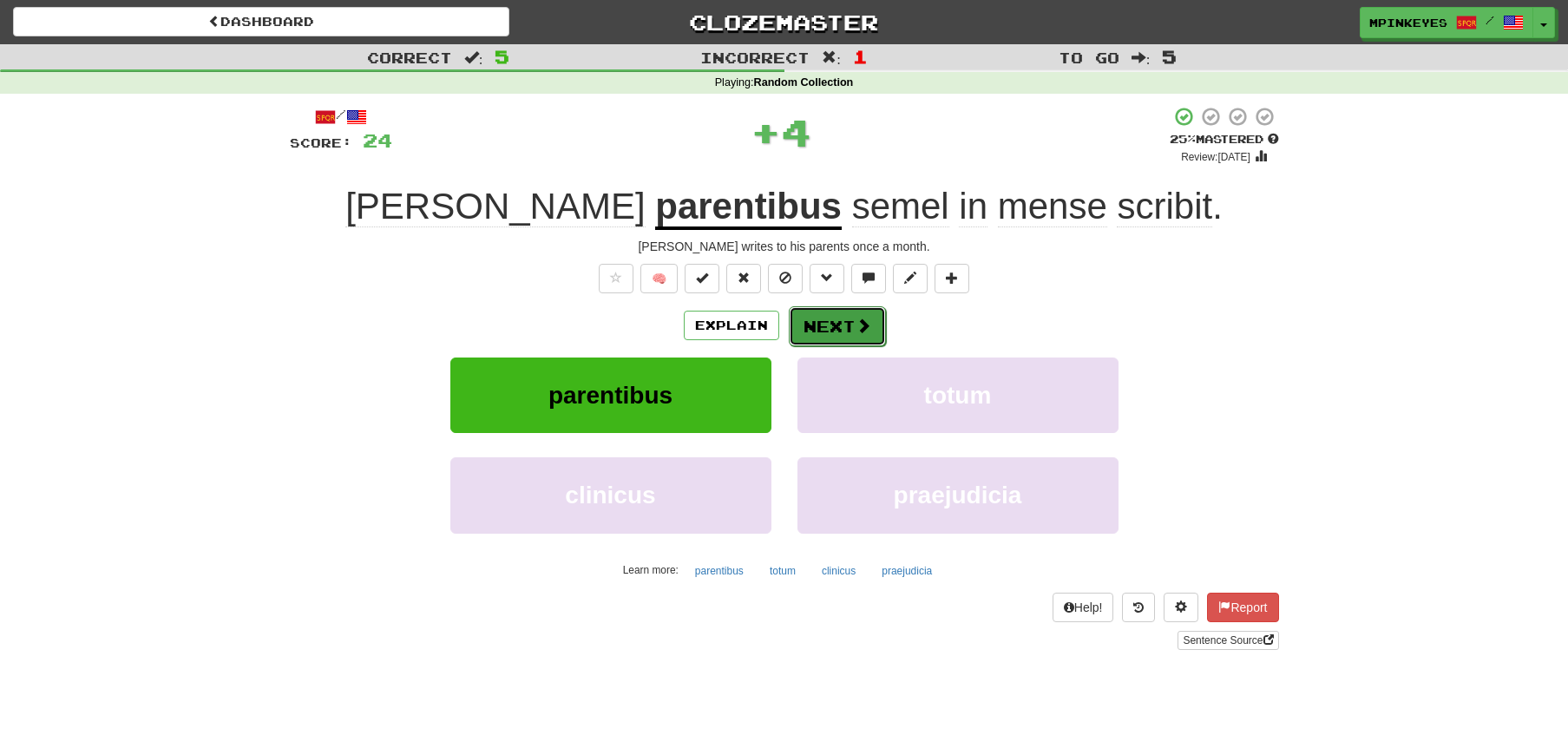
click at [820, 328] on button "Next" at bounding box center [838, 325] width 97 height 40
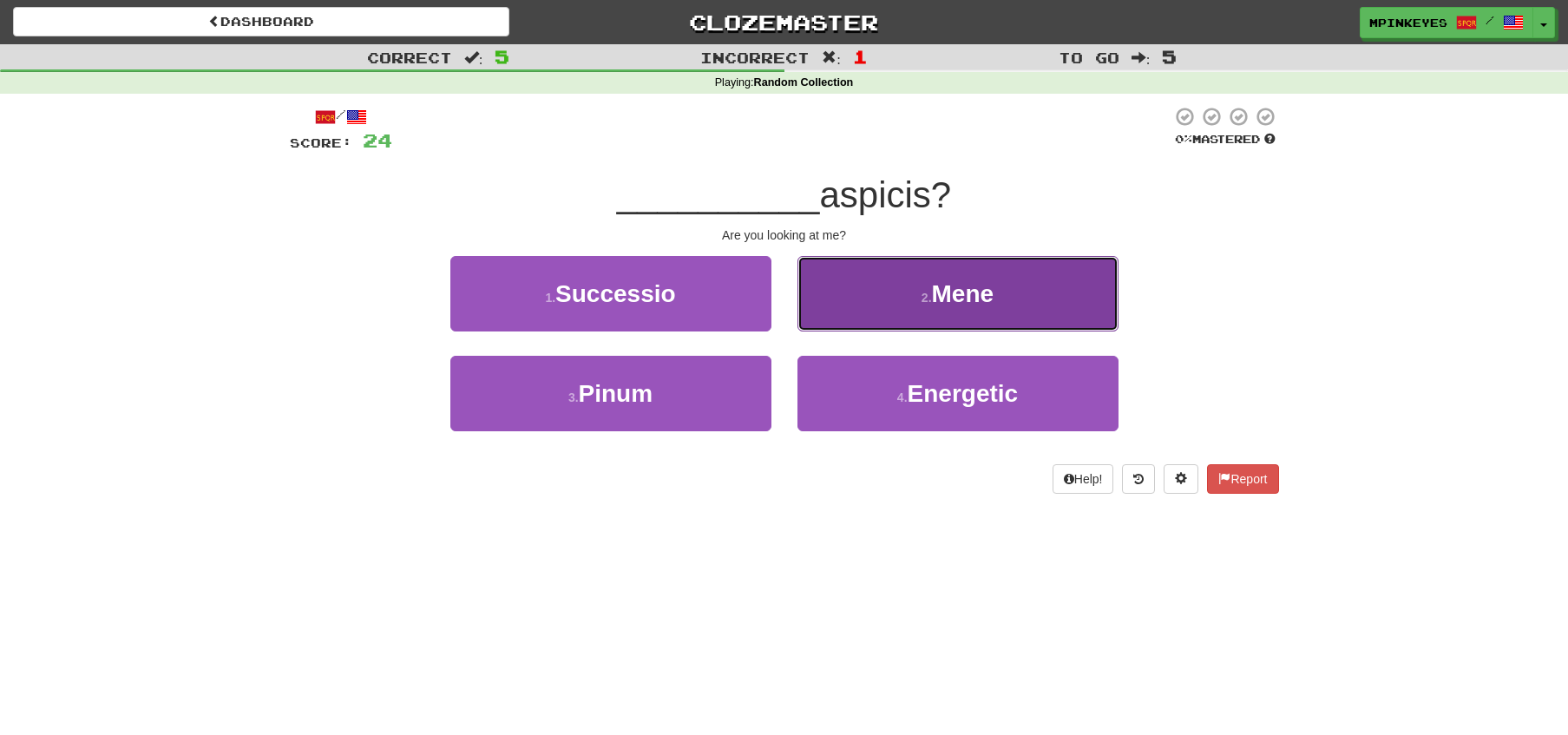
click at [845, 302] on button "2 . Mene" at bounding box center [958, 293] width 321 height 75
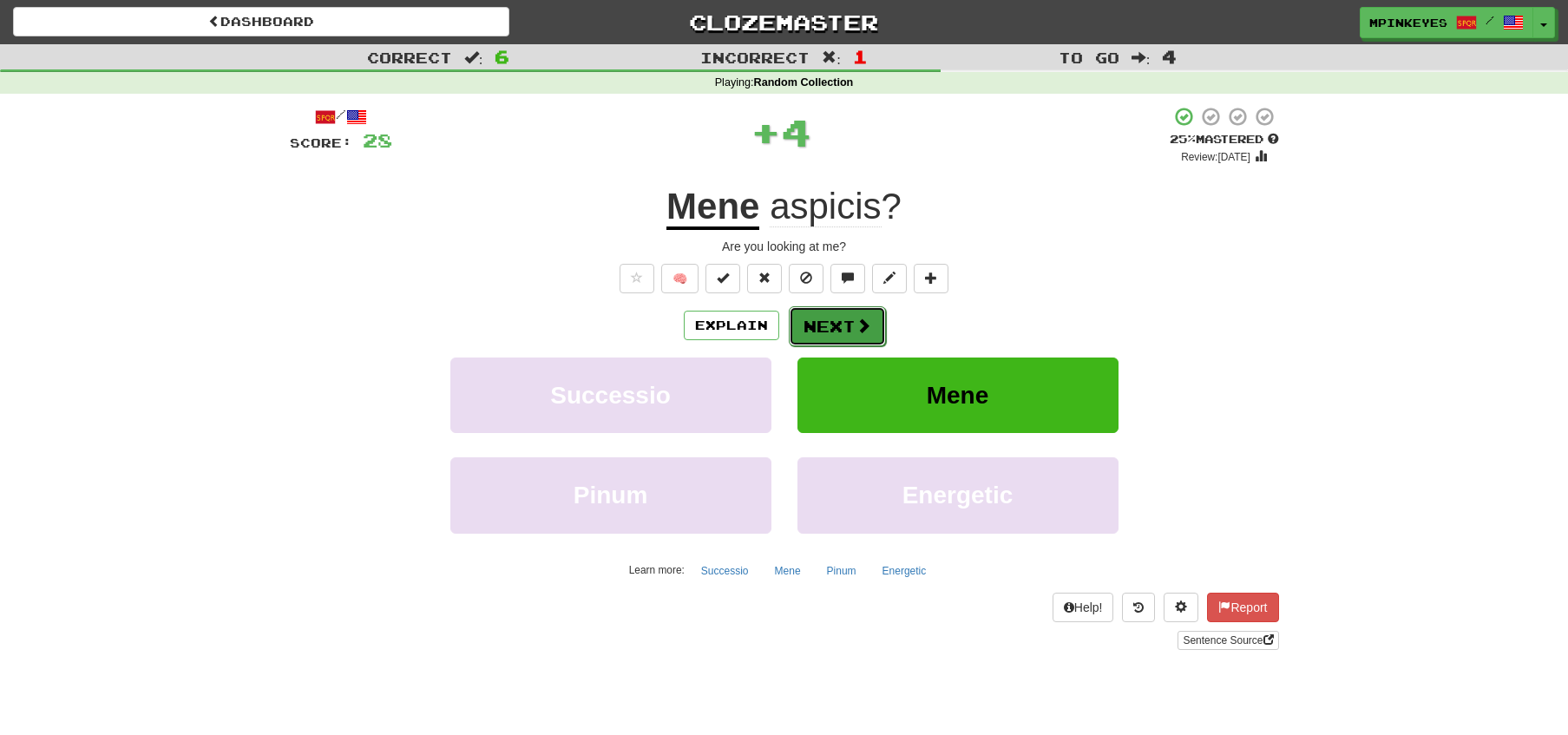
click at [798, 330] on button "Next" at bounding box center [838, 325] width 97 height 40
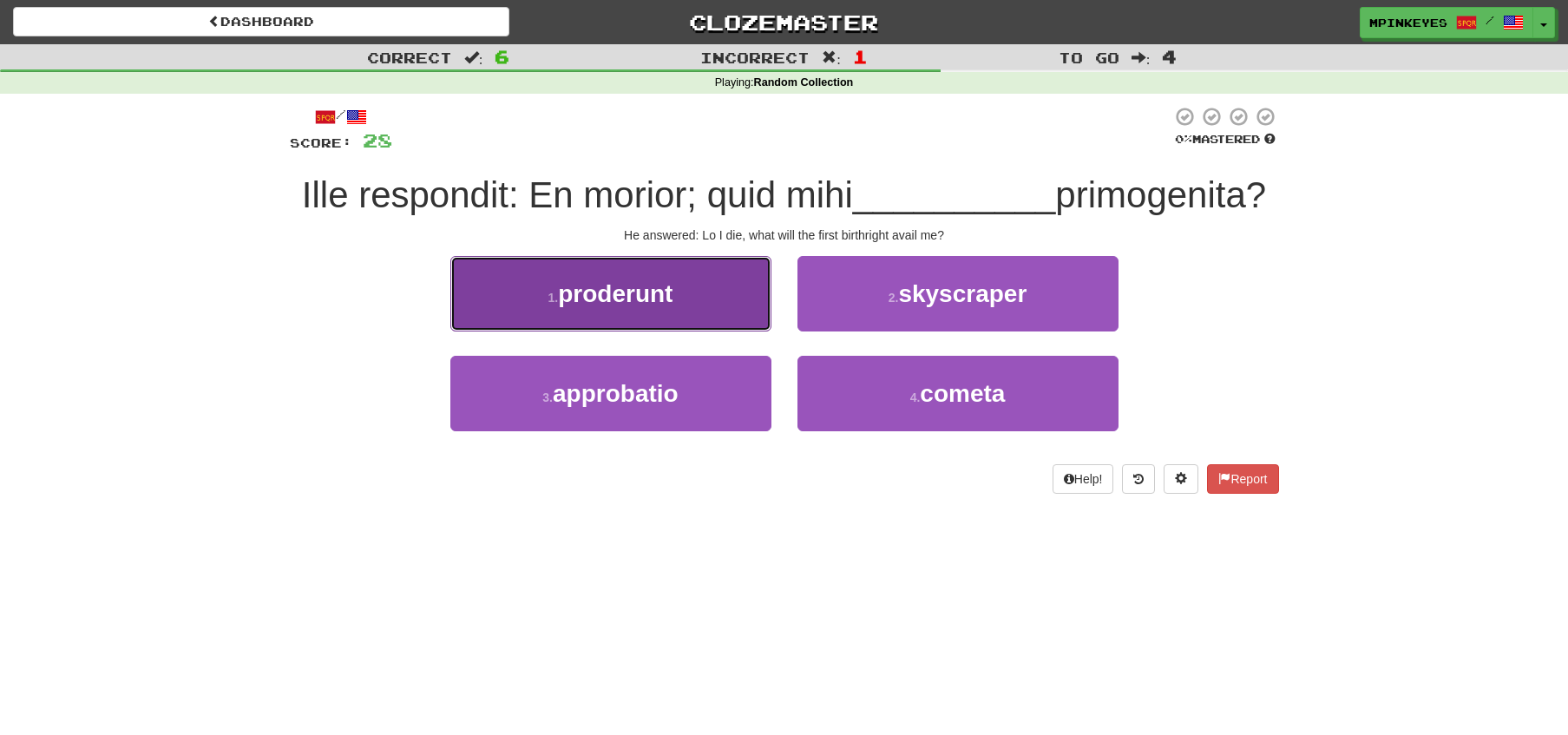
click at [734, 310] on button "1 . proderunt" at bounding box center [610, 293] width 321 height 75
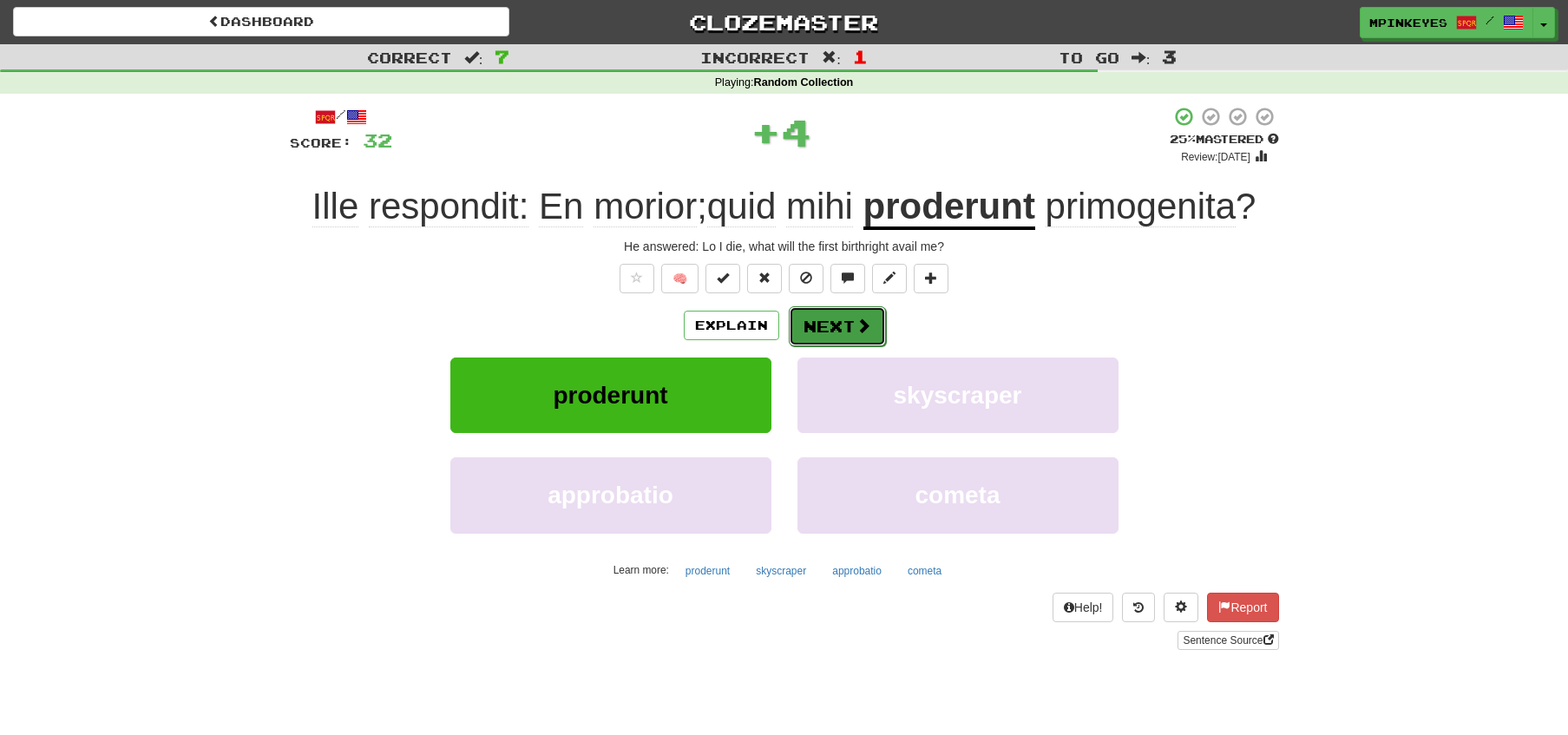
click at [817, 325] on button "Next" at bounding box center [838, 325] width 97 height 40
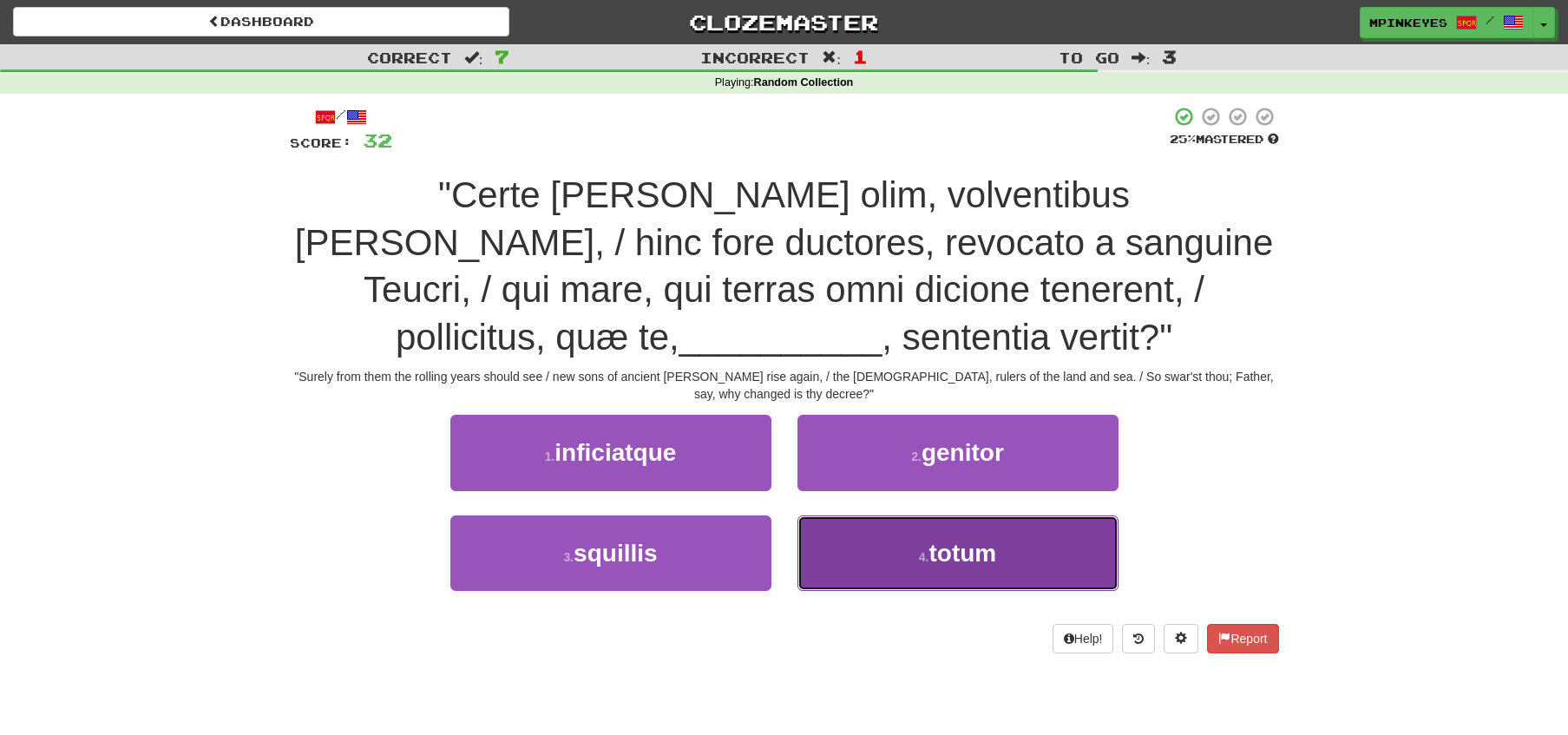
click at [821, 568] on button "4 . totum" at bounding box center [958, 553] width 321 height 75
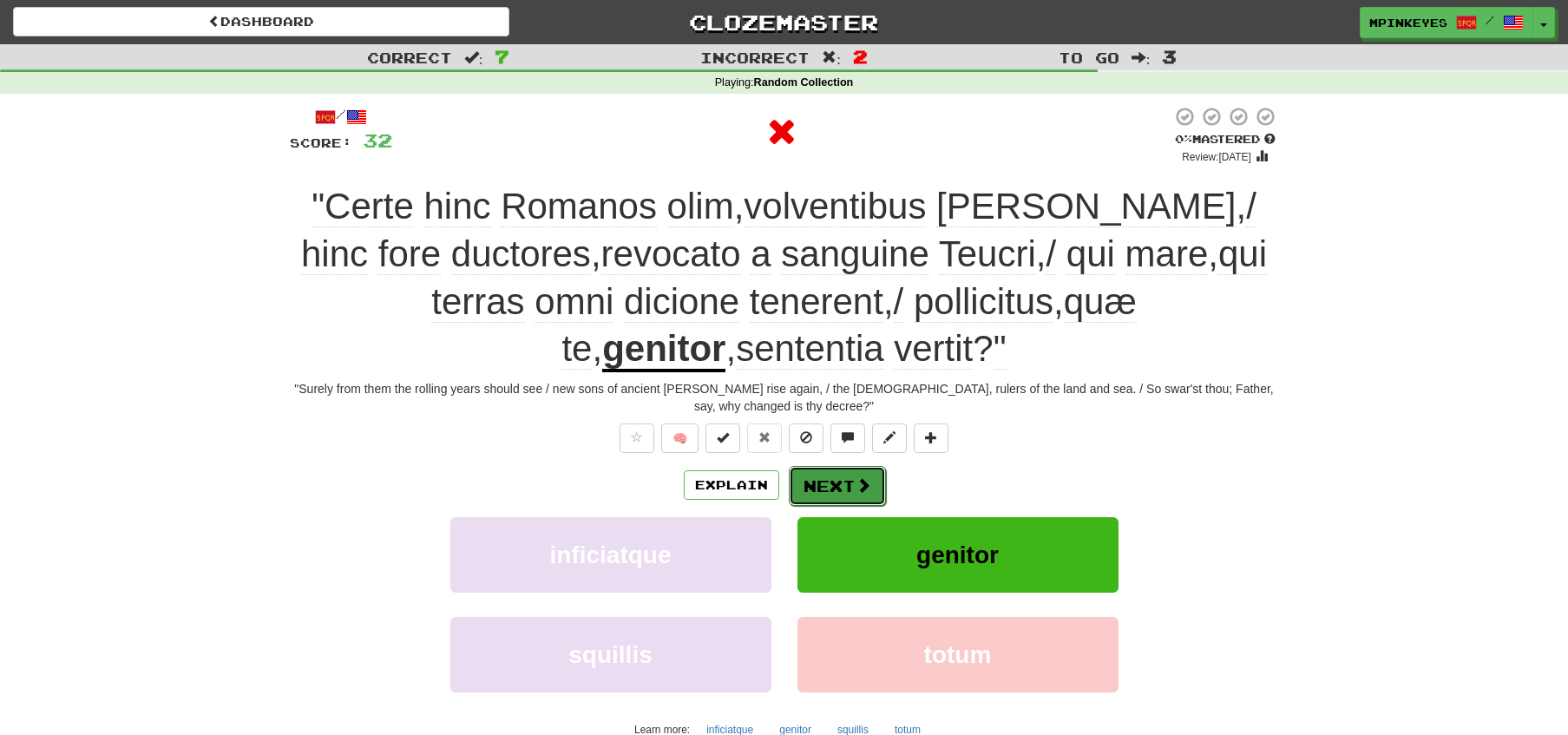
click at [817, 494] on button "Next" at bounding box center [838, 486] width 97 height 40
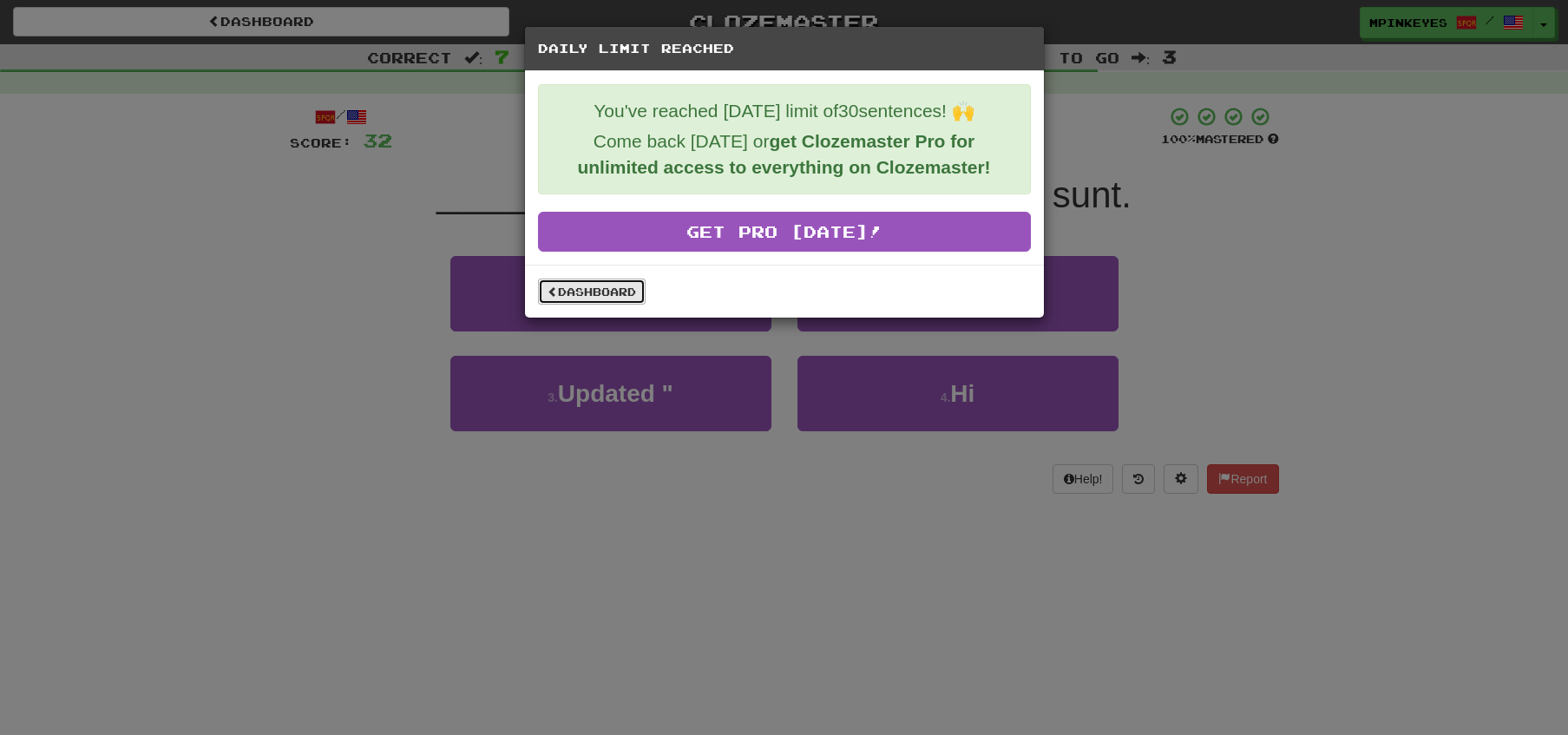
click at [568, 284] on link "Dashboard" at bounding box center [592, 291] width 108 height 26
